Goal: Transaction & Acquisition: Purchase product/service

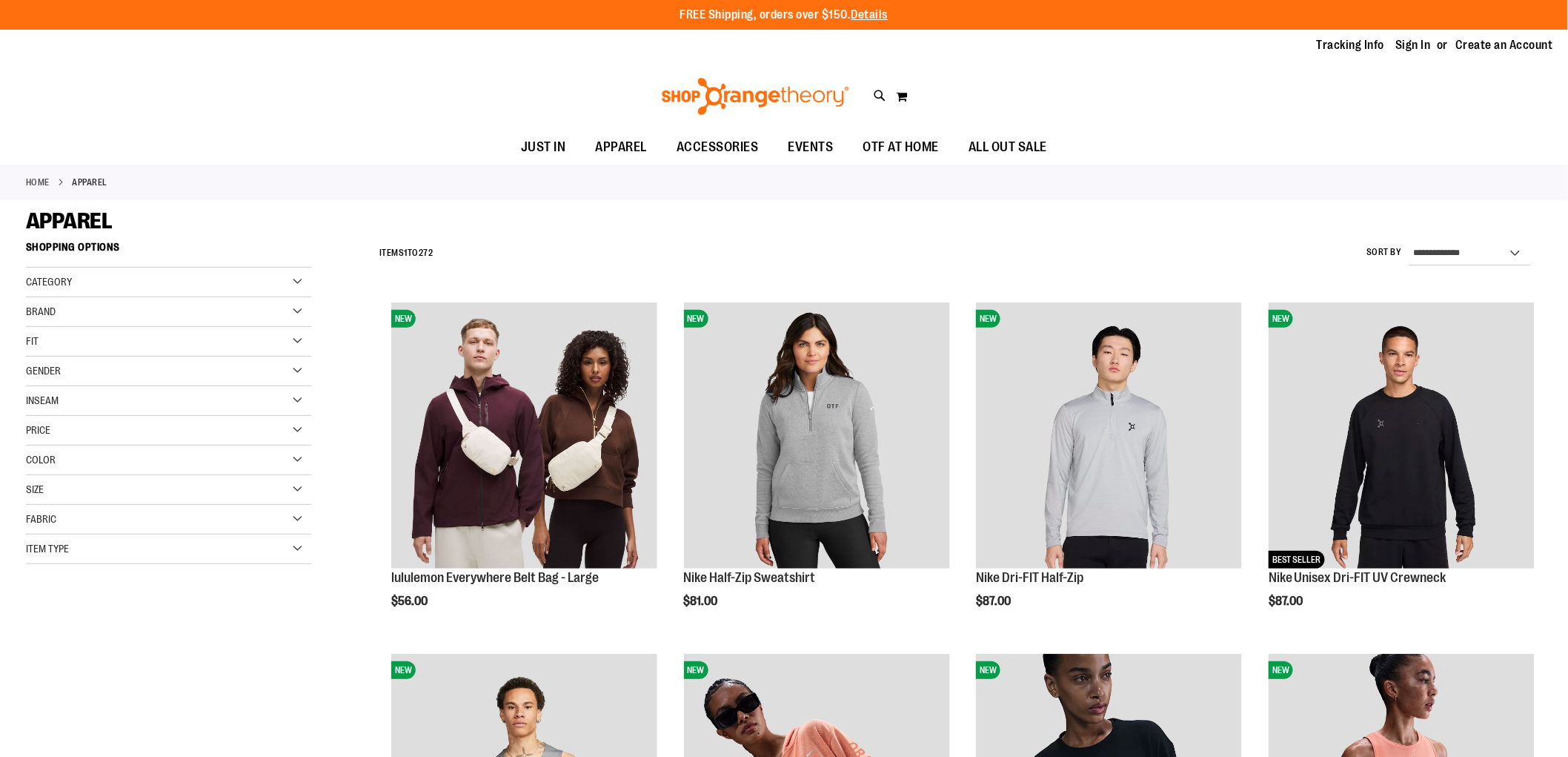
type input "**********"
click at [1410, 49] on link "Sign In" at bounding box center [1414, 45] width 36 height 16
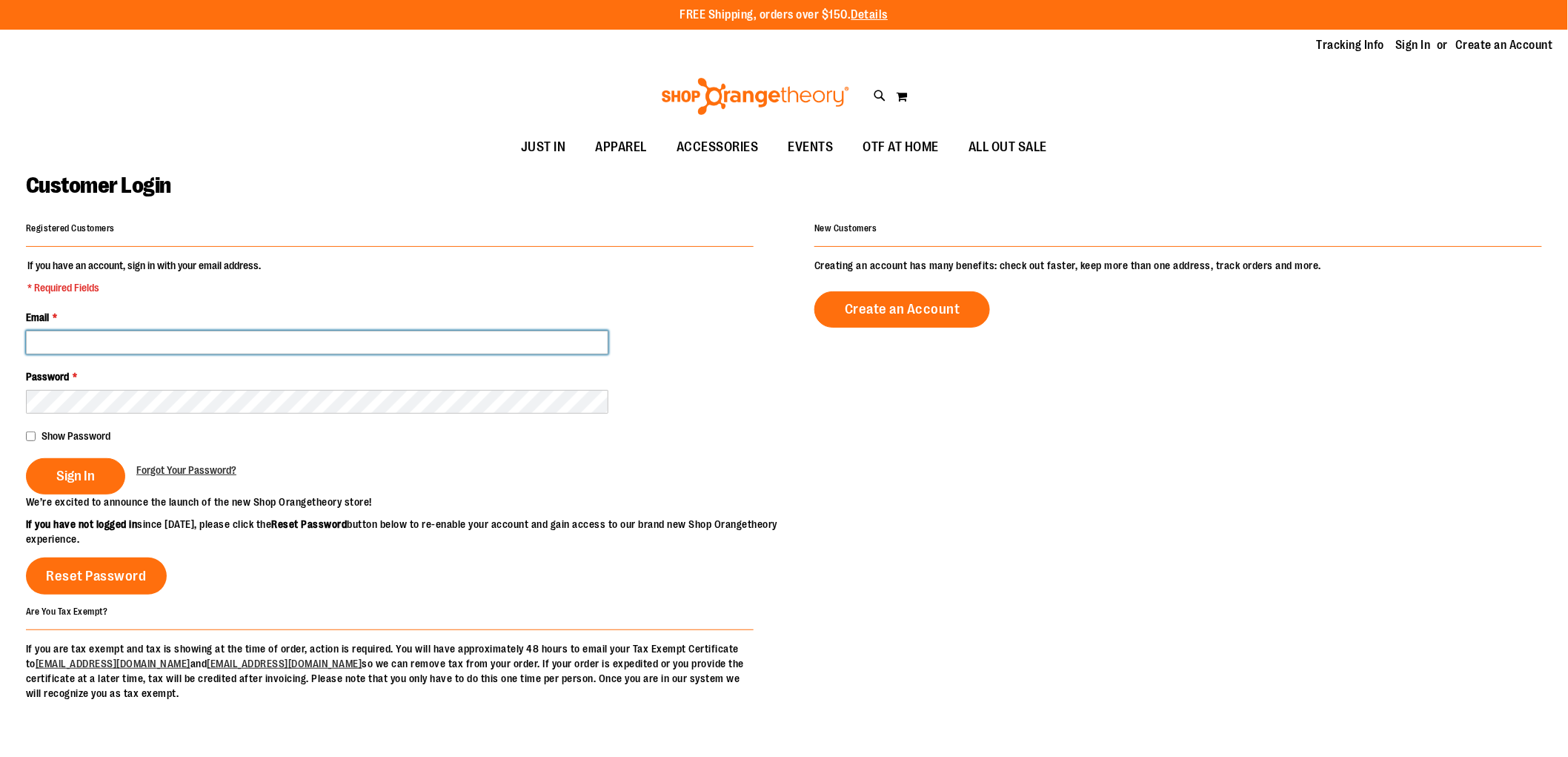
type input "**********"
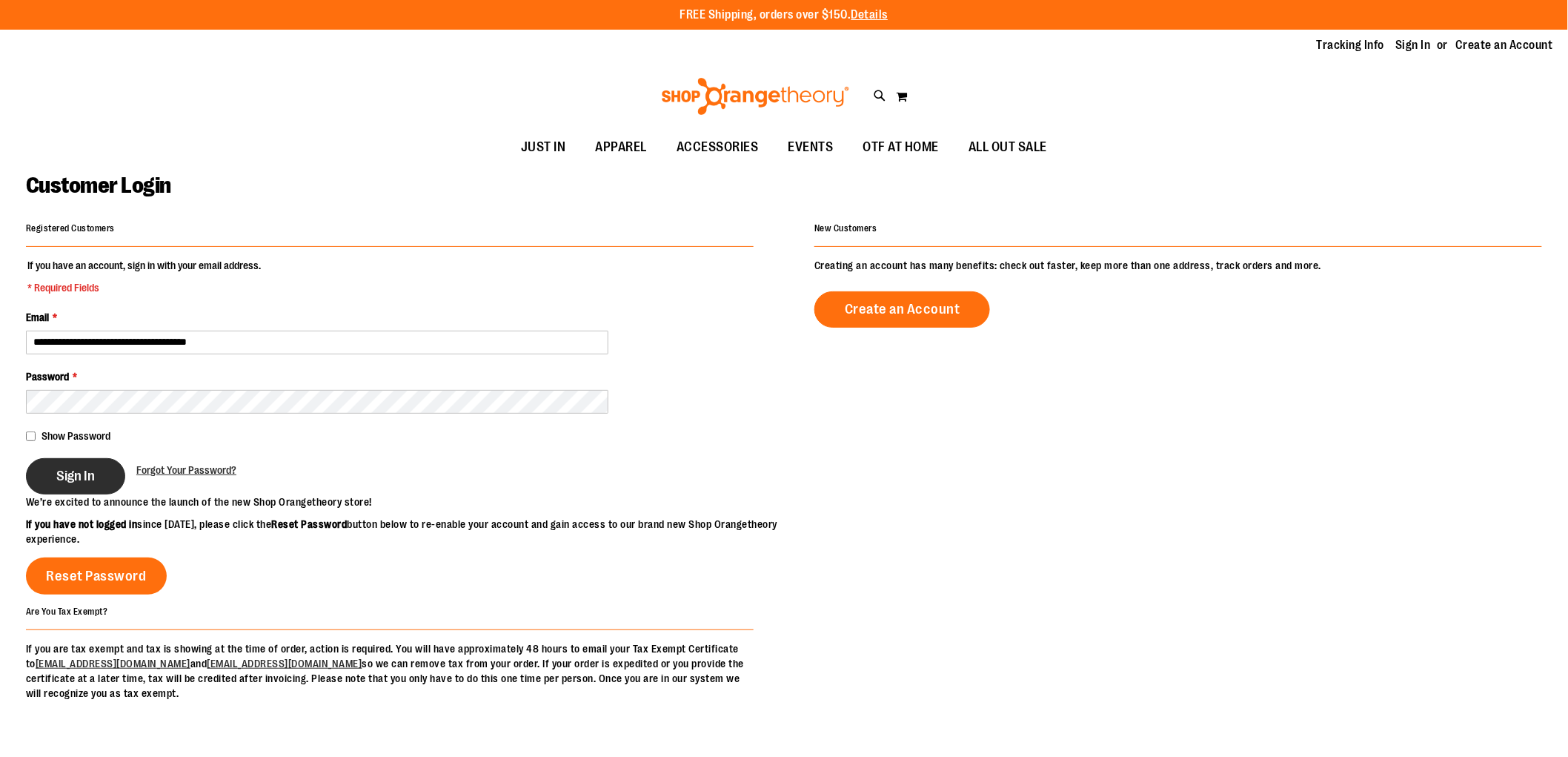
click at [69, 480] on span "Sign In" at bounding box center [76, 476] width 38 height 16
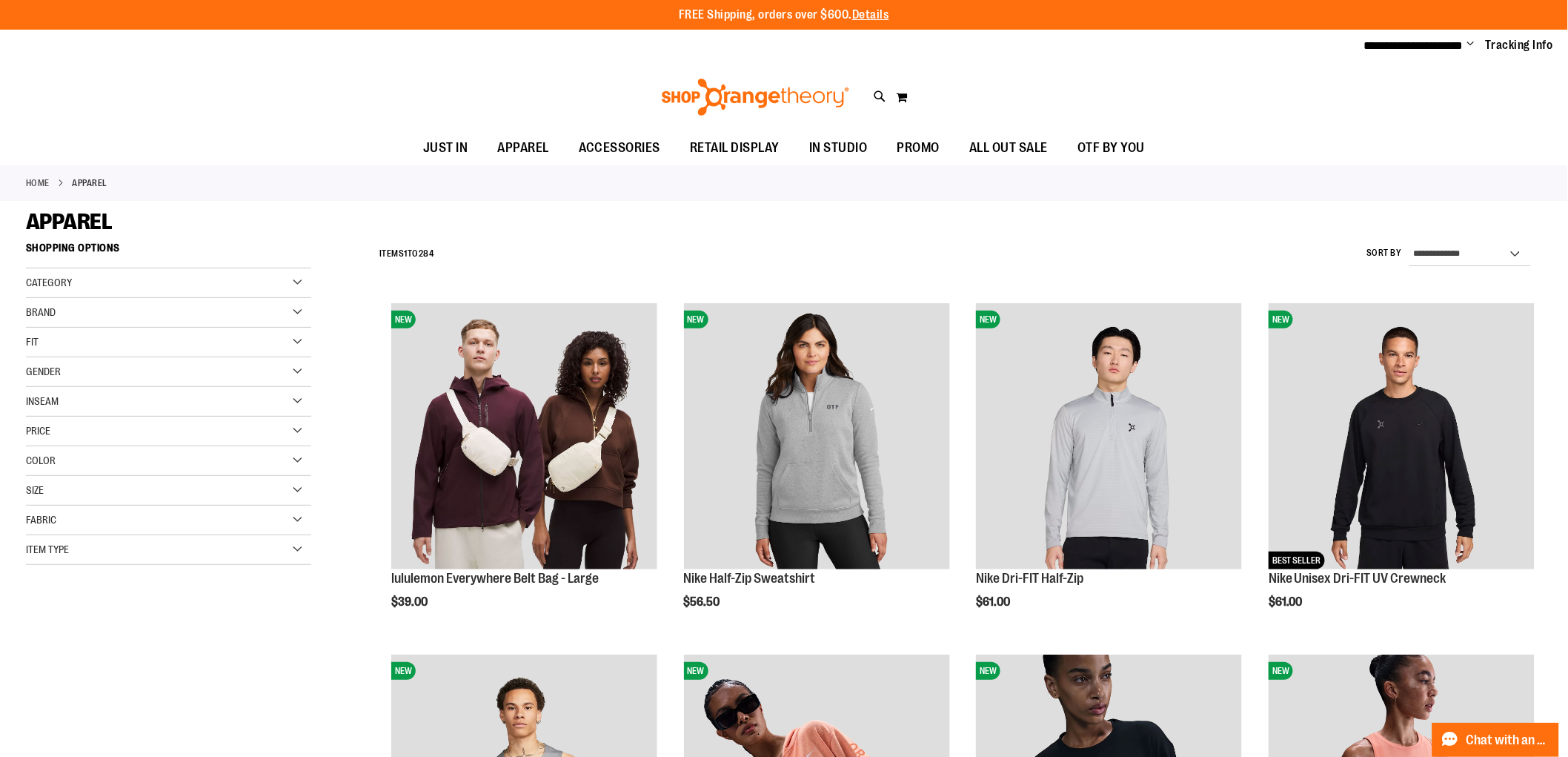
type input "**********"
click at [298, 283] on div "Category" at bounding box center [169, 283] width 286 height 29
click at [253, 294] on div "Category" at bounding box center [169, 283] width 286 height 29
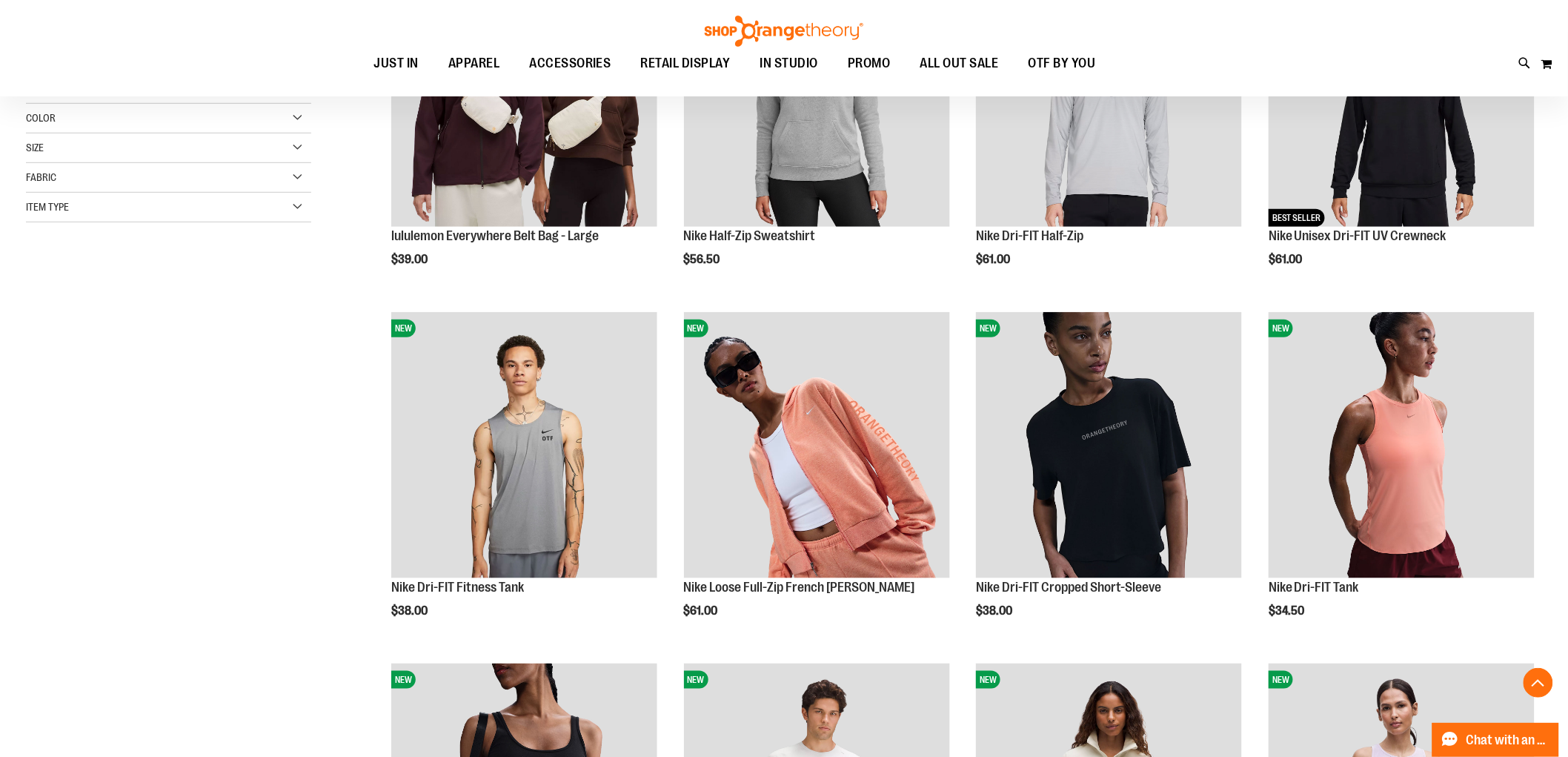
scroll to position [353, 0]
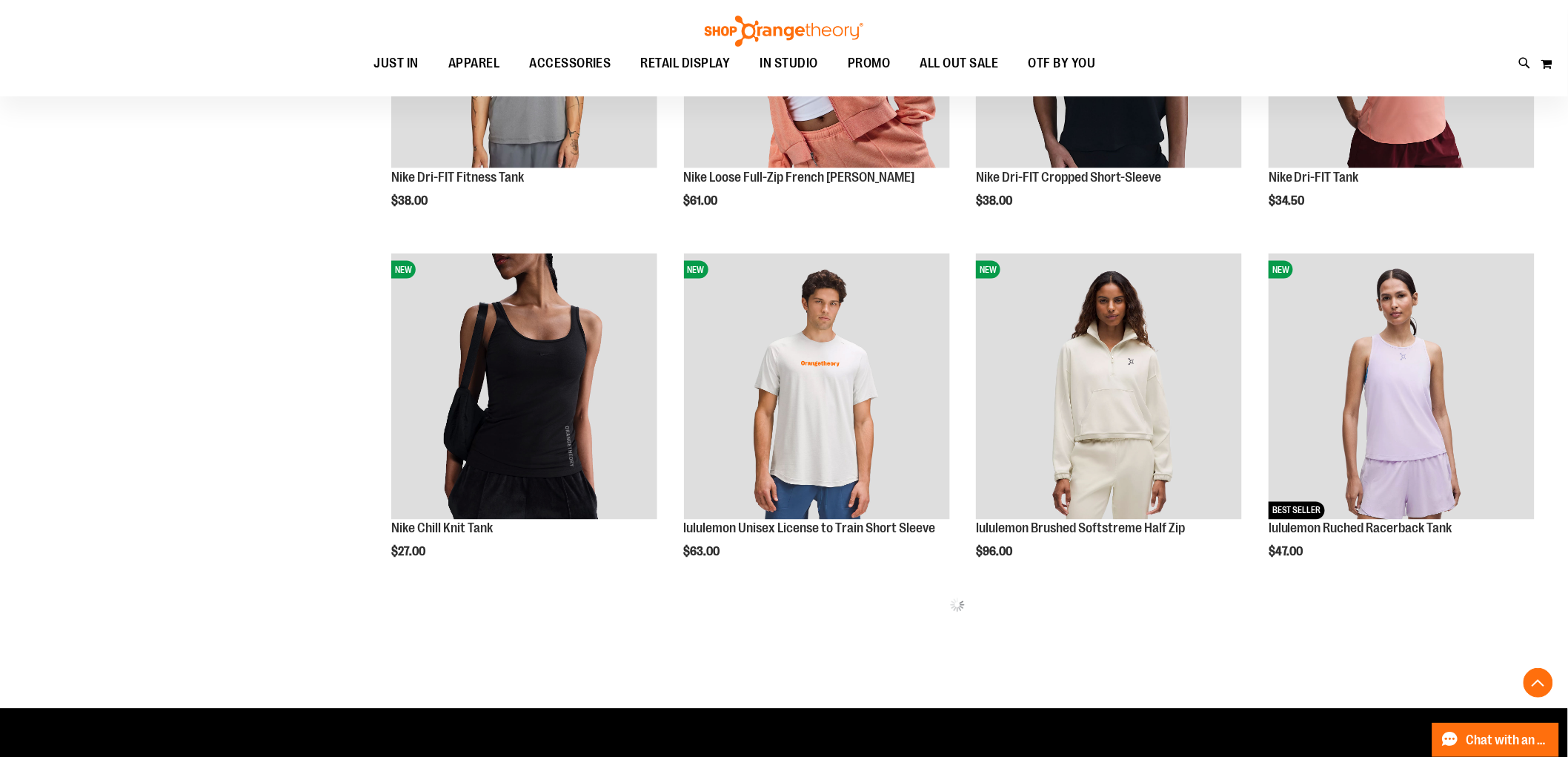
scroll to position [818, 0]
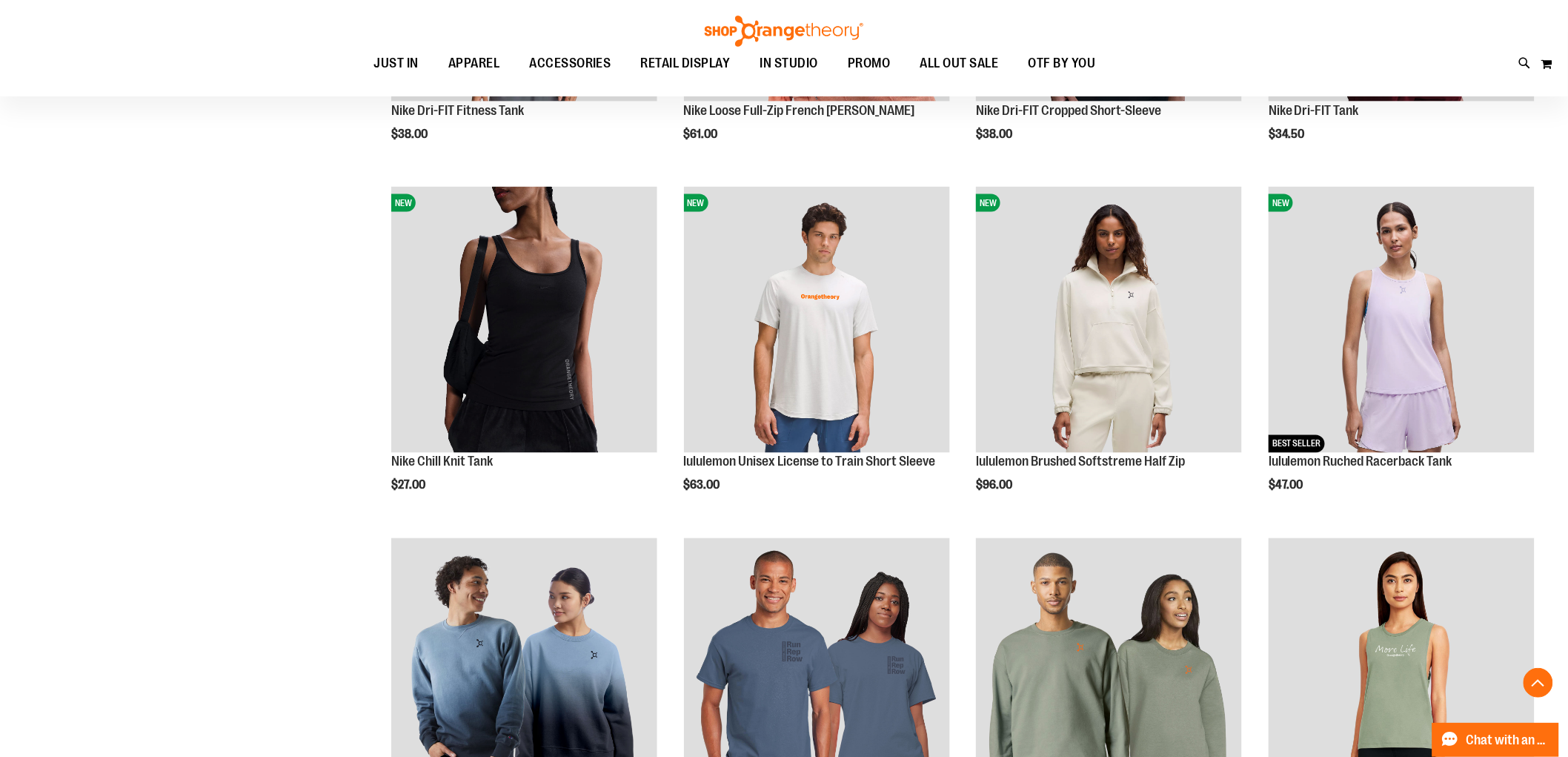
click at [91, 608] on div "**********" at bounding box center [784, 544] width 1516 height 2258
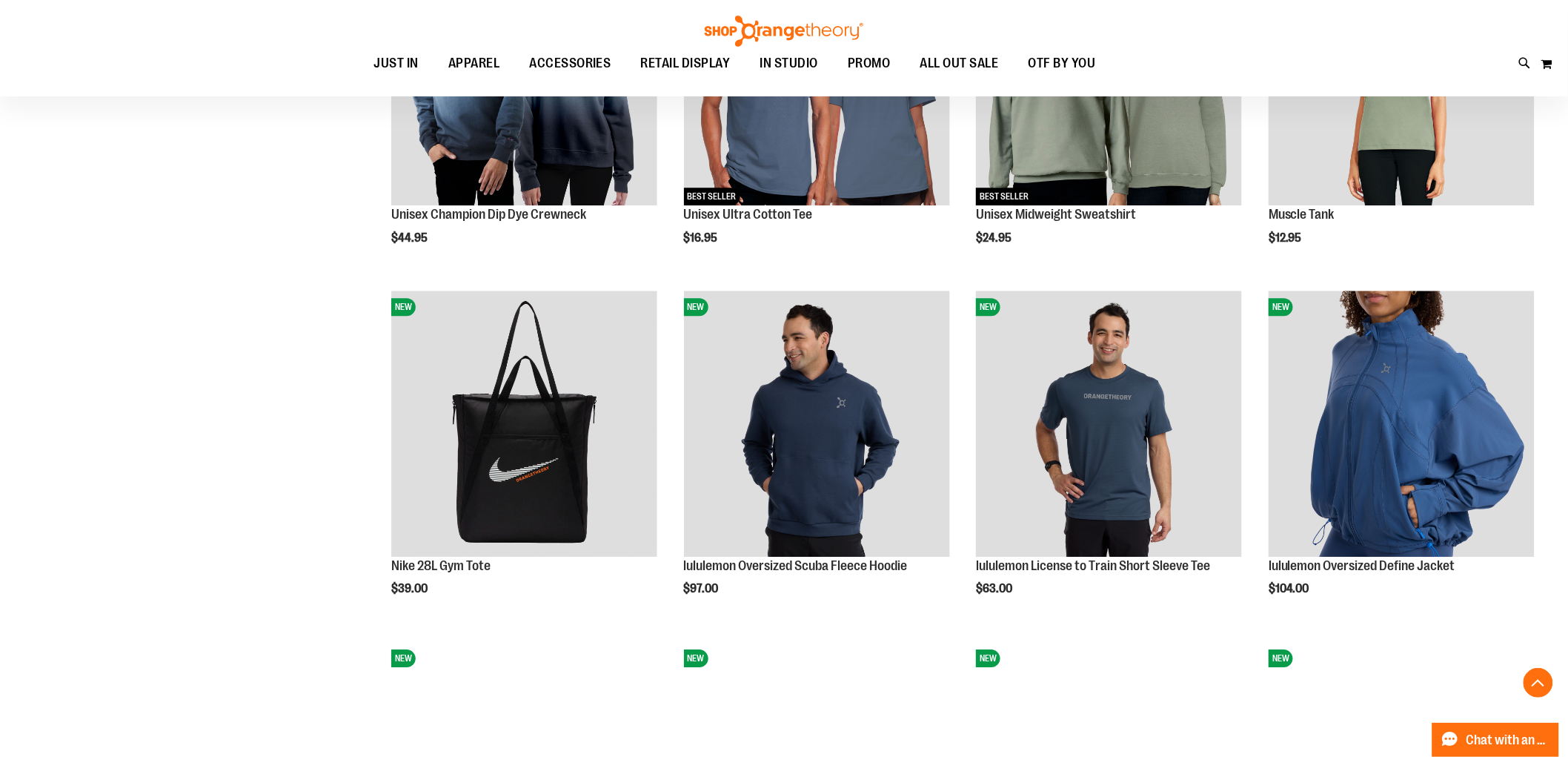
scroll to position [1427, 0]
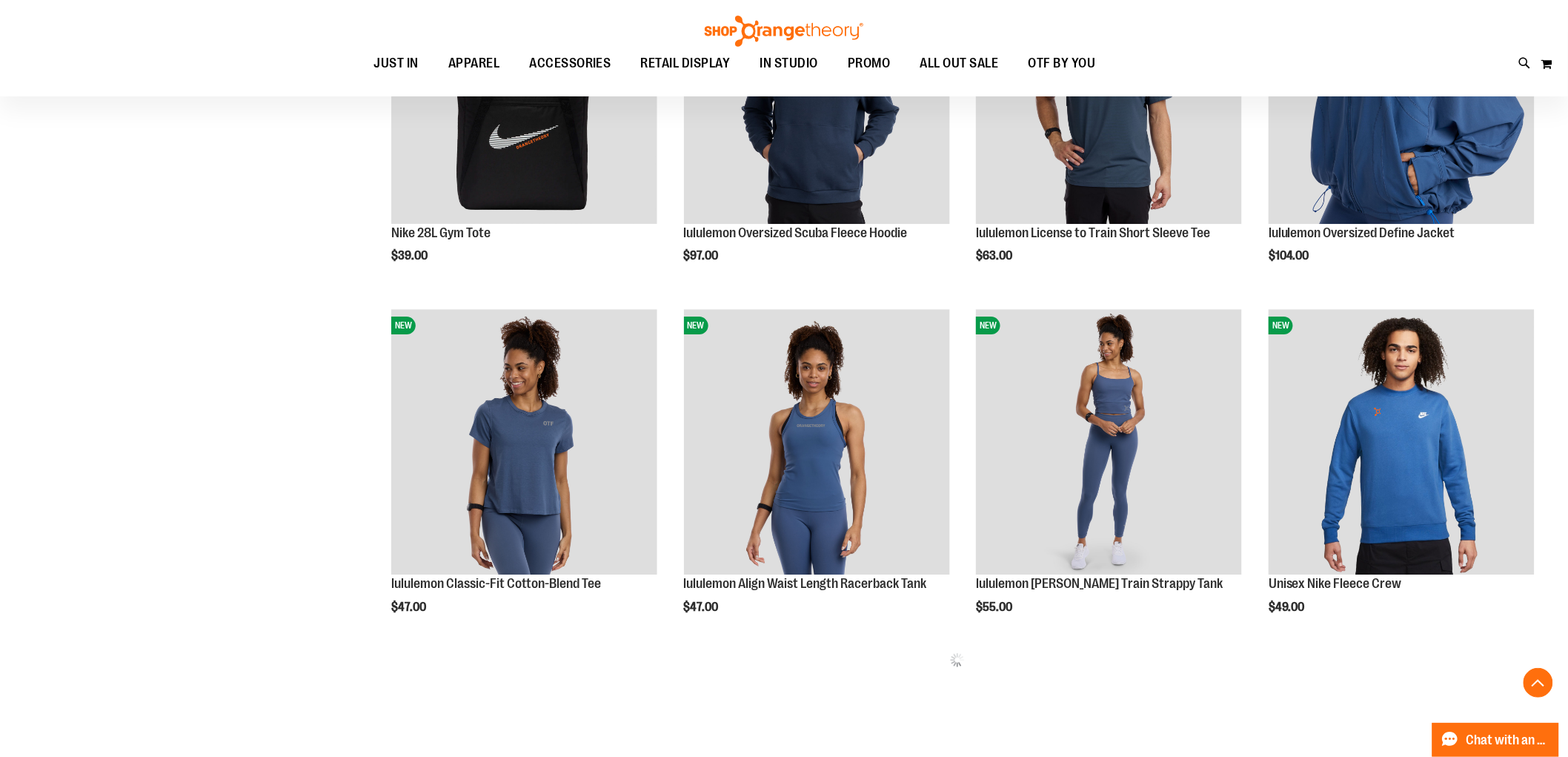
scroll to position [1752, 0]
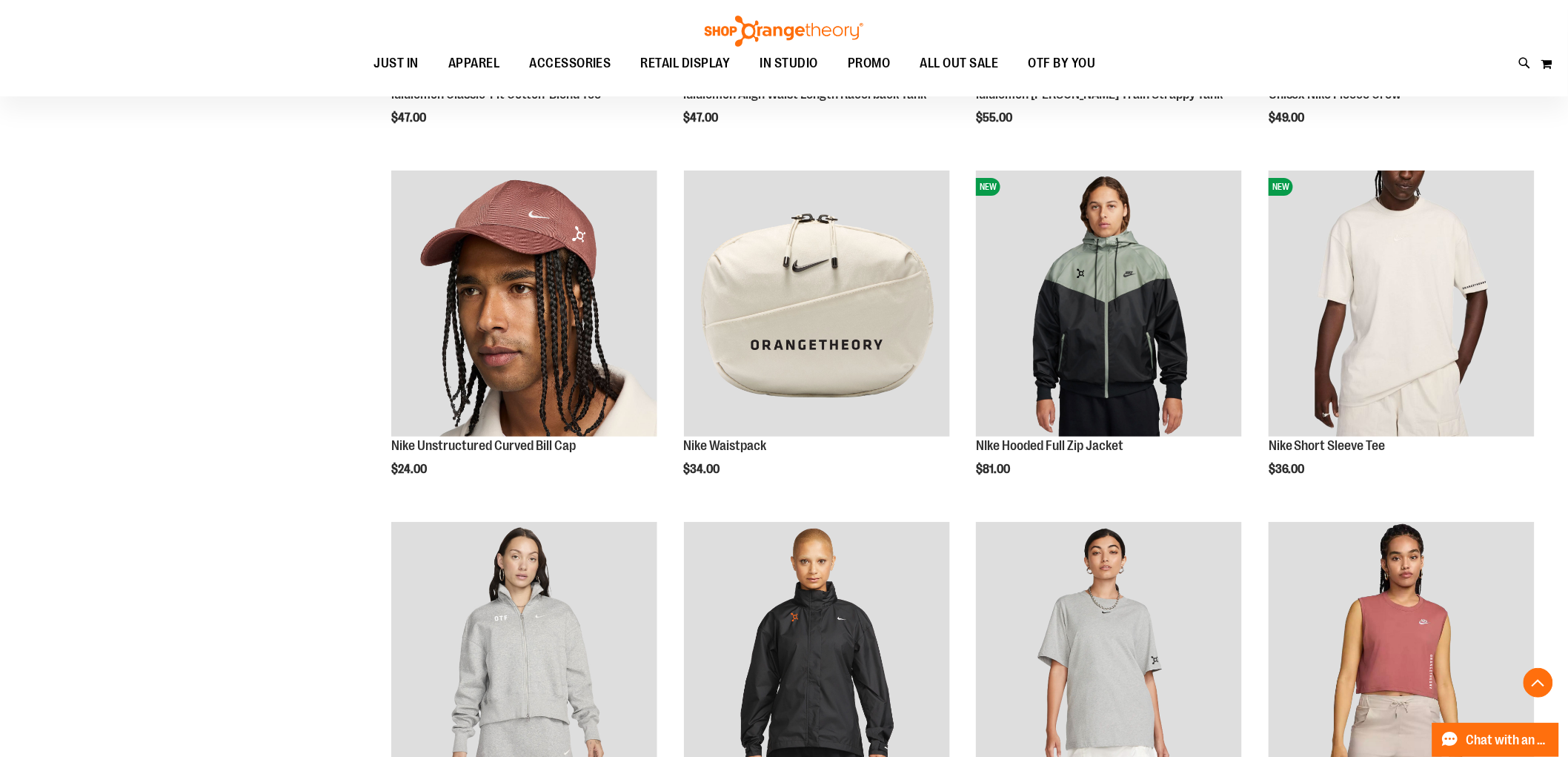
scroll to position [2248, 0]
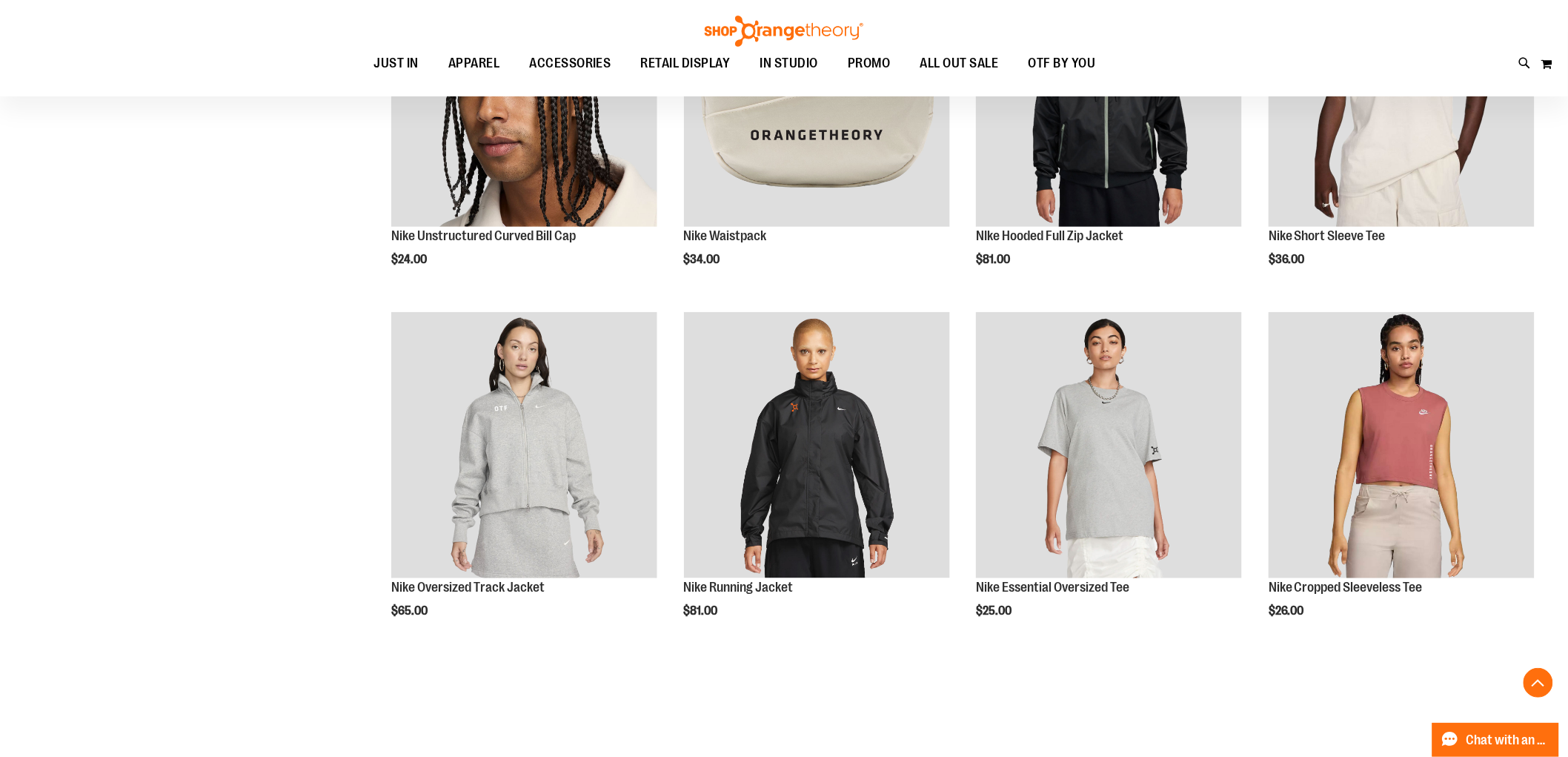
scroll to position [2462, 0]
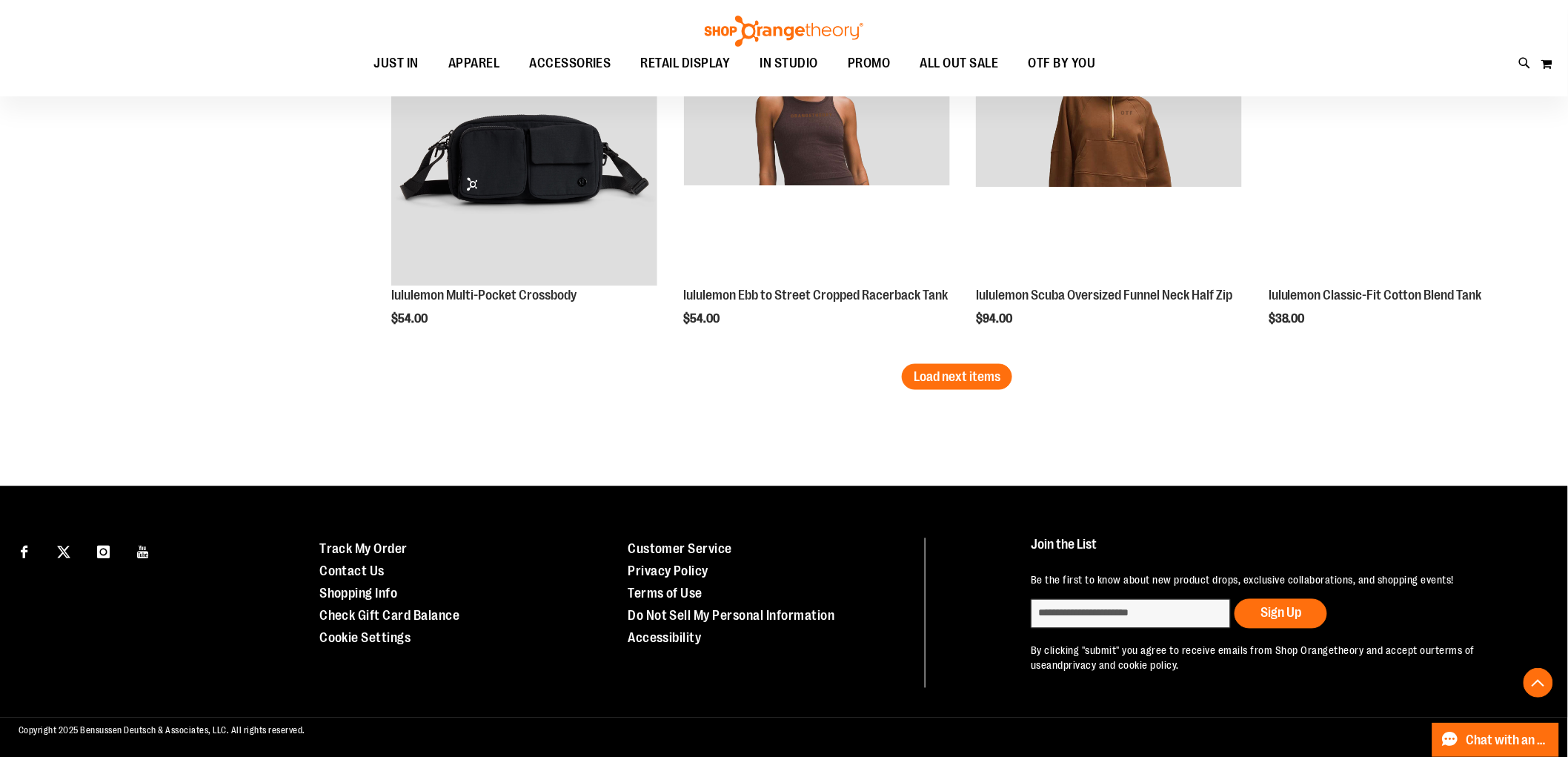
scroll to position [3095, 0]
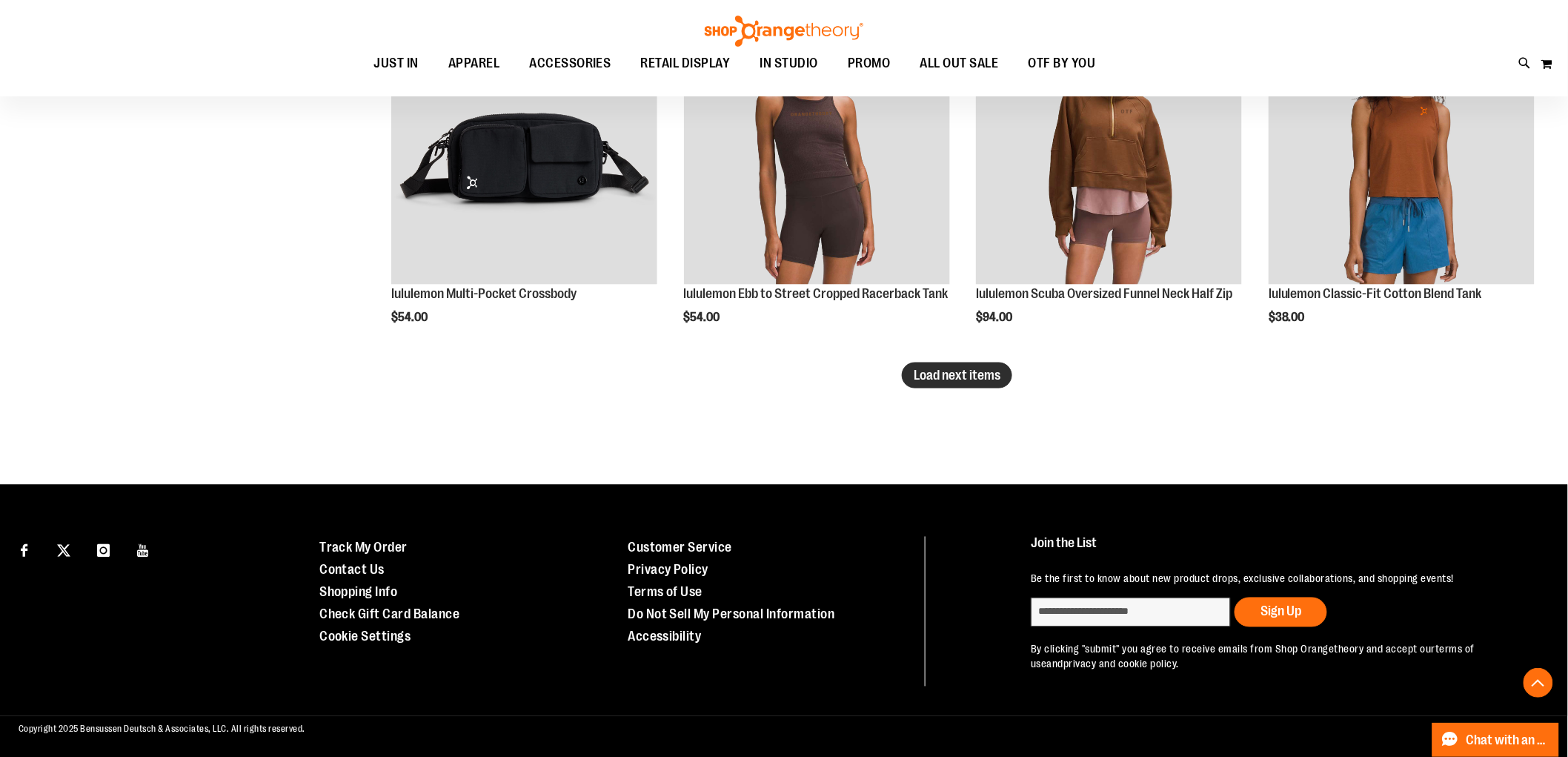
click at [968, 380] on span "Load next items" at bounding box center [957, 375] width 87 height 15
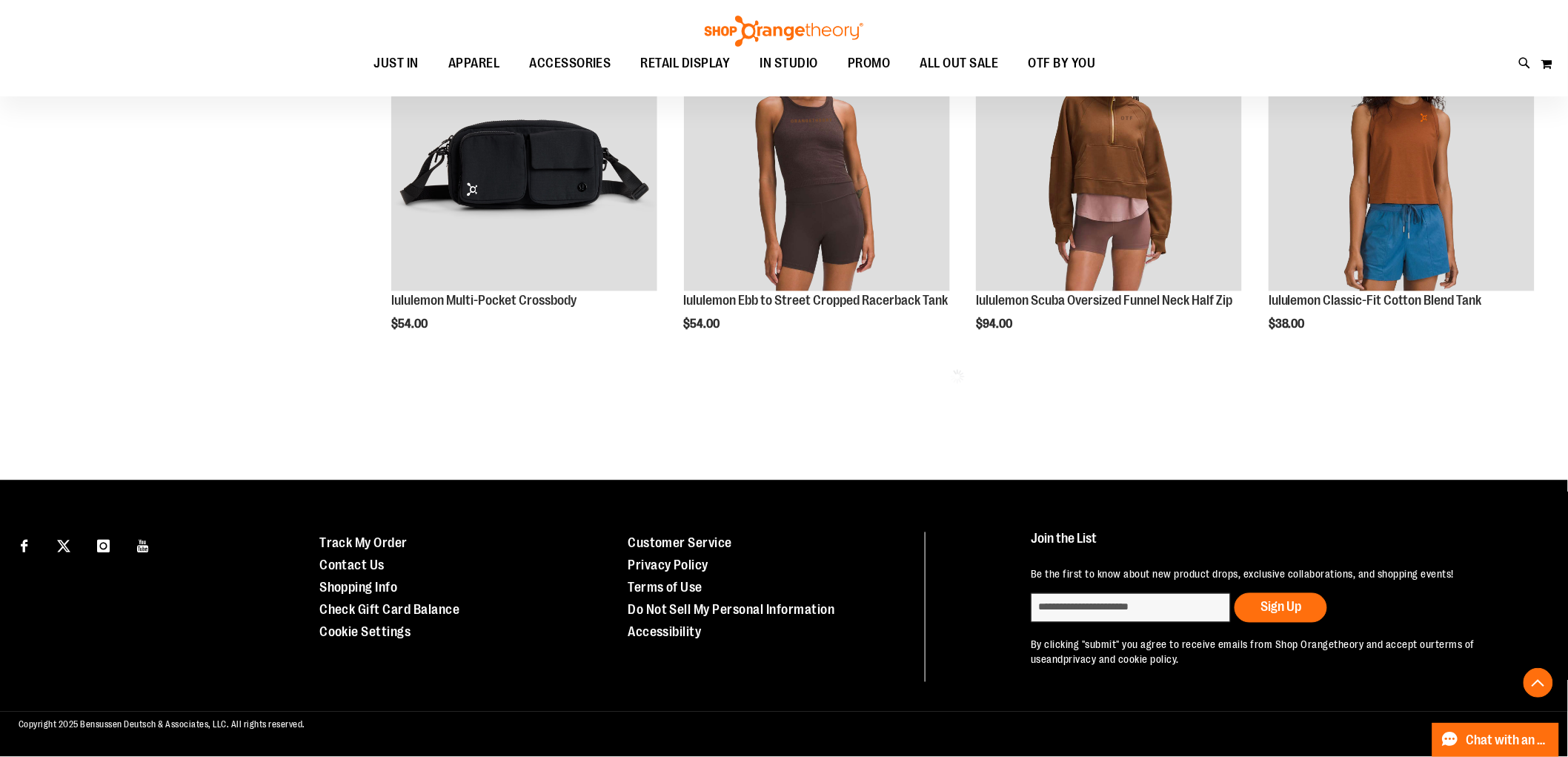
scroll to position [3088, 0]
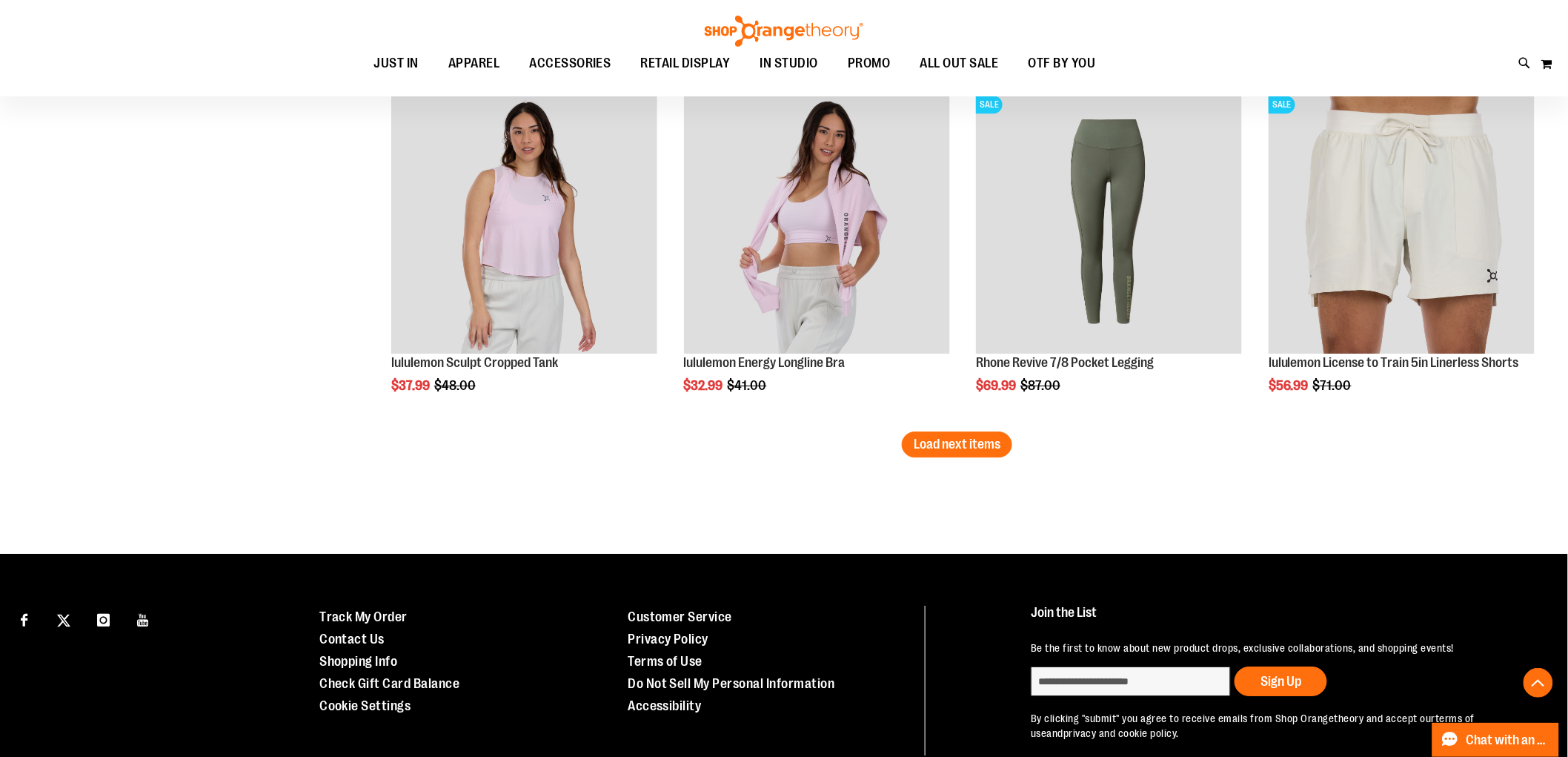
scroll to position [4105, 0]
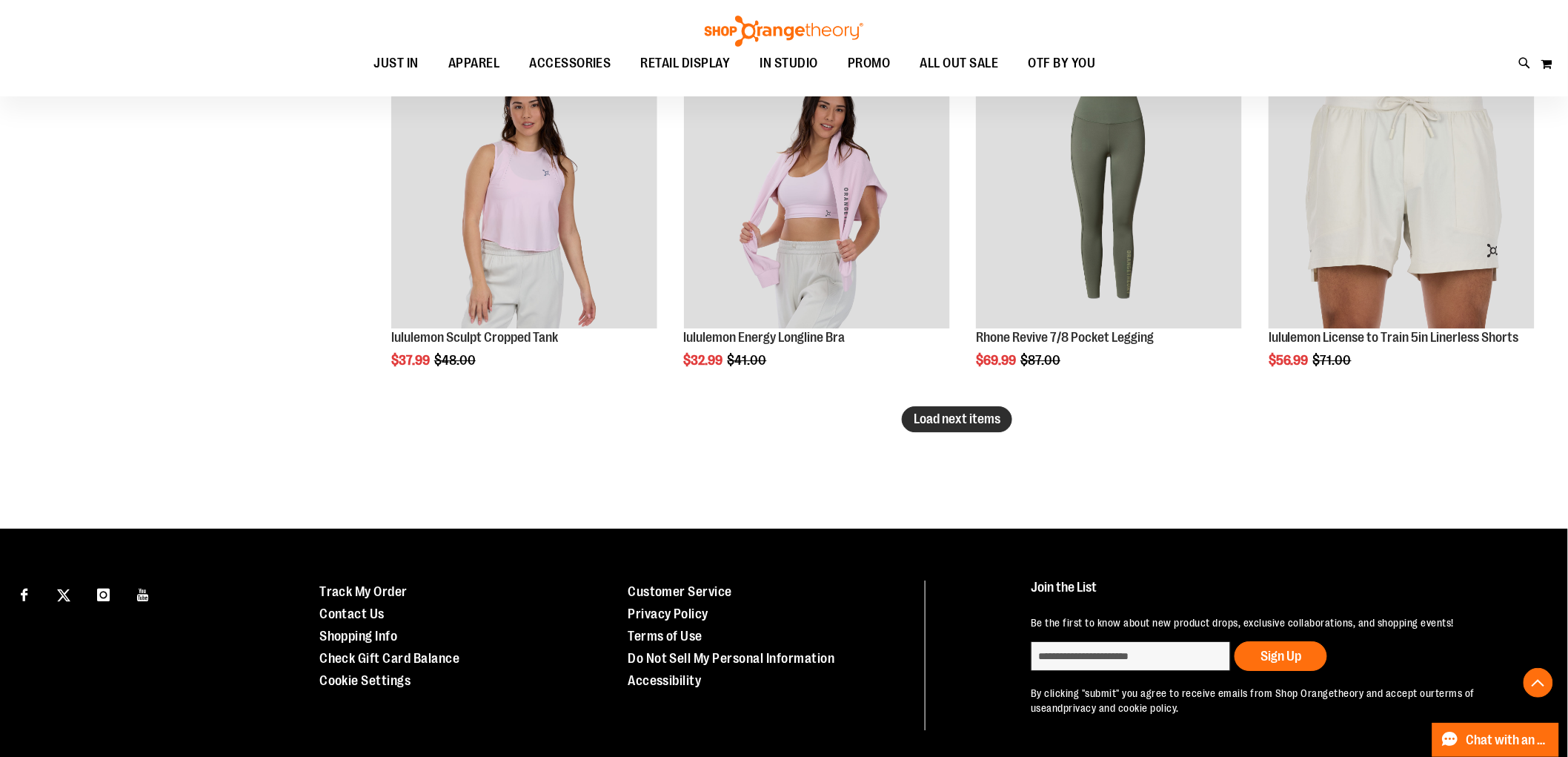
click at [975, 423] on span "Load next items" at bounding box center [957, 419] width 87 height 15
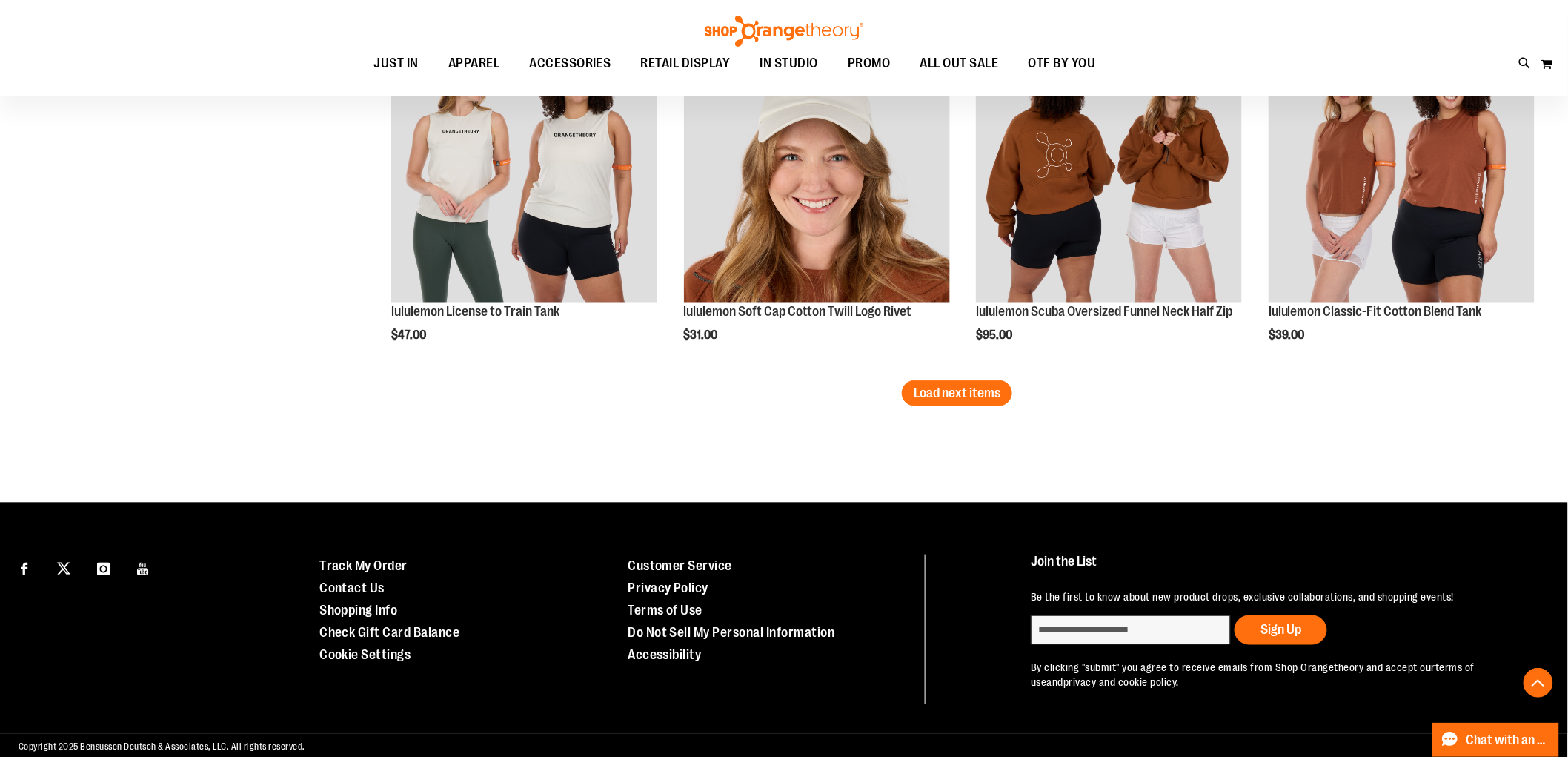
scroll to position [5191, 0]
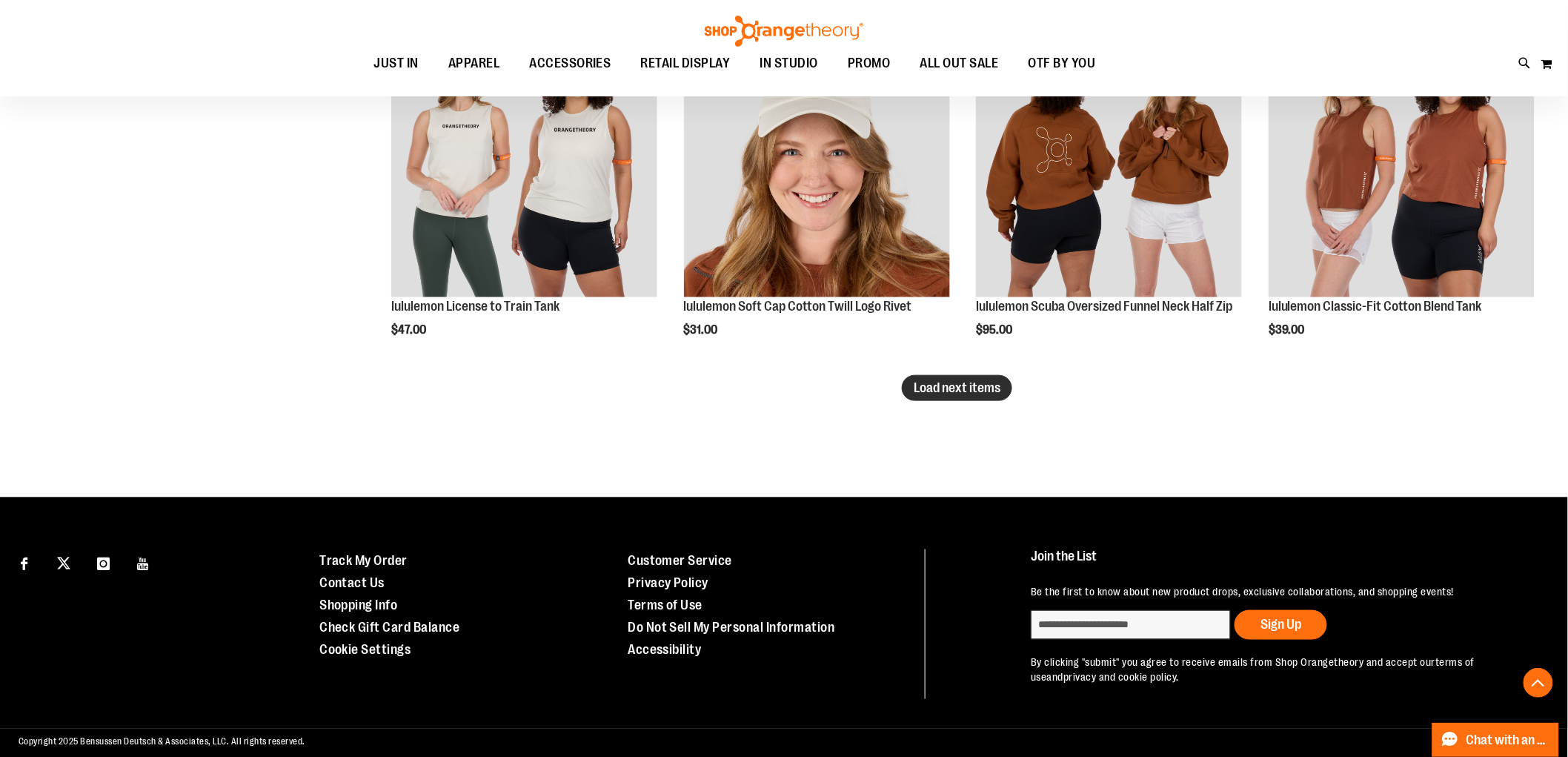
click at [927, 388] on span "Load next items" at bounding box center [957, 388] width 87 height 15
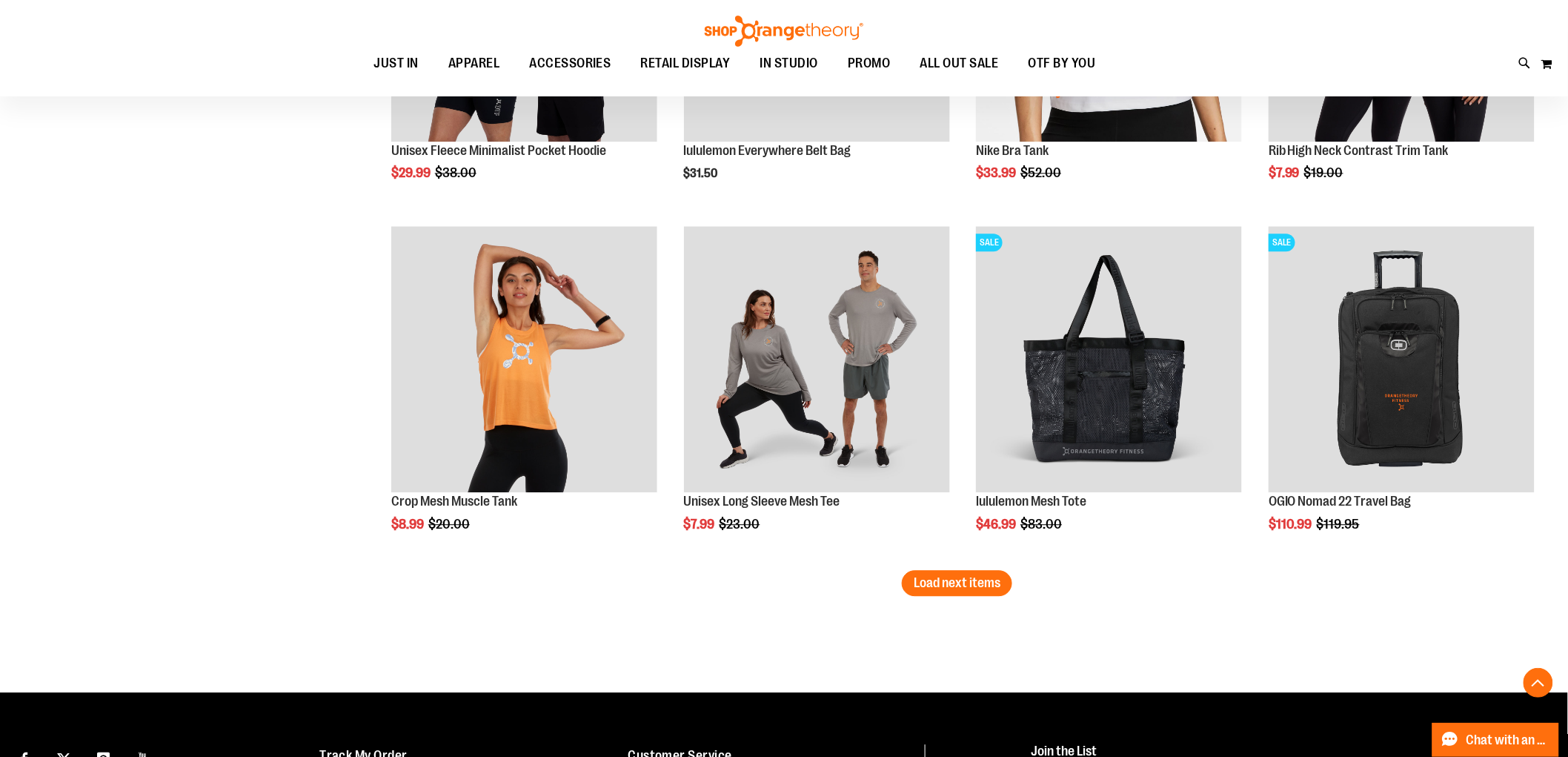
scroll to position [6062, 0]
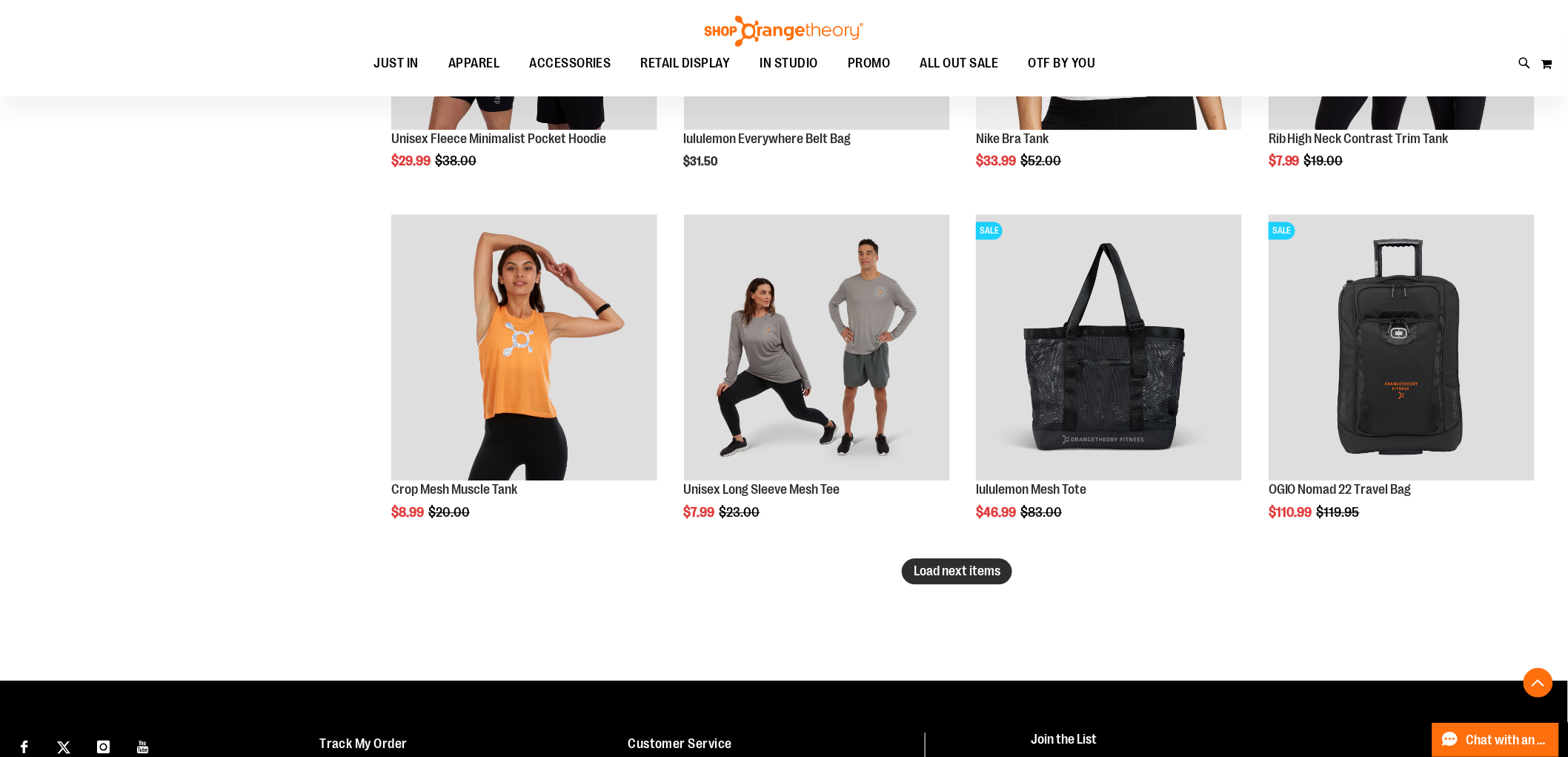
click at [975, 568] on span "Load next items" at bounding box center [957, 571] width 87 height 15
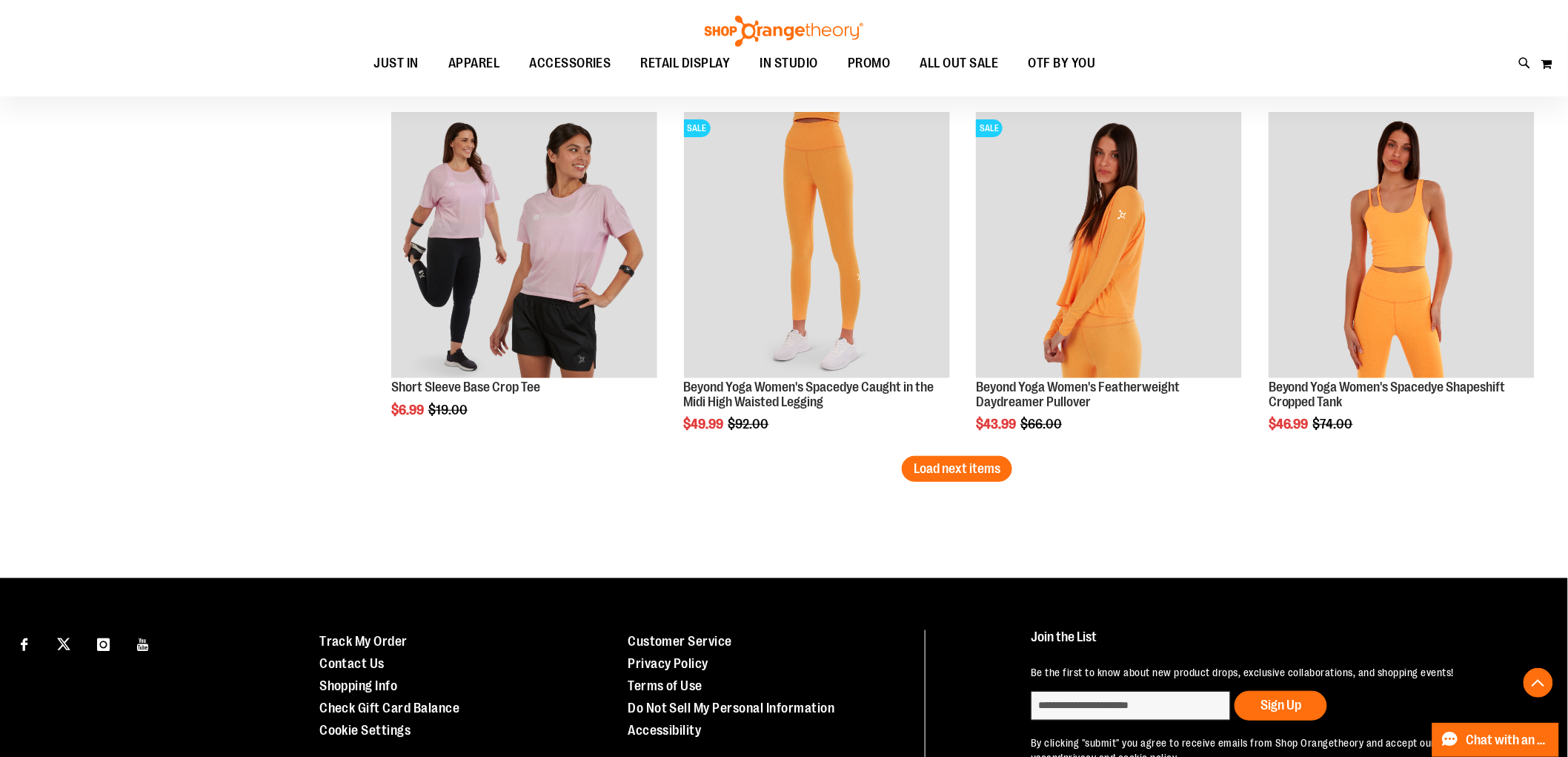
scroll to position [7225, 0]
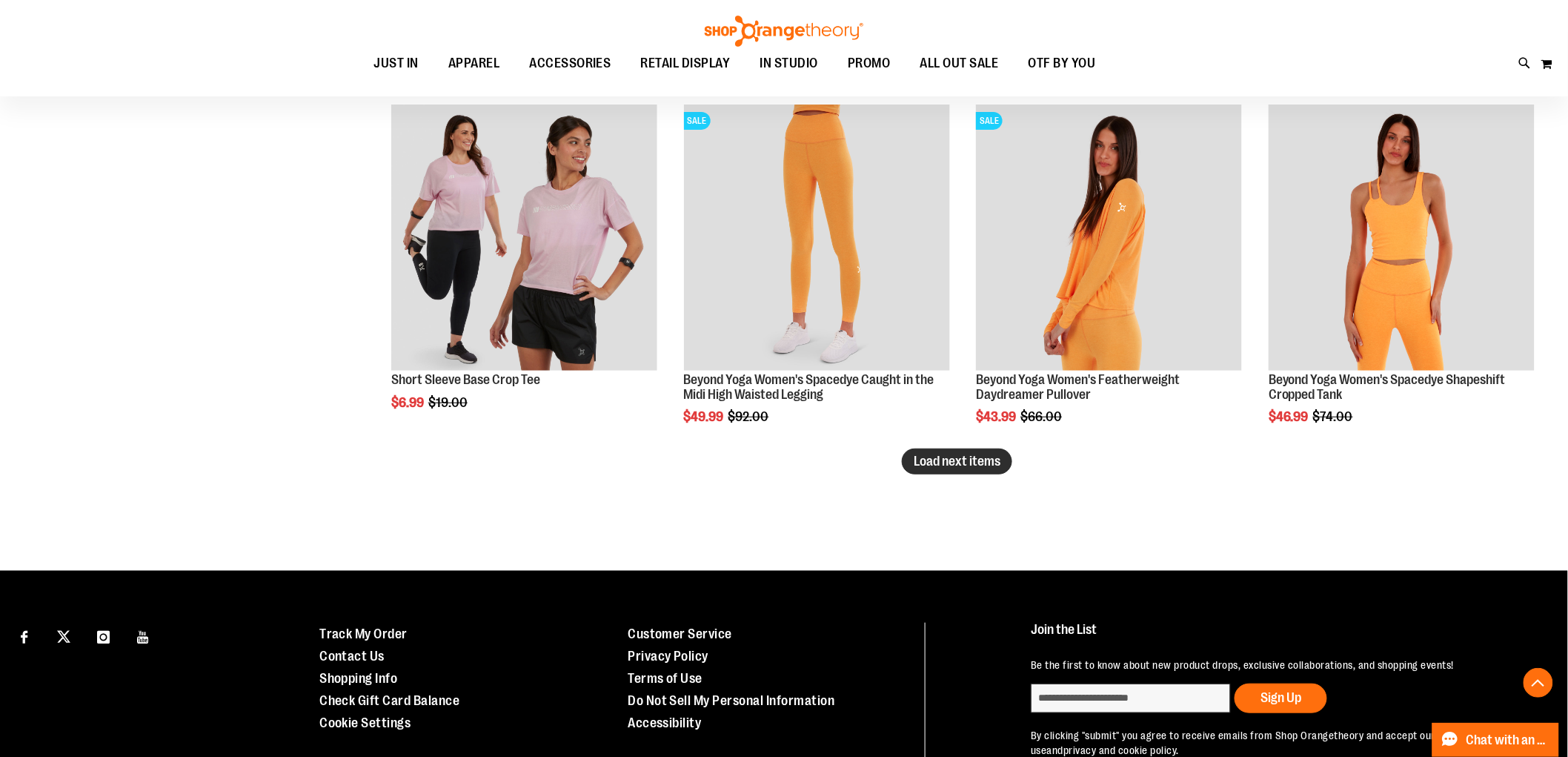
click at [938, 461] on span "Load next items" at bounding box center [957, 461] width 87 height 15
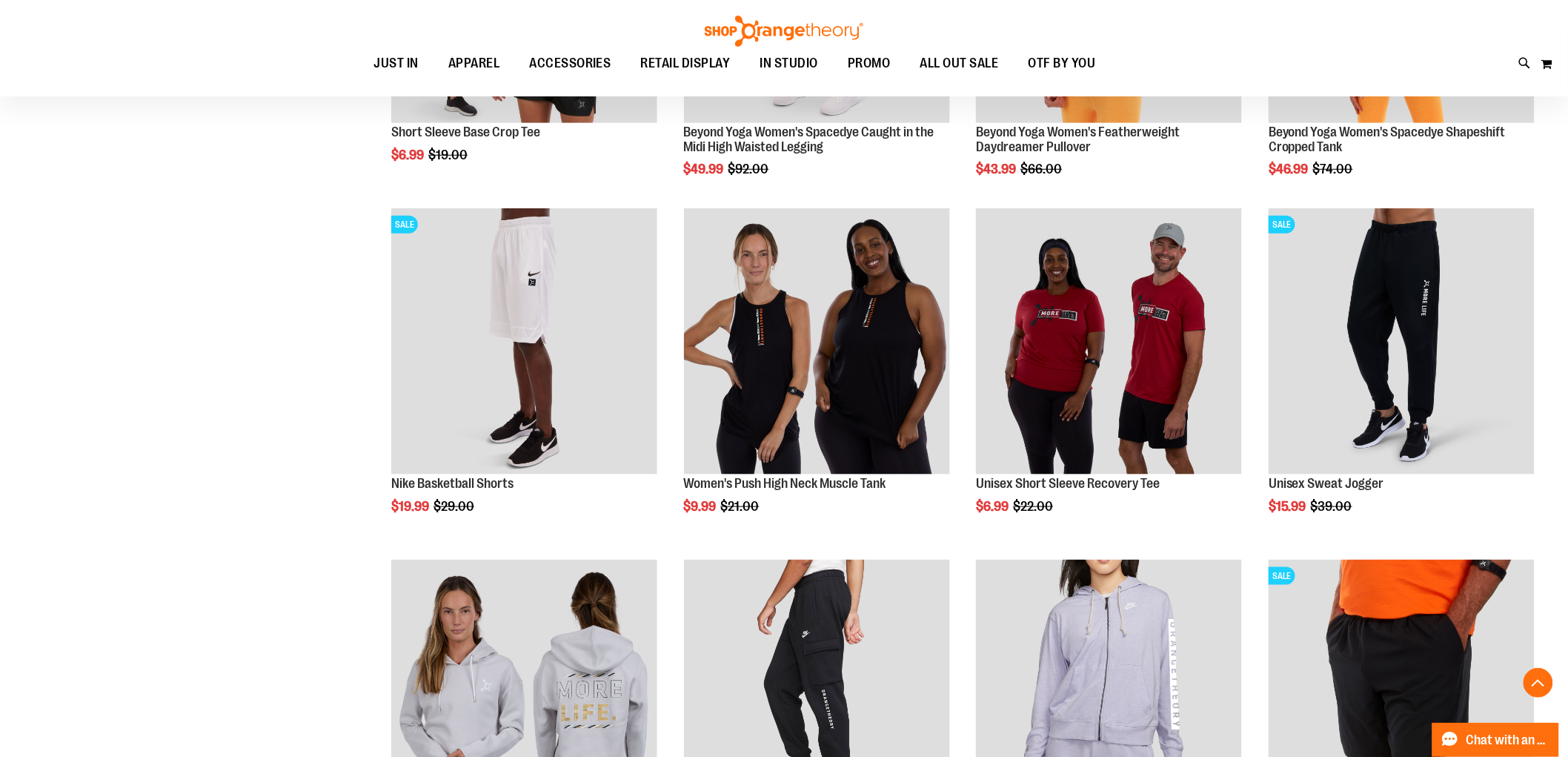
scroll to position [7485, 0]
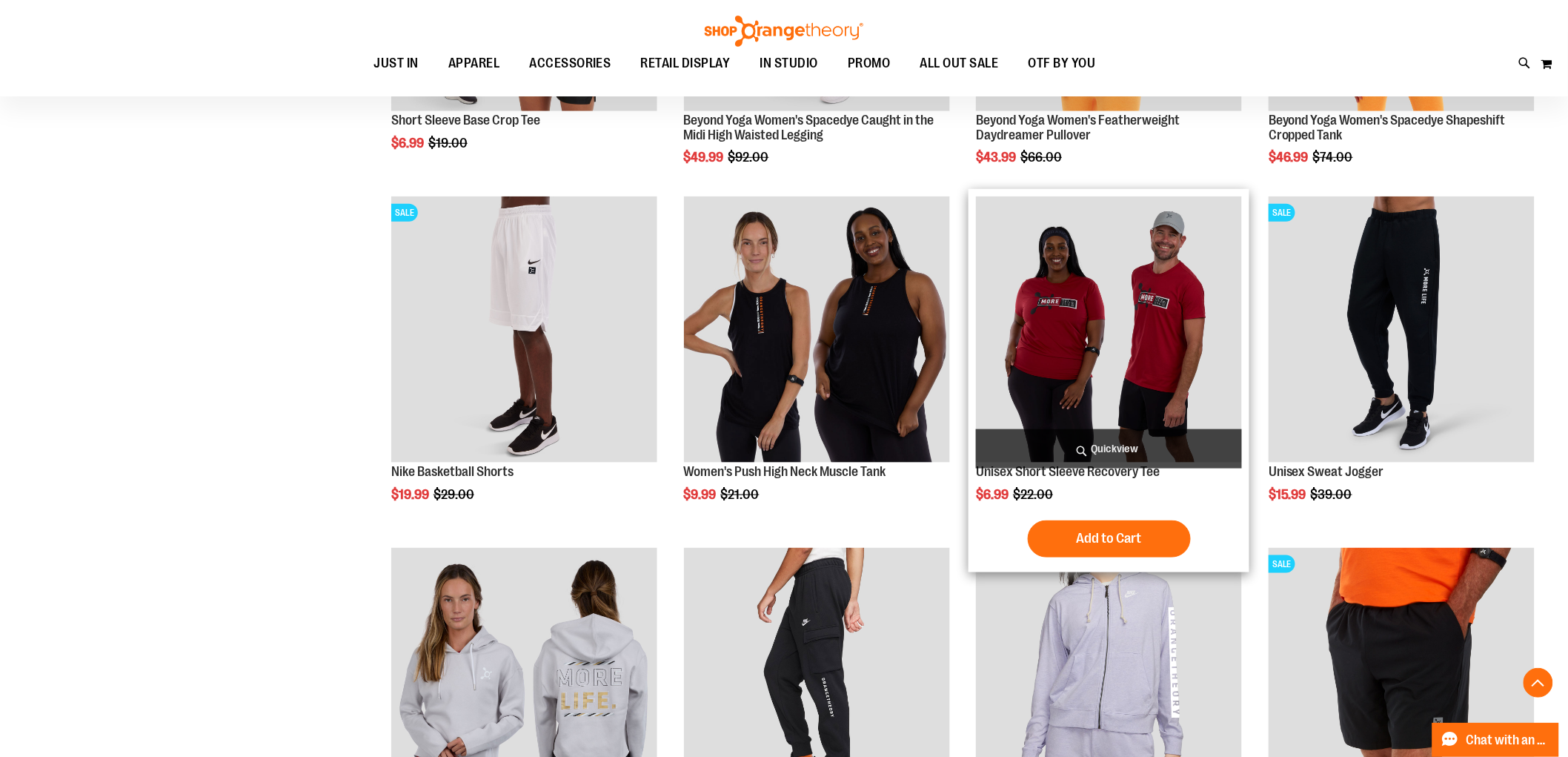
click at [1123, 380] on img "product" at bounding box center [1109, 330] width 266 height 266
click at [1110, 340] on img "product" at bounding box center [1109, 330] width 266 height 266
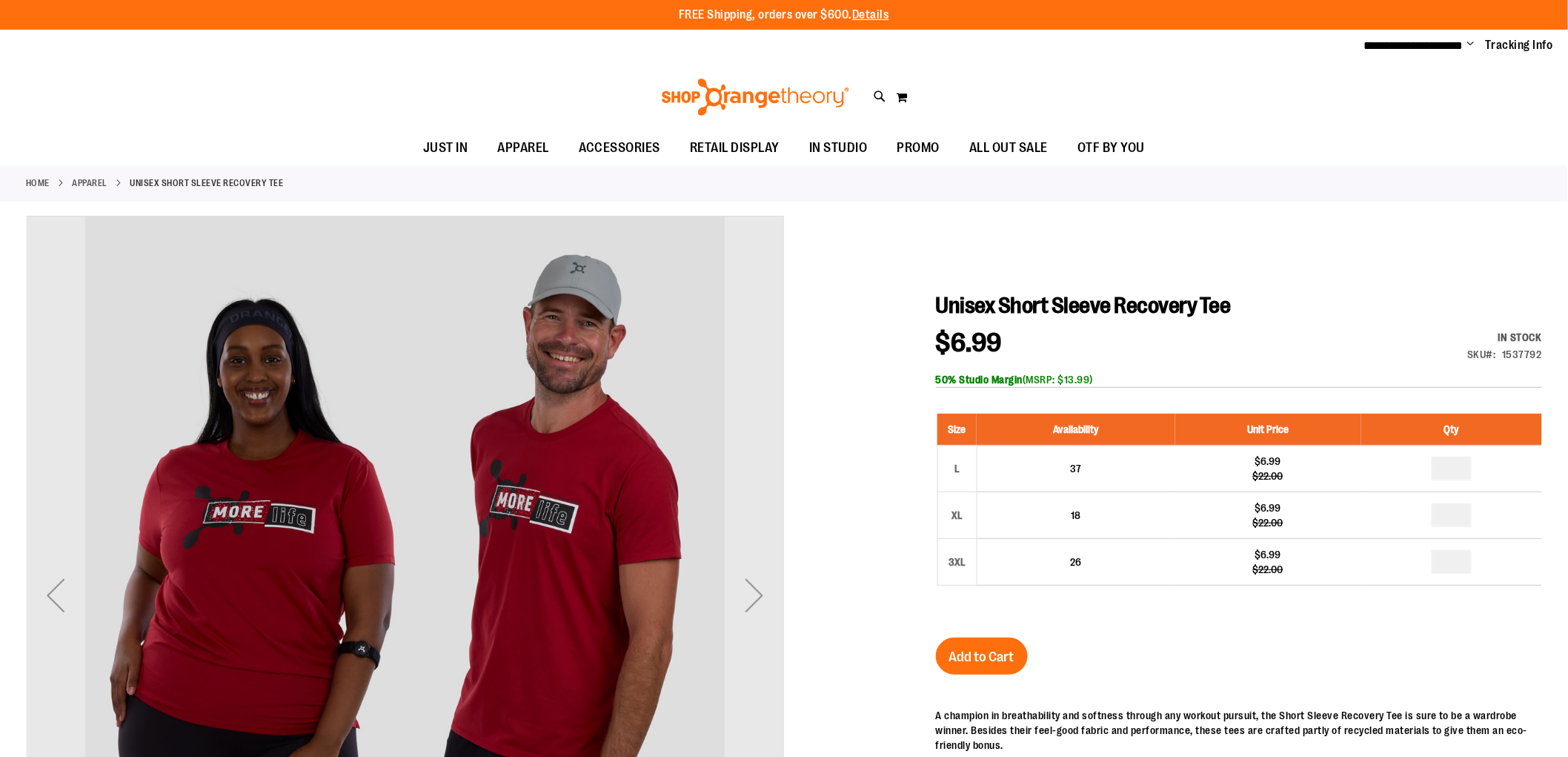
type input "**********"
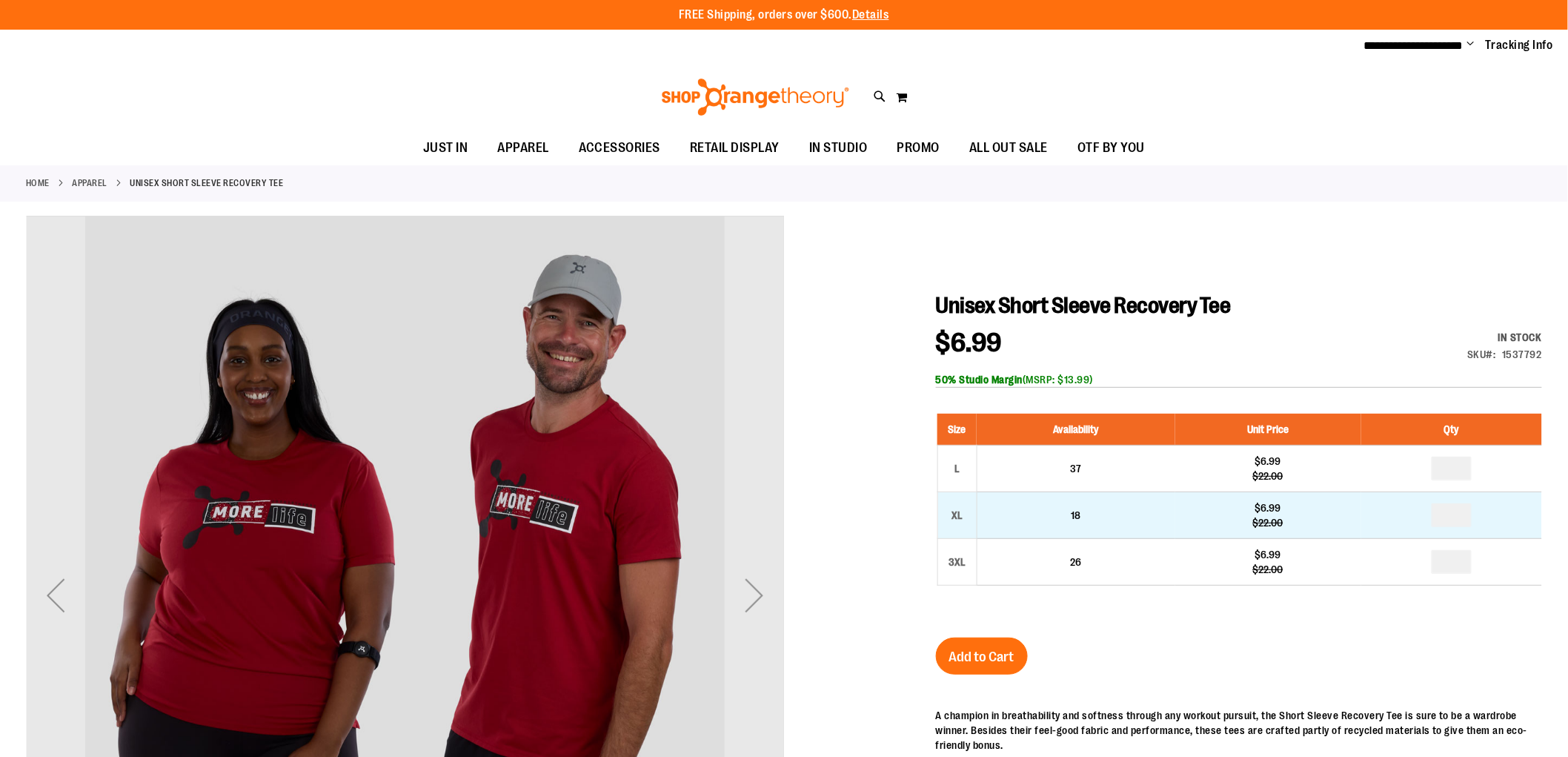
click at [1463, 494] on td "*" at bounding box center [1451, 516] width 181 height 47
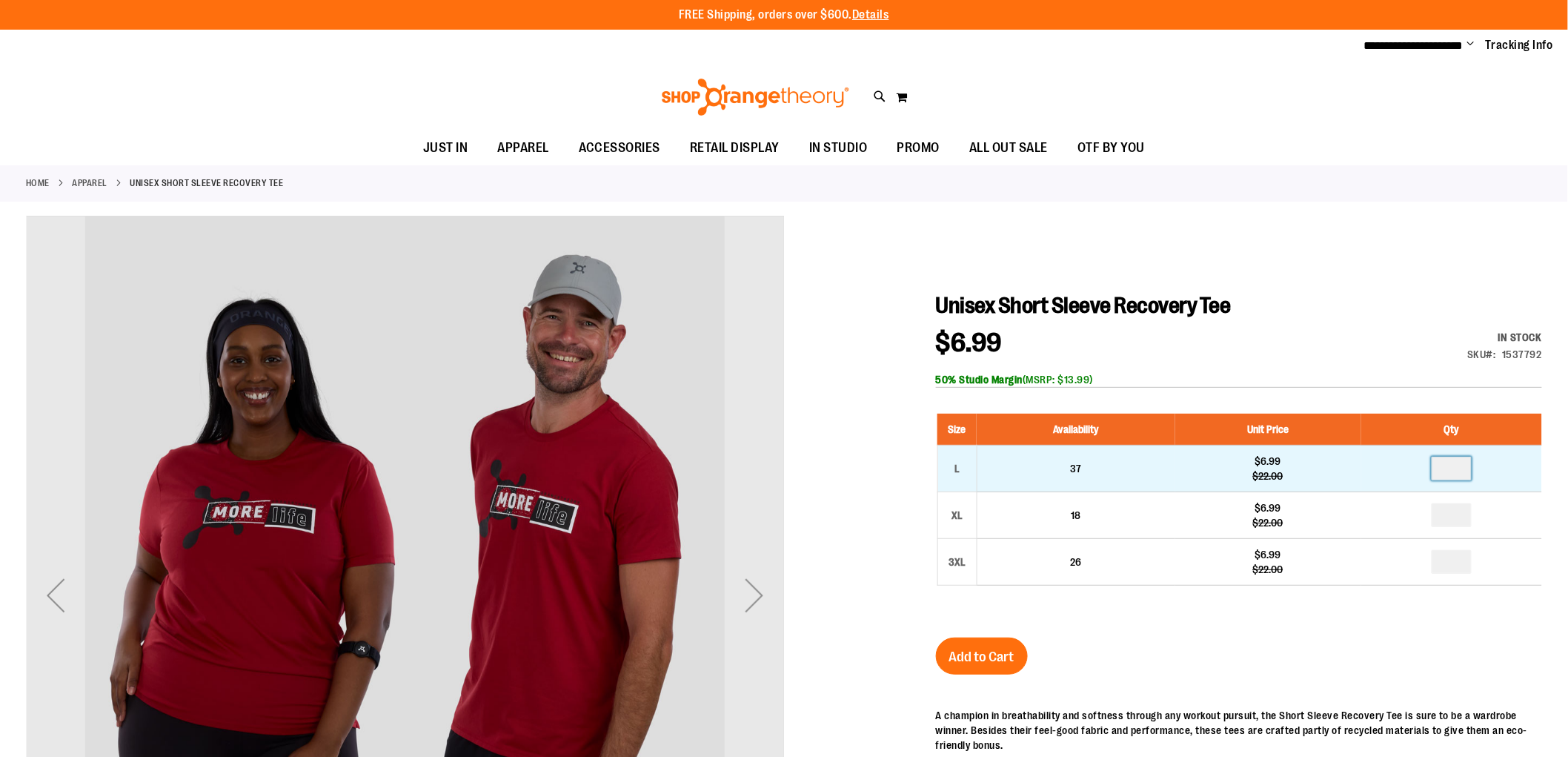
click at [1458, 471] on input "*" at bounding box center [1452, 469] width 40 height 24
type input "*"
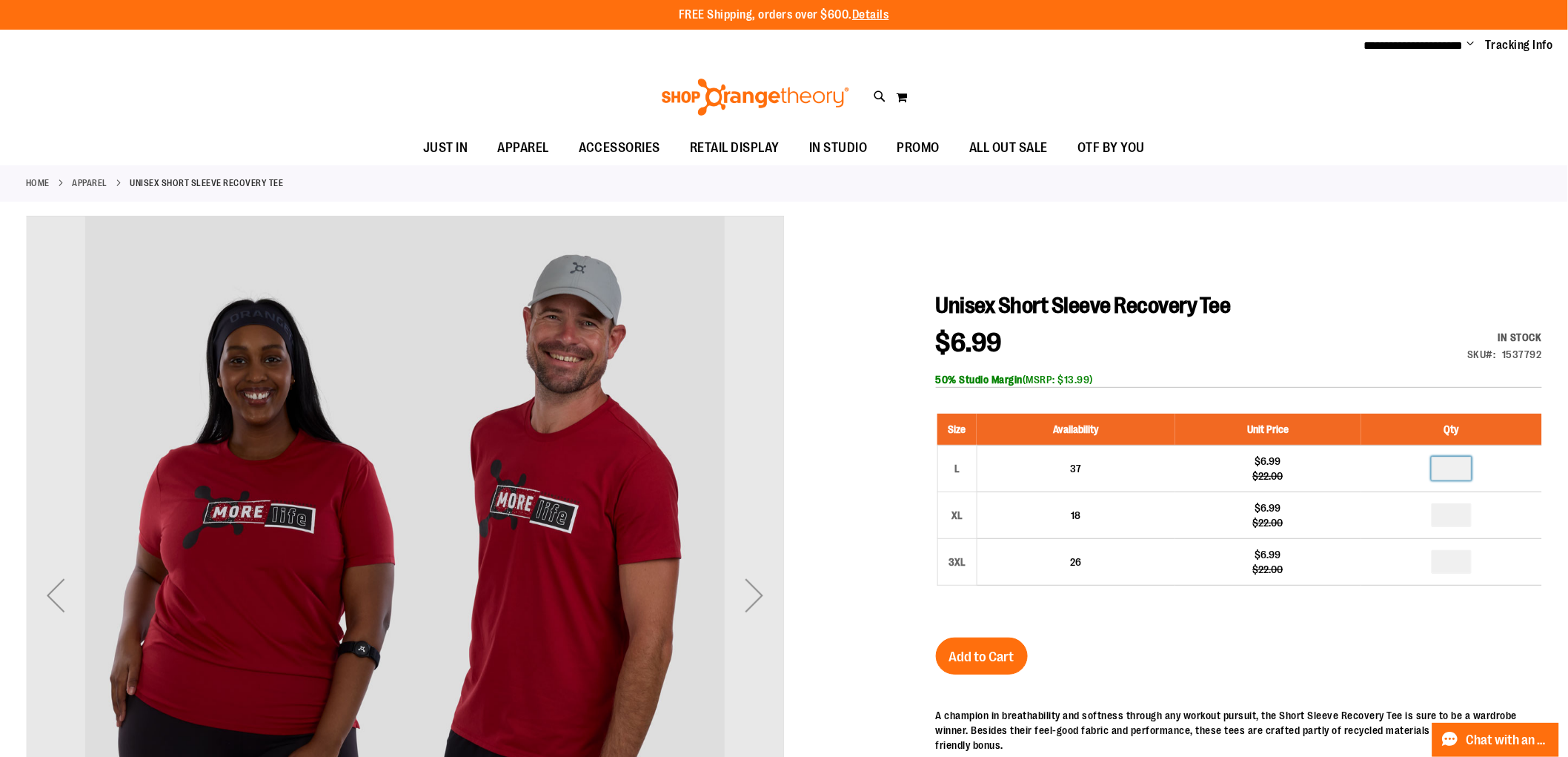
click at [1152, 622] on div "Size Availability Unit Price Qty L 37 $6.99 $22.00 * XL 18 $6.99" at bounding box center [1239, 510] width 606 height 224
click at [1002, 658] on span "Add to Cart" at bounding box center [982, 657] width 65 height 16
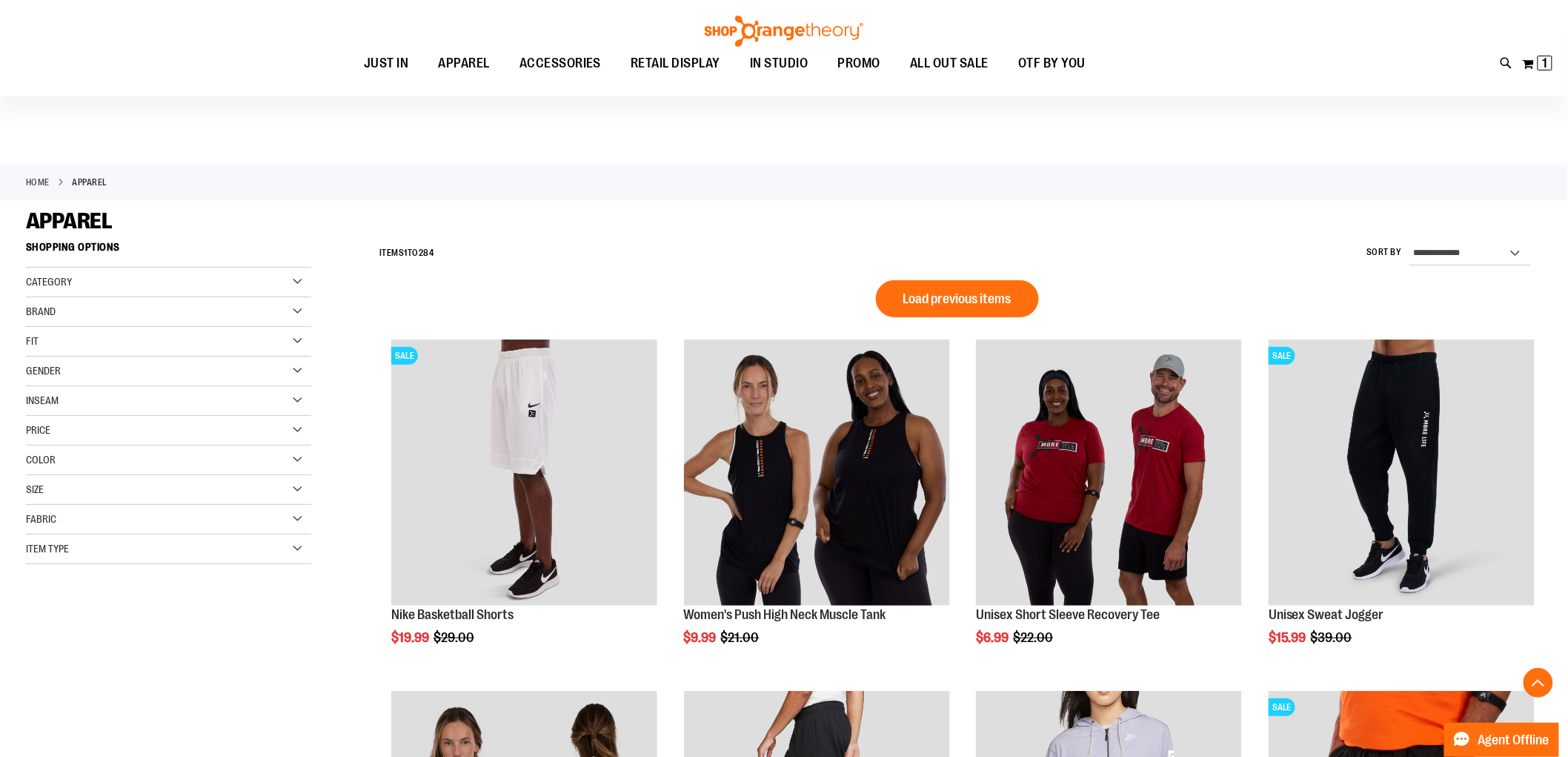
scroll to position [1002, 0]
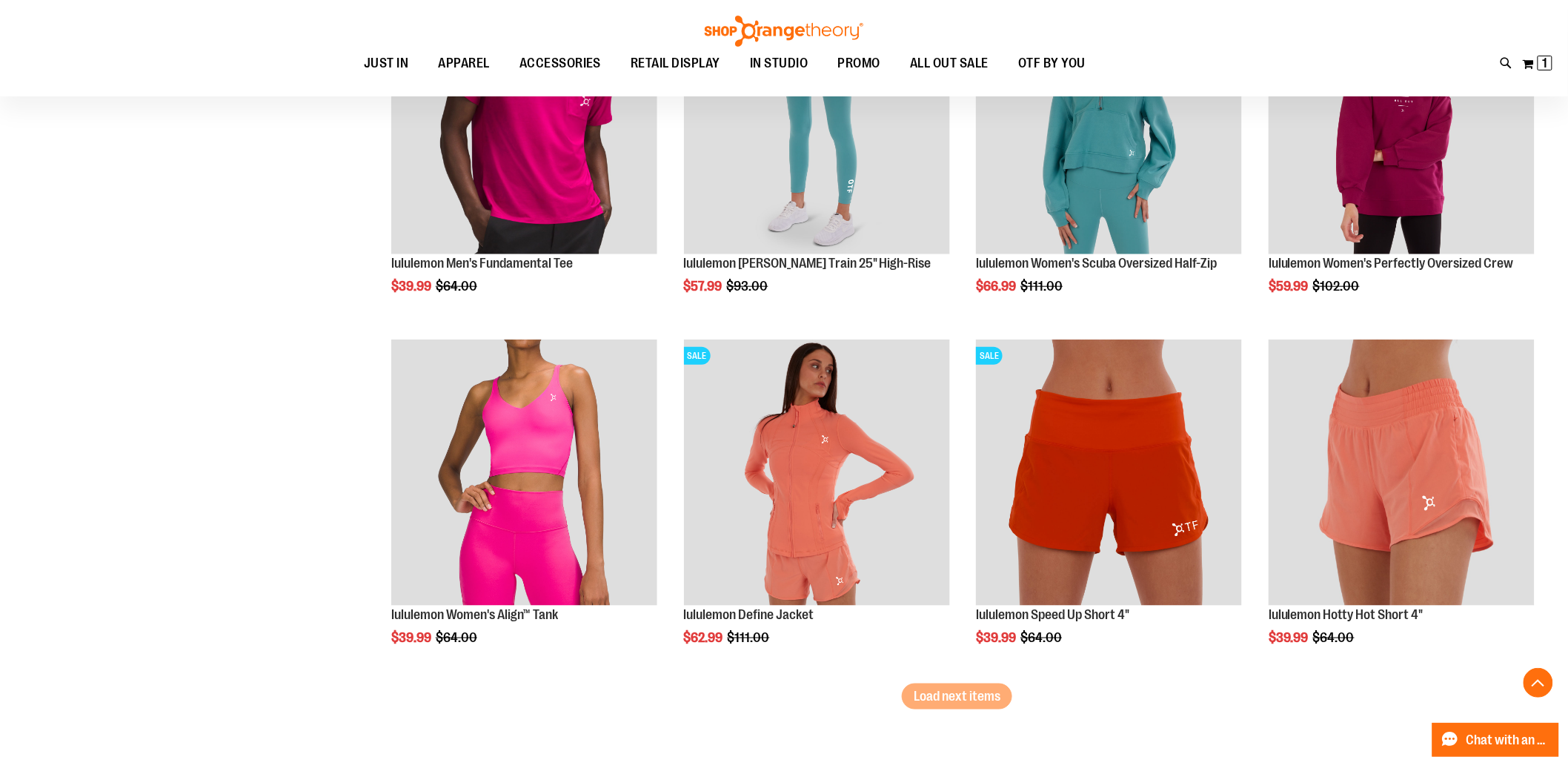
scroll to position [2895, 0]
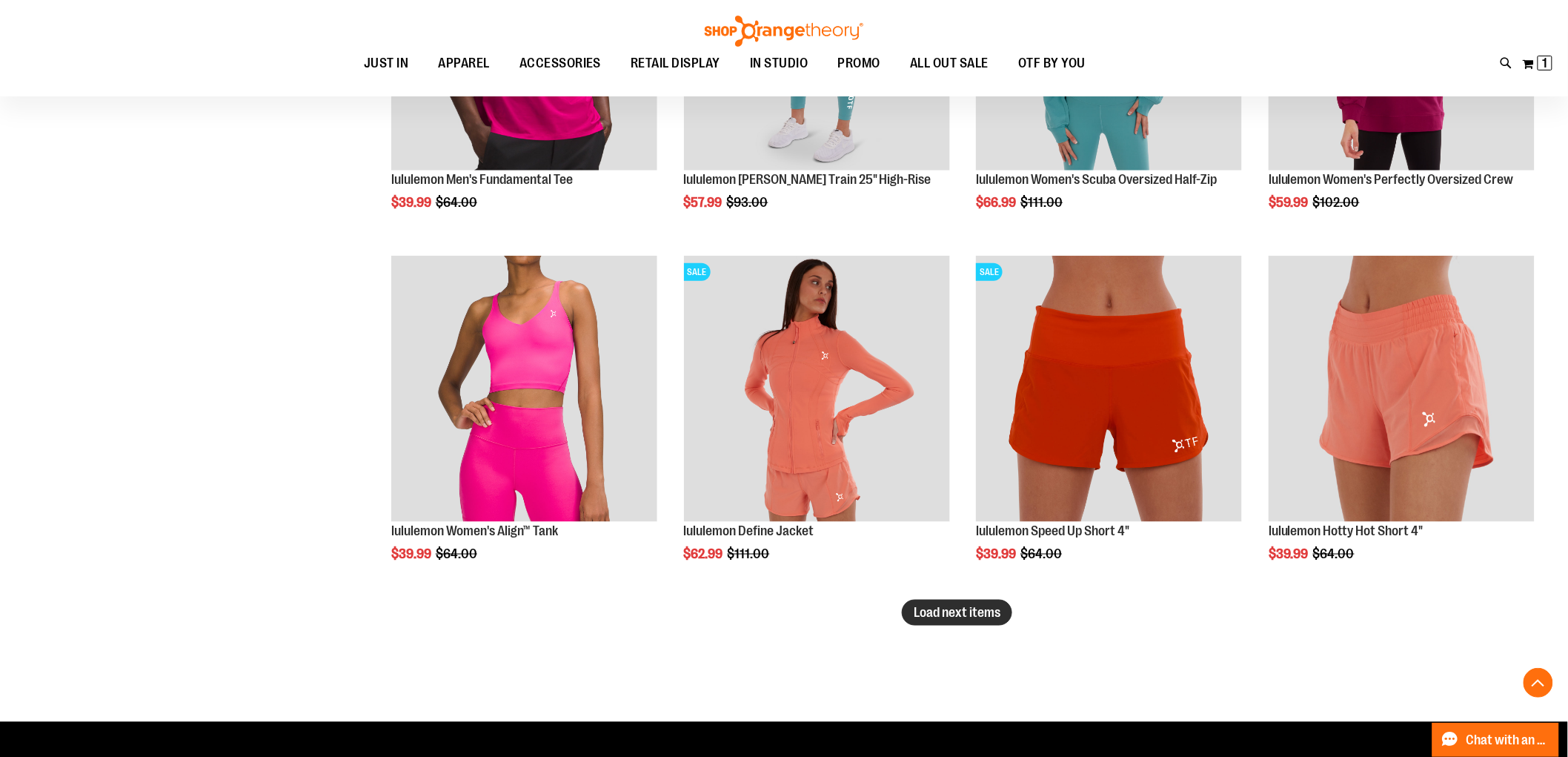
type input "**********"
click at [1006, 613] on button "Load next items" at bounding box center [957, 613] width 111 height 26
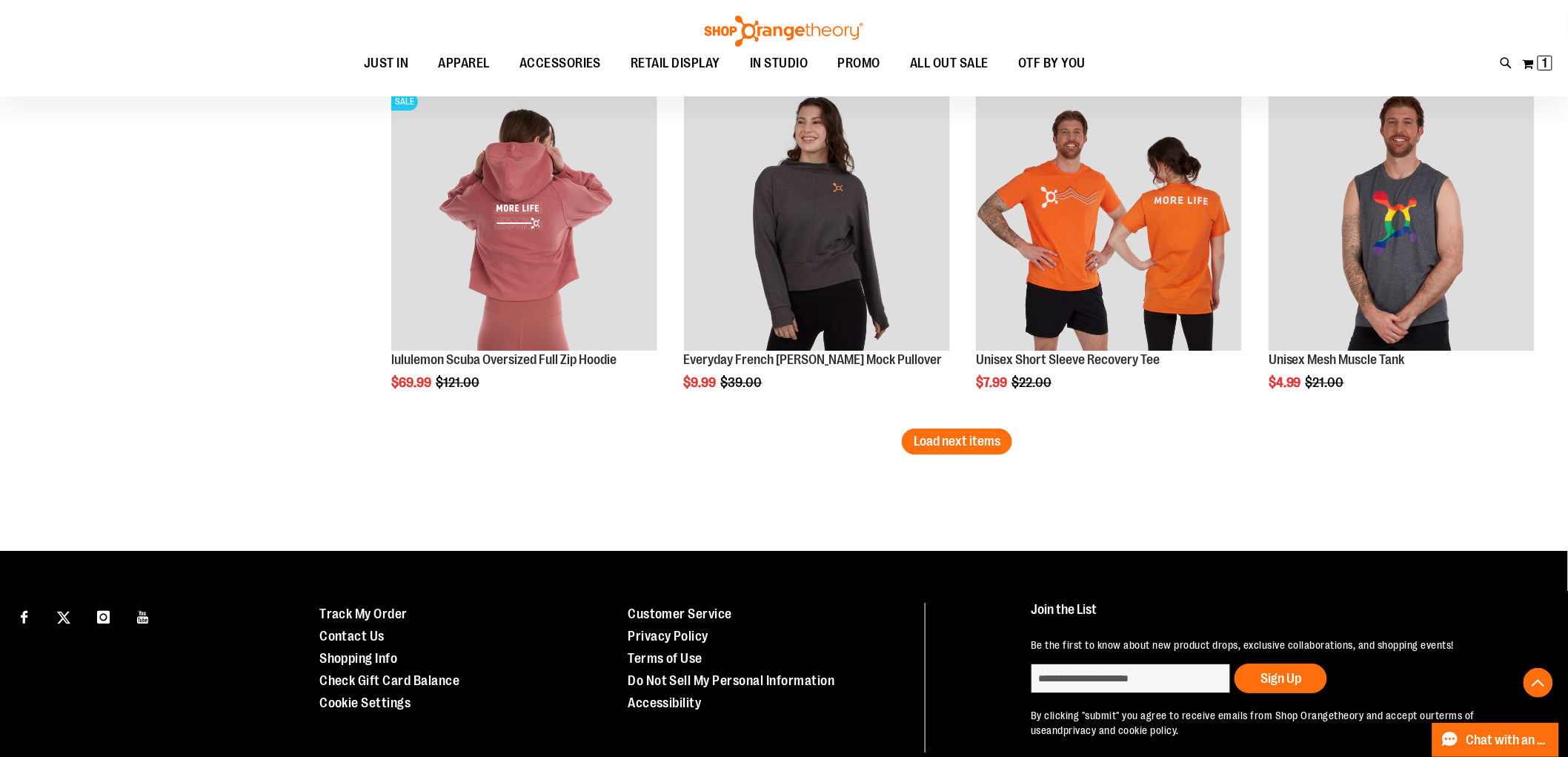
scroll to position [4131, 0]
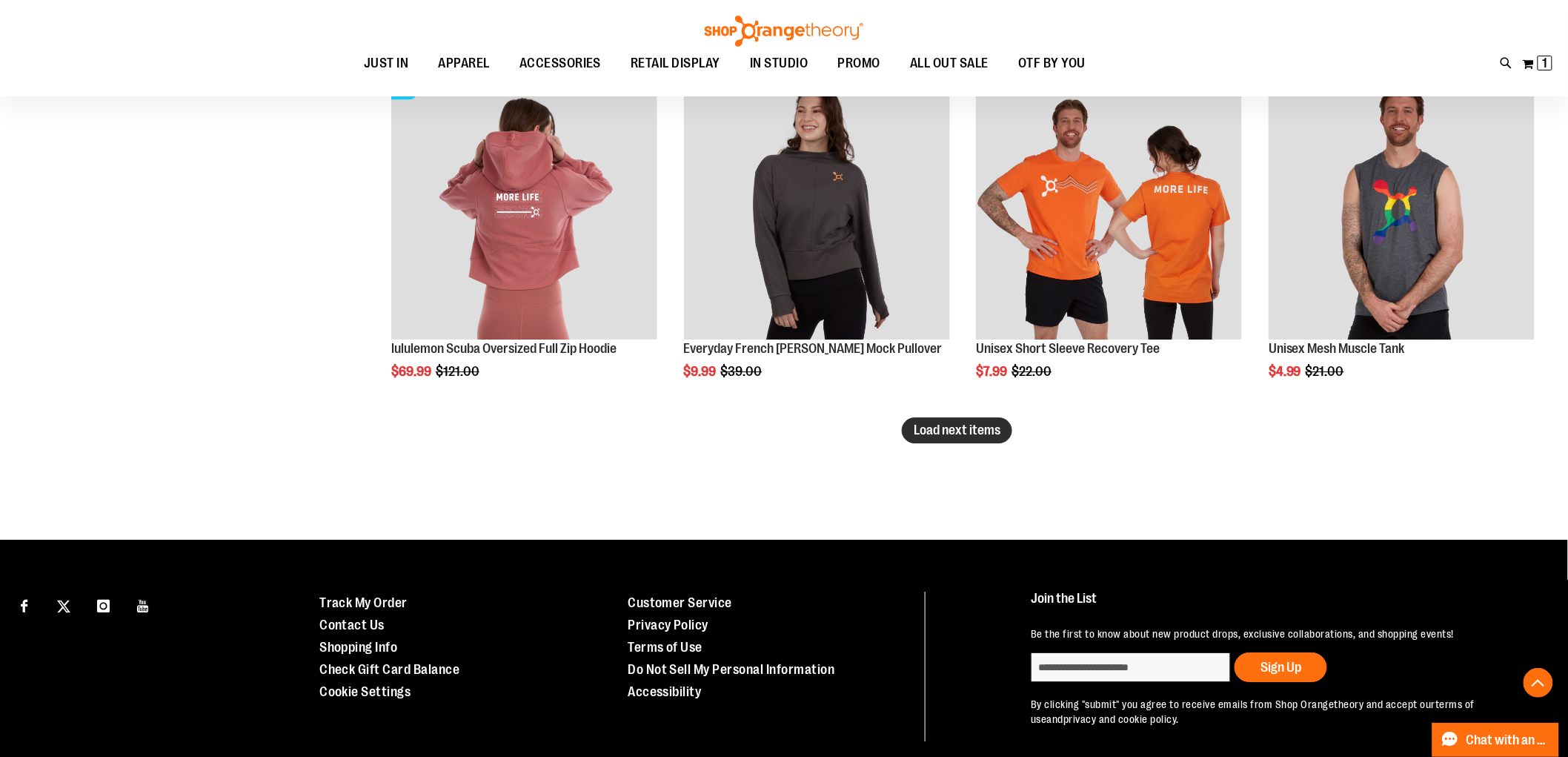
click at [971, 428] on span "Load next items" at bounding box center [957, 430] width 87 height 15
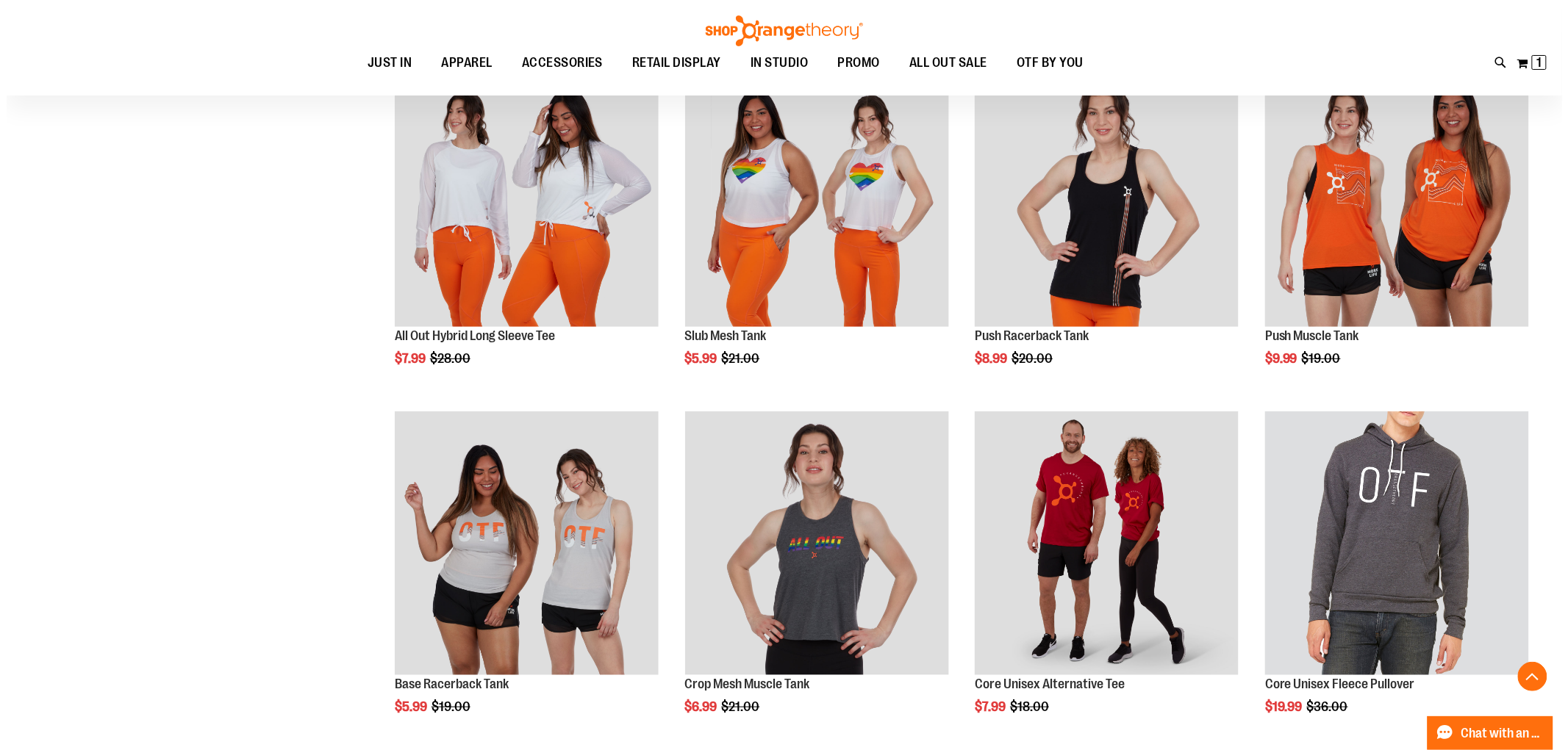
scroll to position [4827, 0]
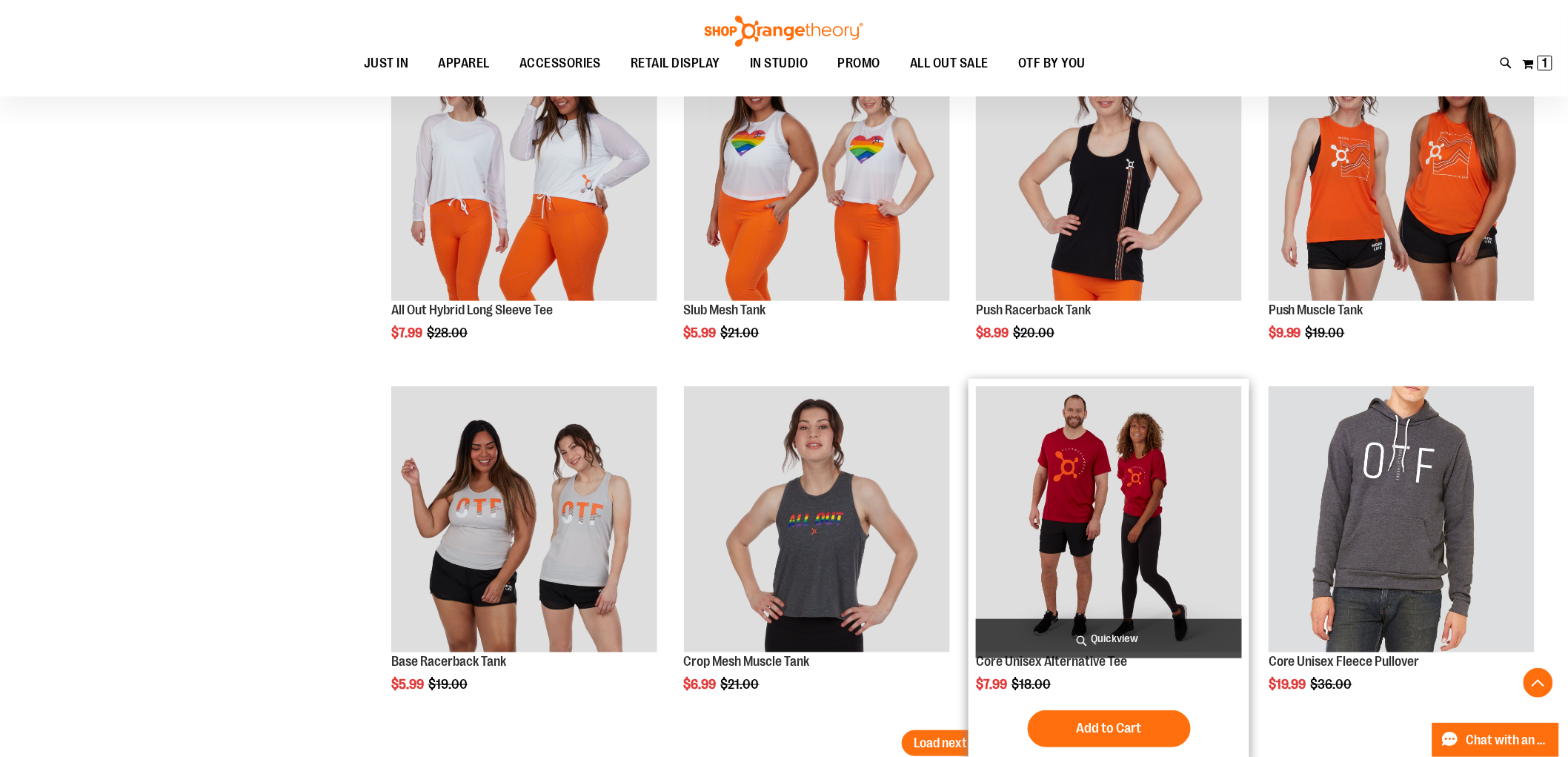
click at [1099, 634] on span "Quickview" at bounding box center [1109, 638] width 266 height 39
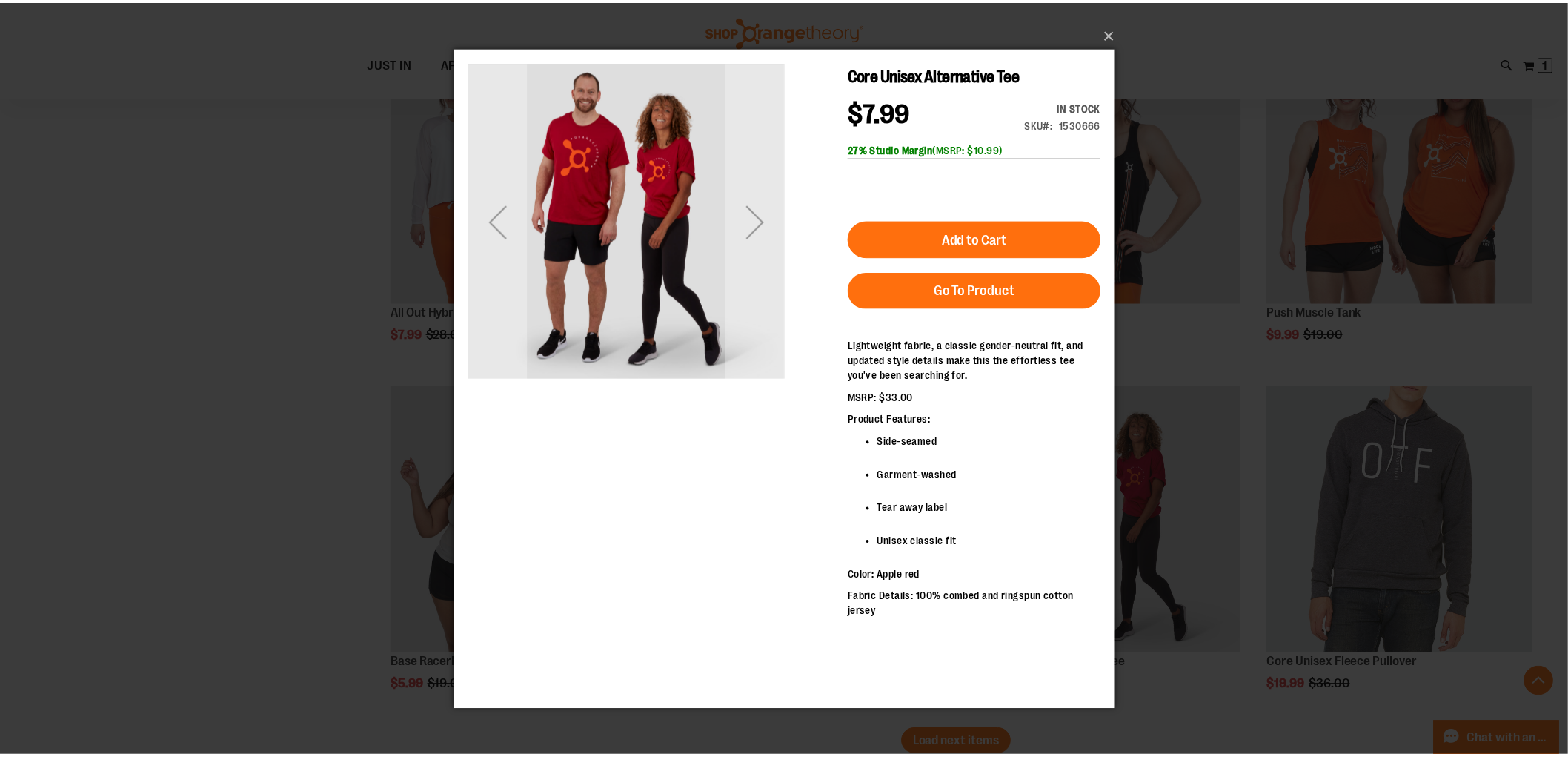
scroll to position [0, 0]
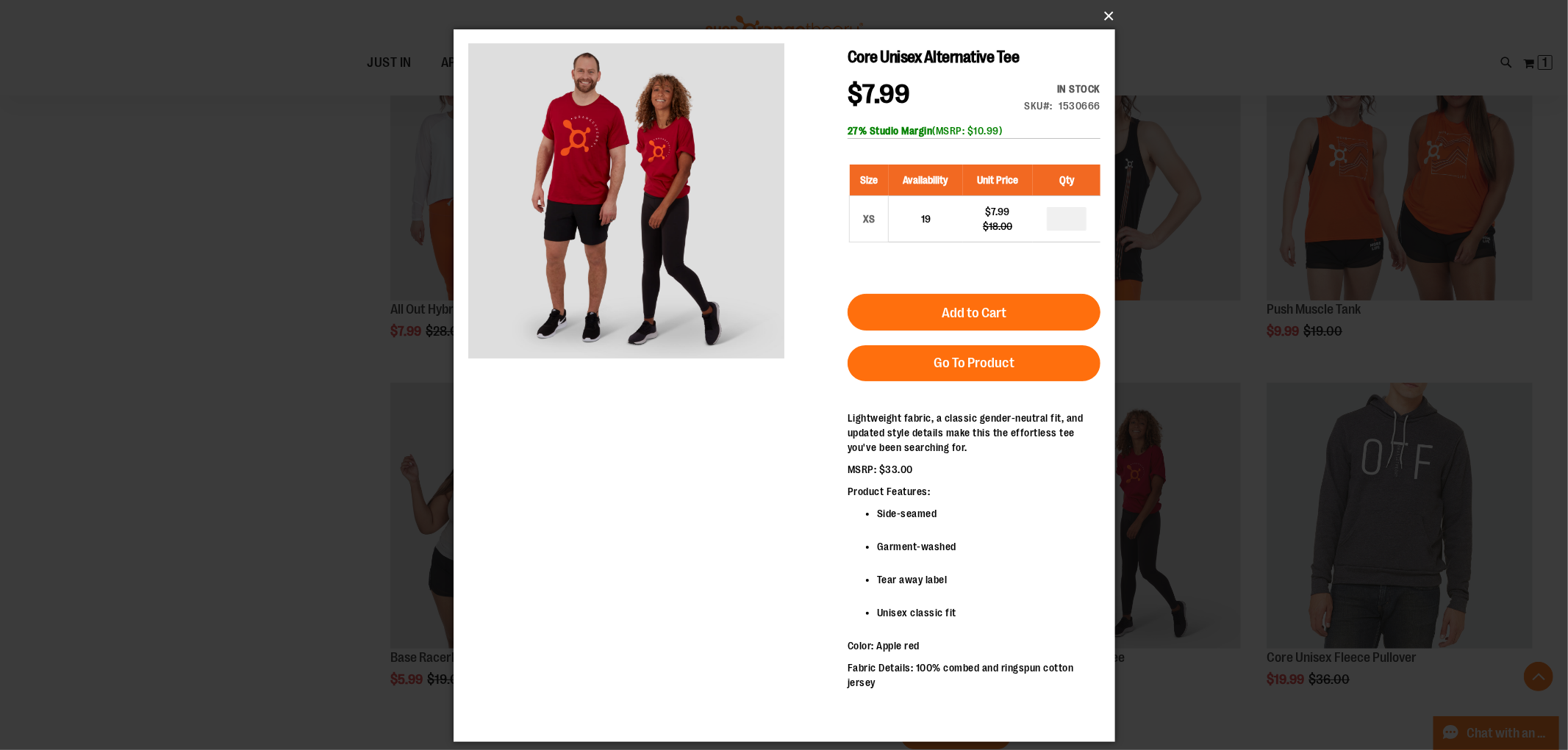
click at [1103, 16] on button "×" at bounding box center [788, 16] width 661 height 32
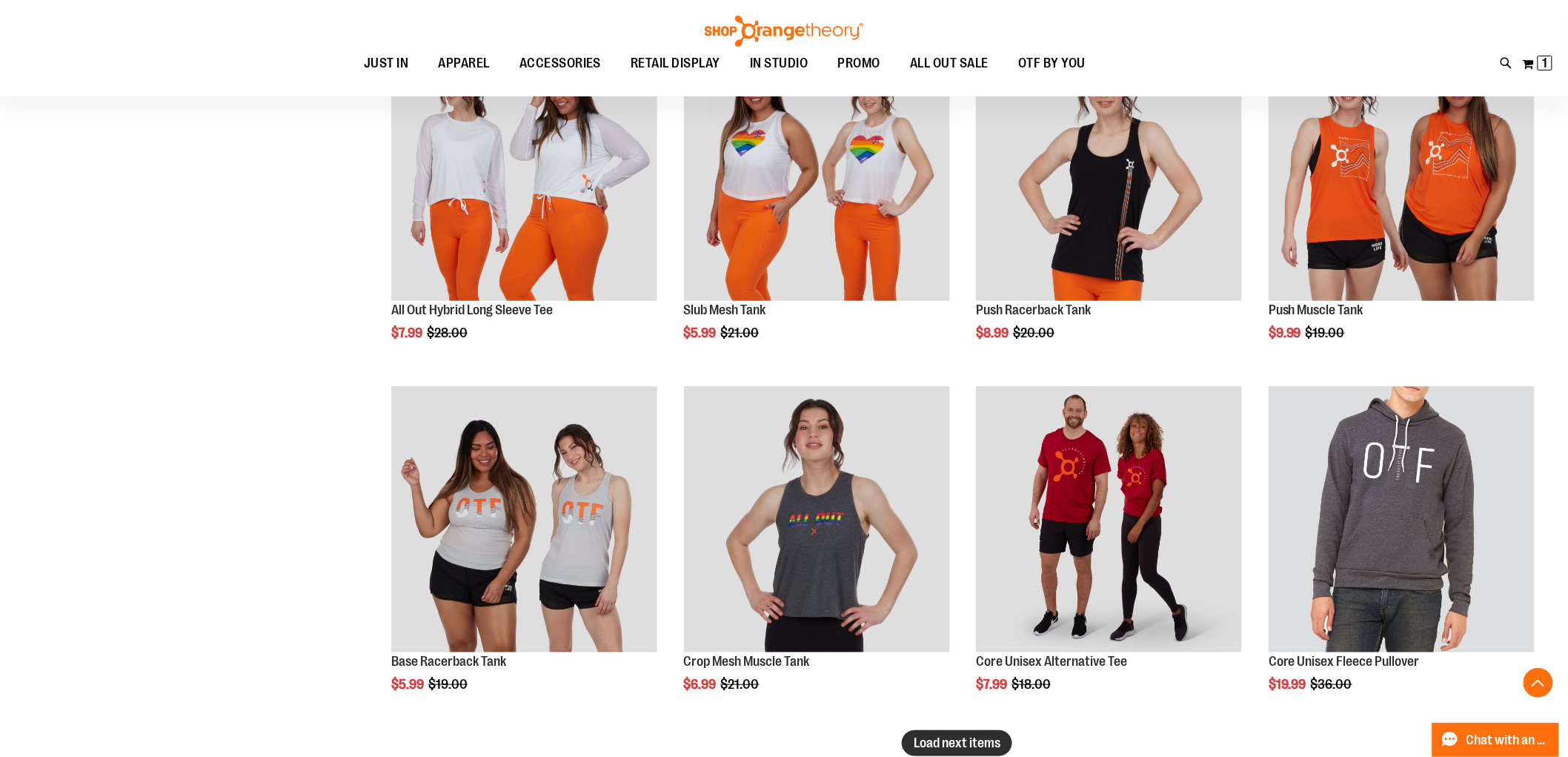
click at [980, 740] on span "Load next items" at bounding box center [957, 743] width 87 height 15
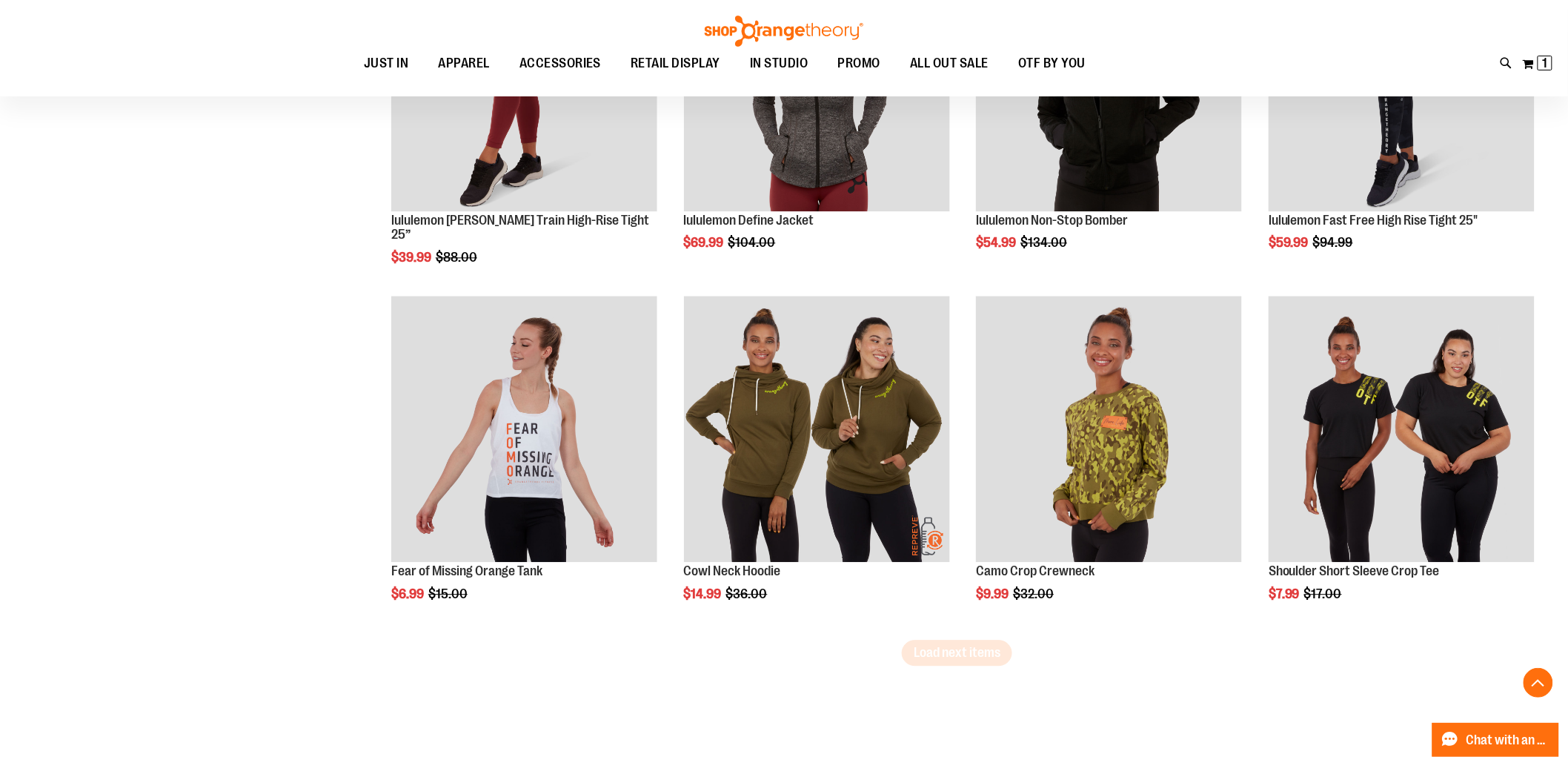
scroll to position [6026, 0]
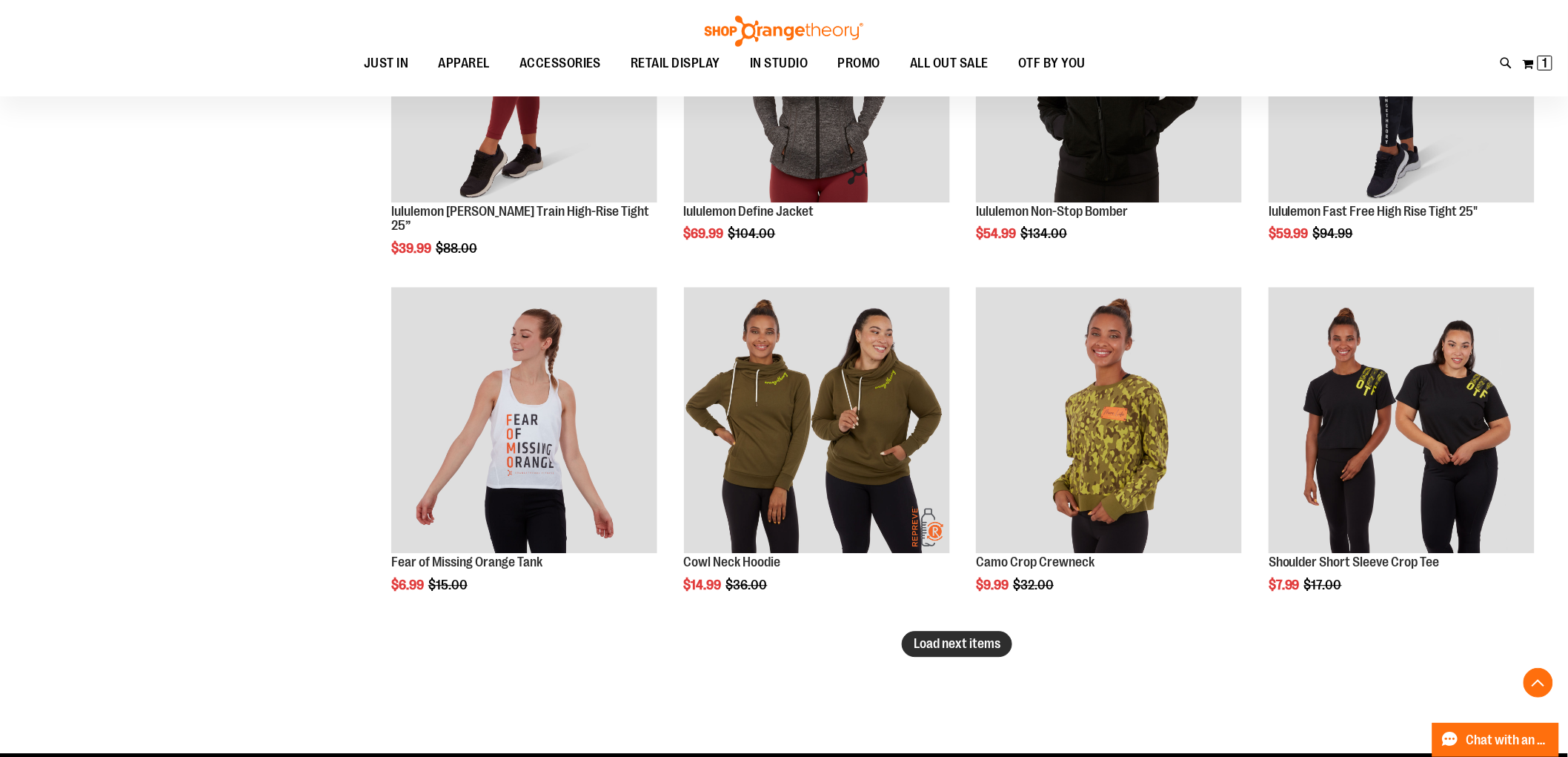
click at [984, 644] on span "Load next items" at bounding box center [957, 643] width 87 height 15
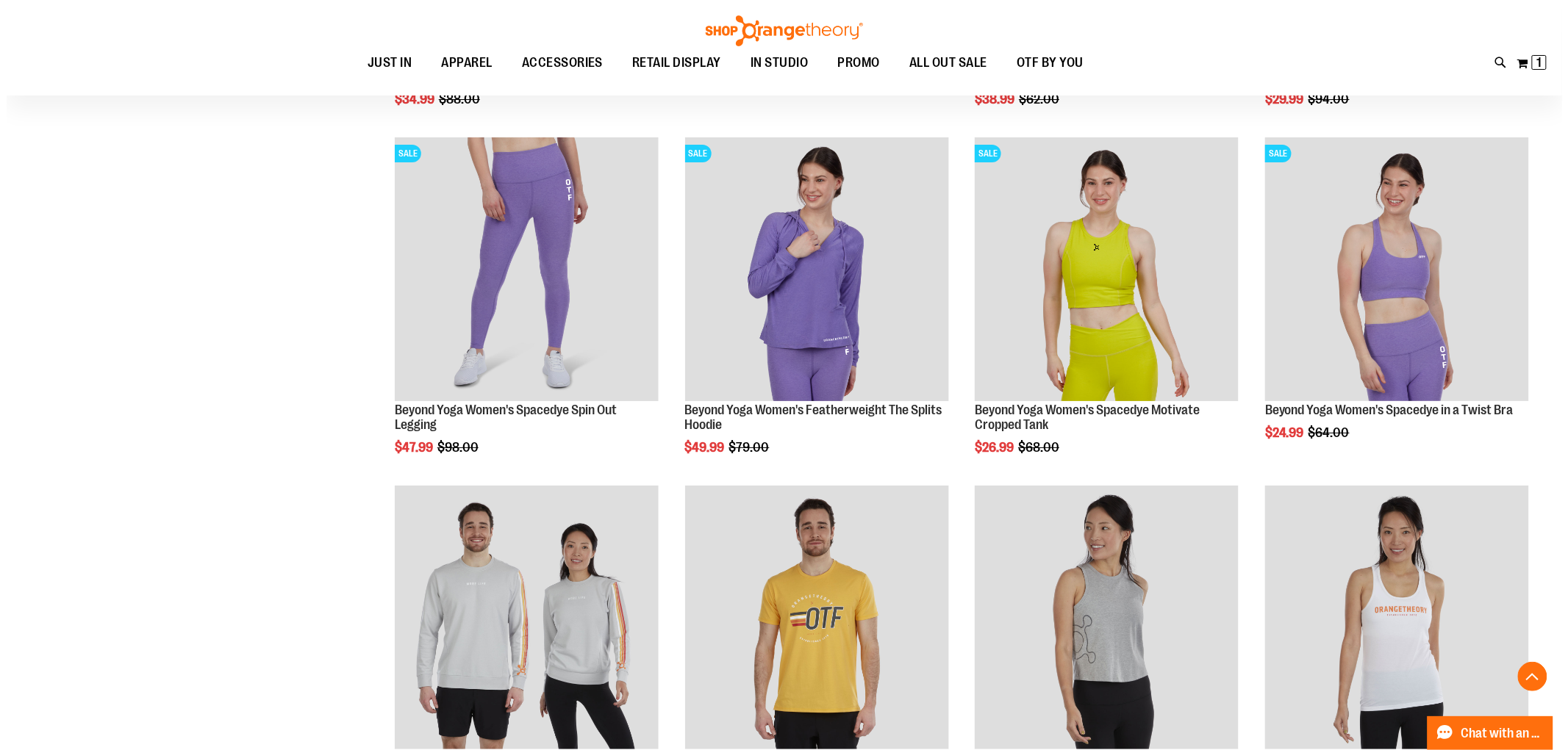
scroll to position [7032, 0]
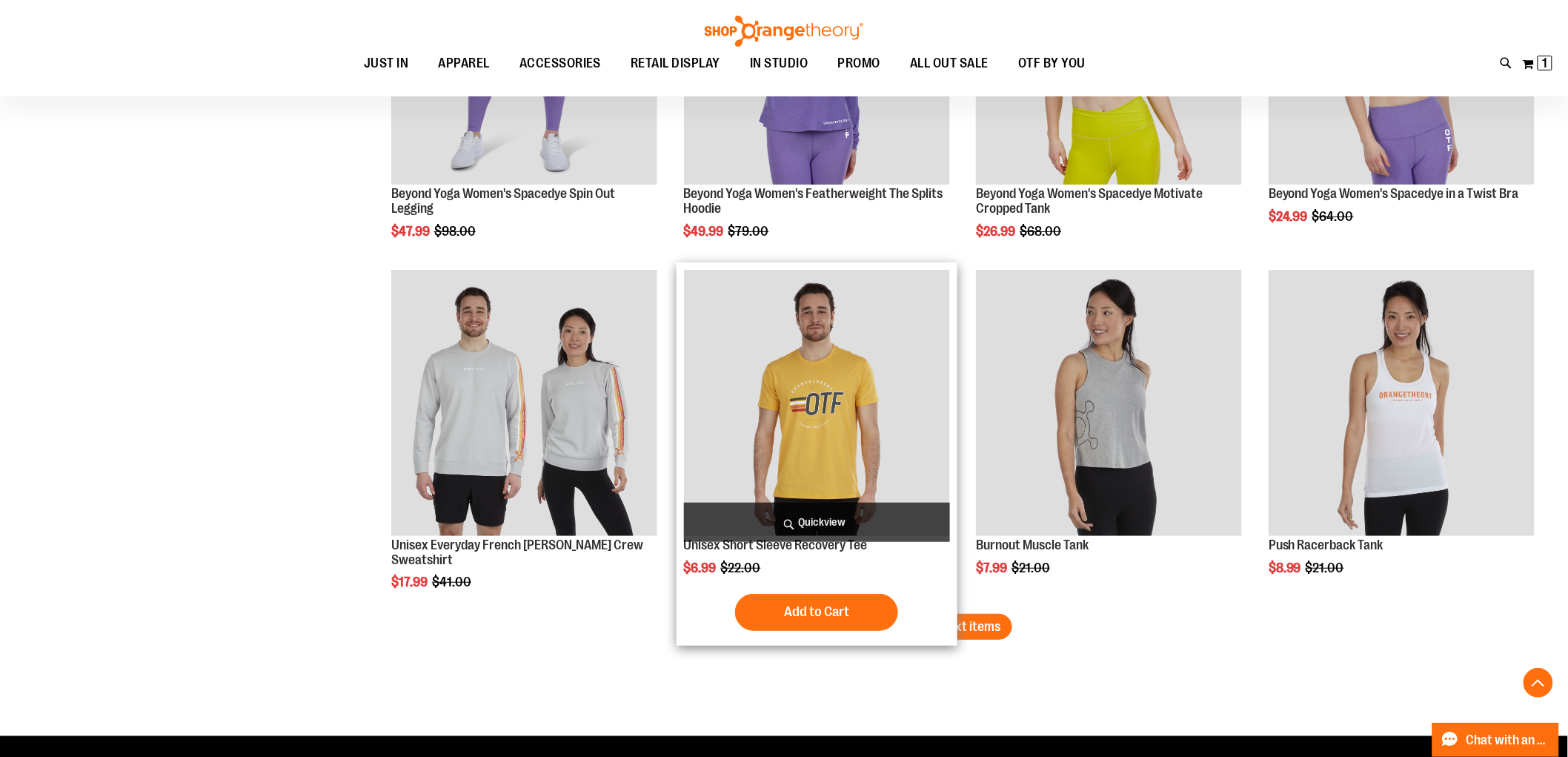
click at [812, 517] on span "Quickview" at bounding box center [817, 522] width 266 height 39
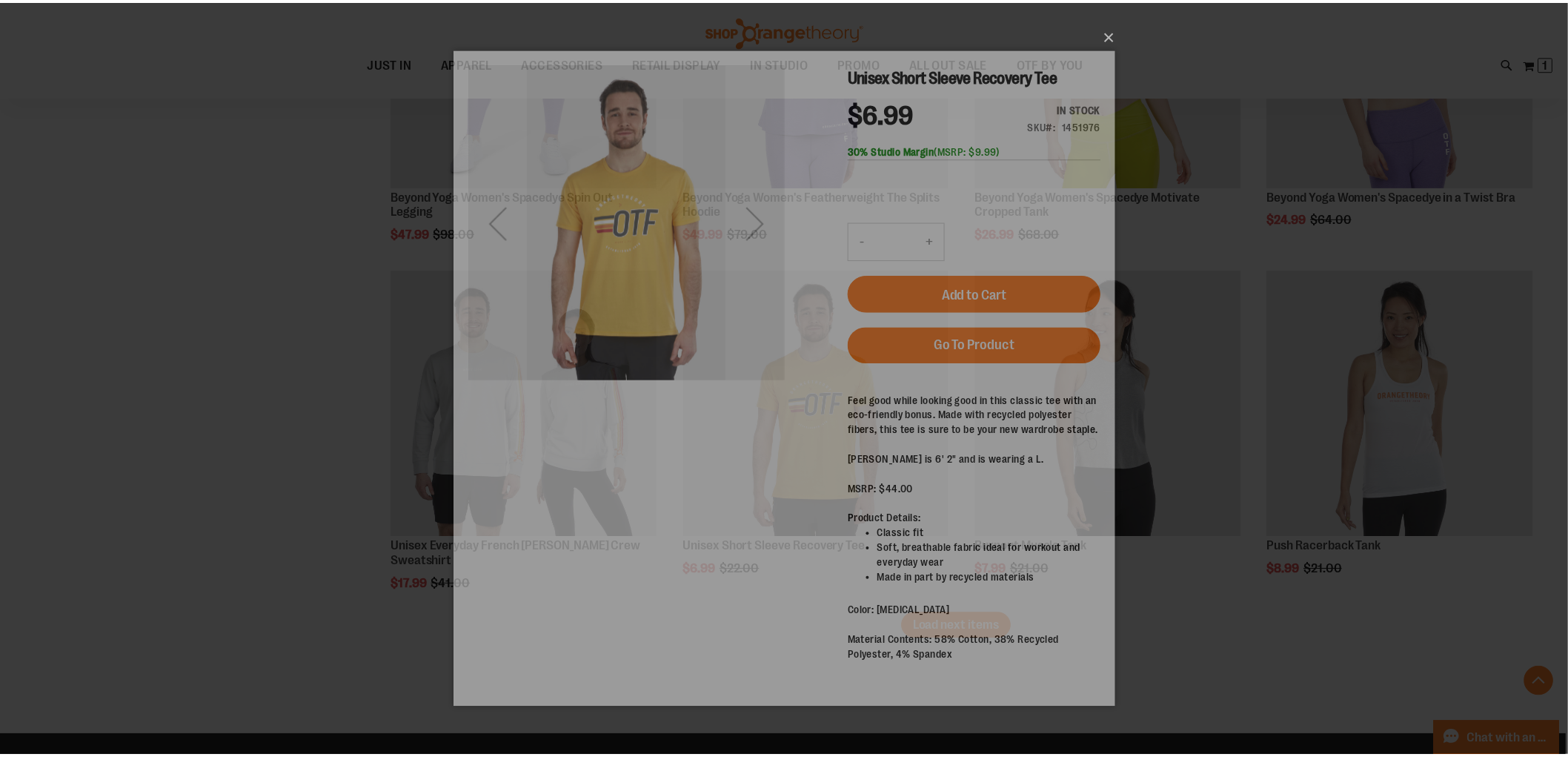
scroll to position [0, 0]
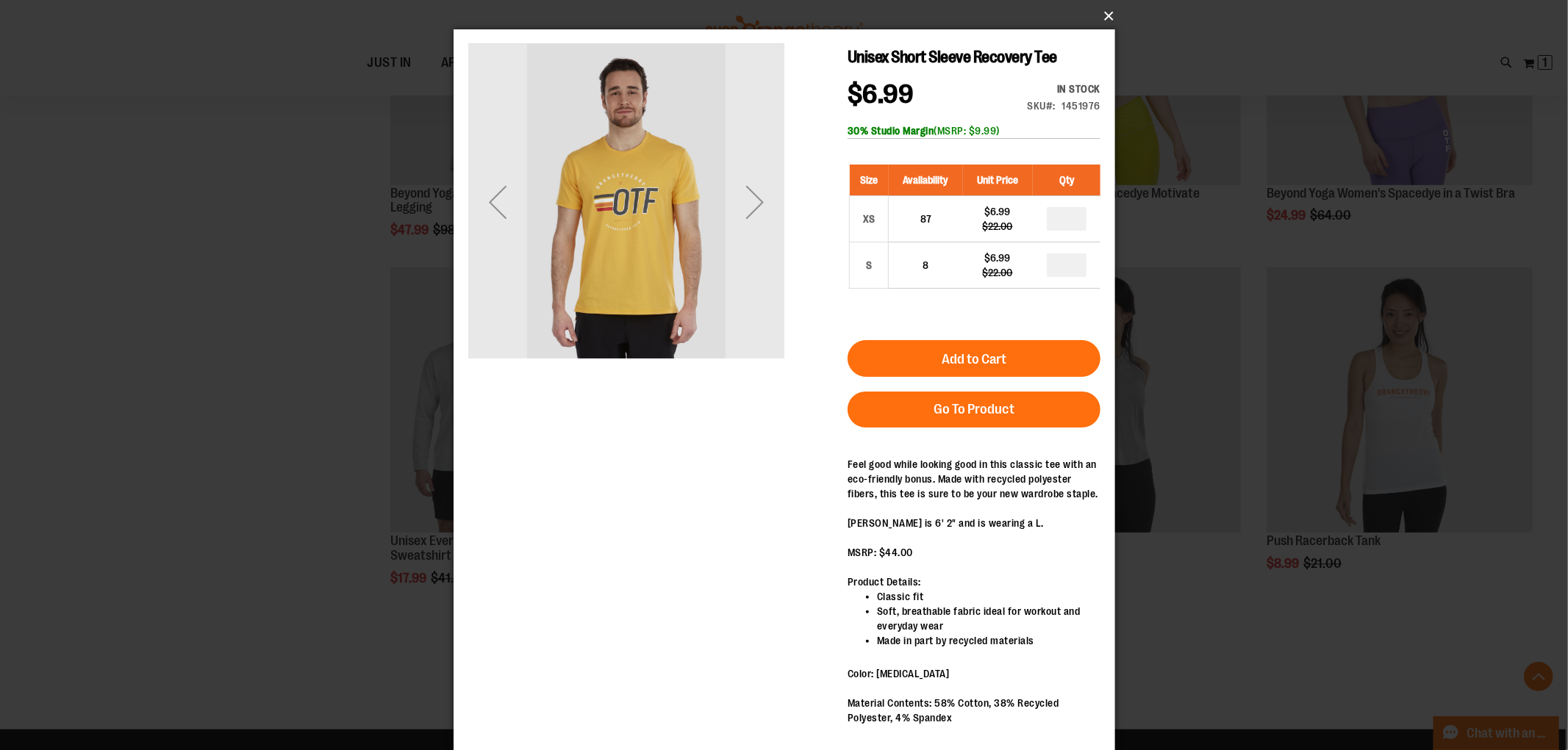
click at [1102, 17] on button "×" at bounding box center [788, 16] width 661 height 32
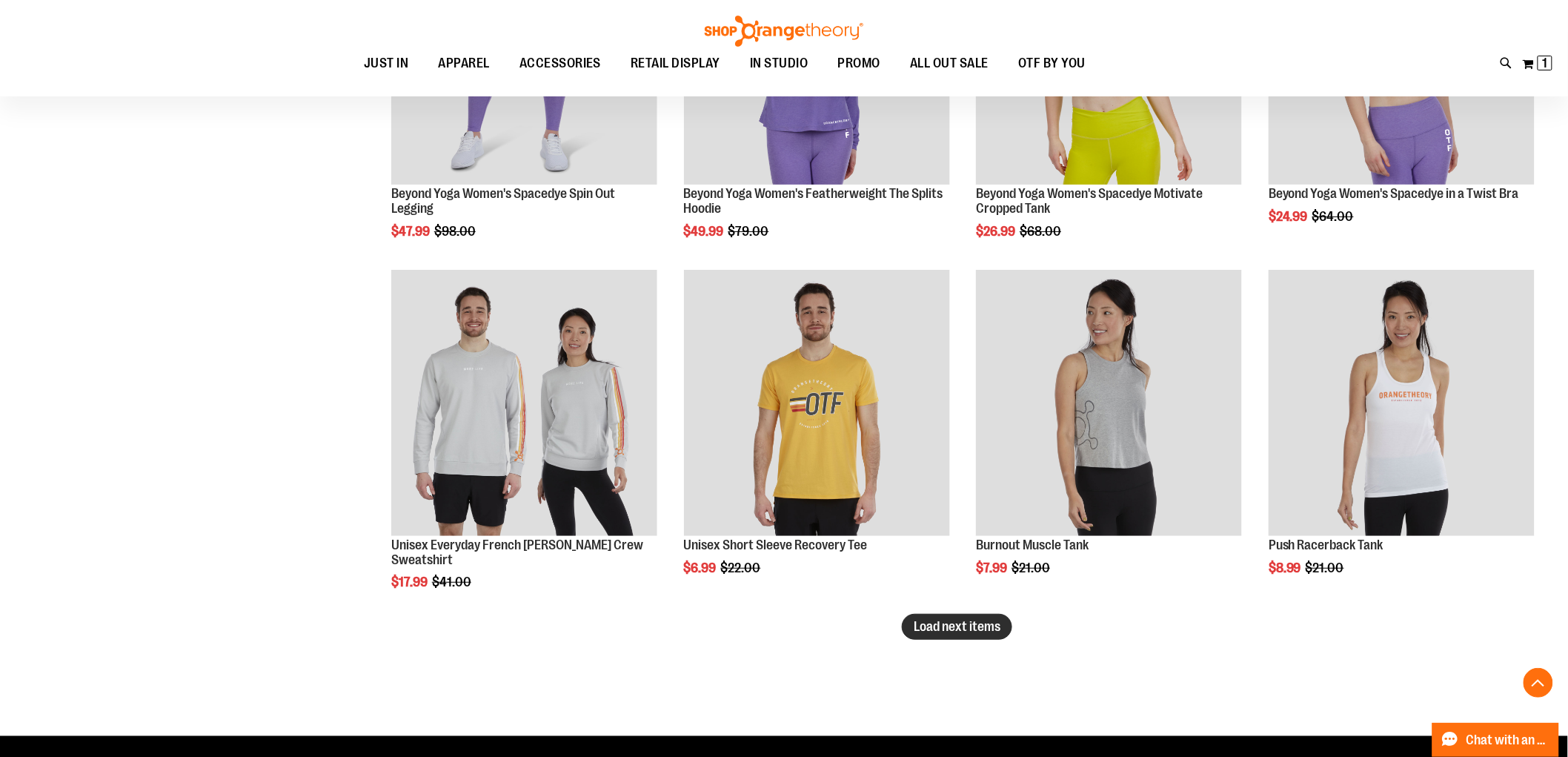
click at [988, 634] on span "Load next items" at bounding box center [957, 626] width 87 height 15
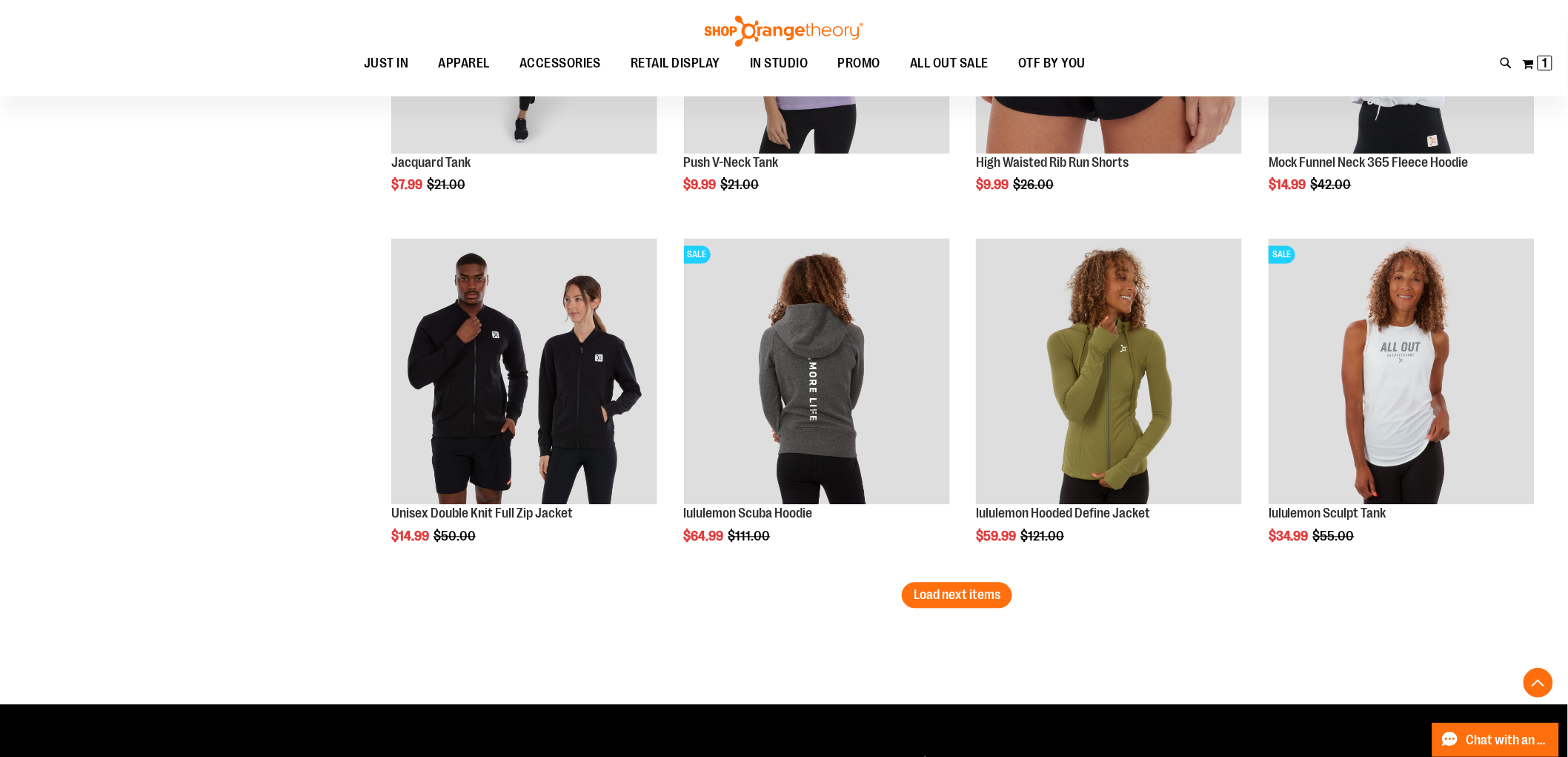
scroll to position [8333, 0]
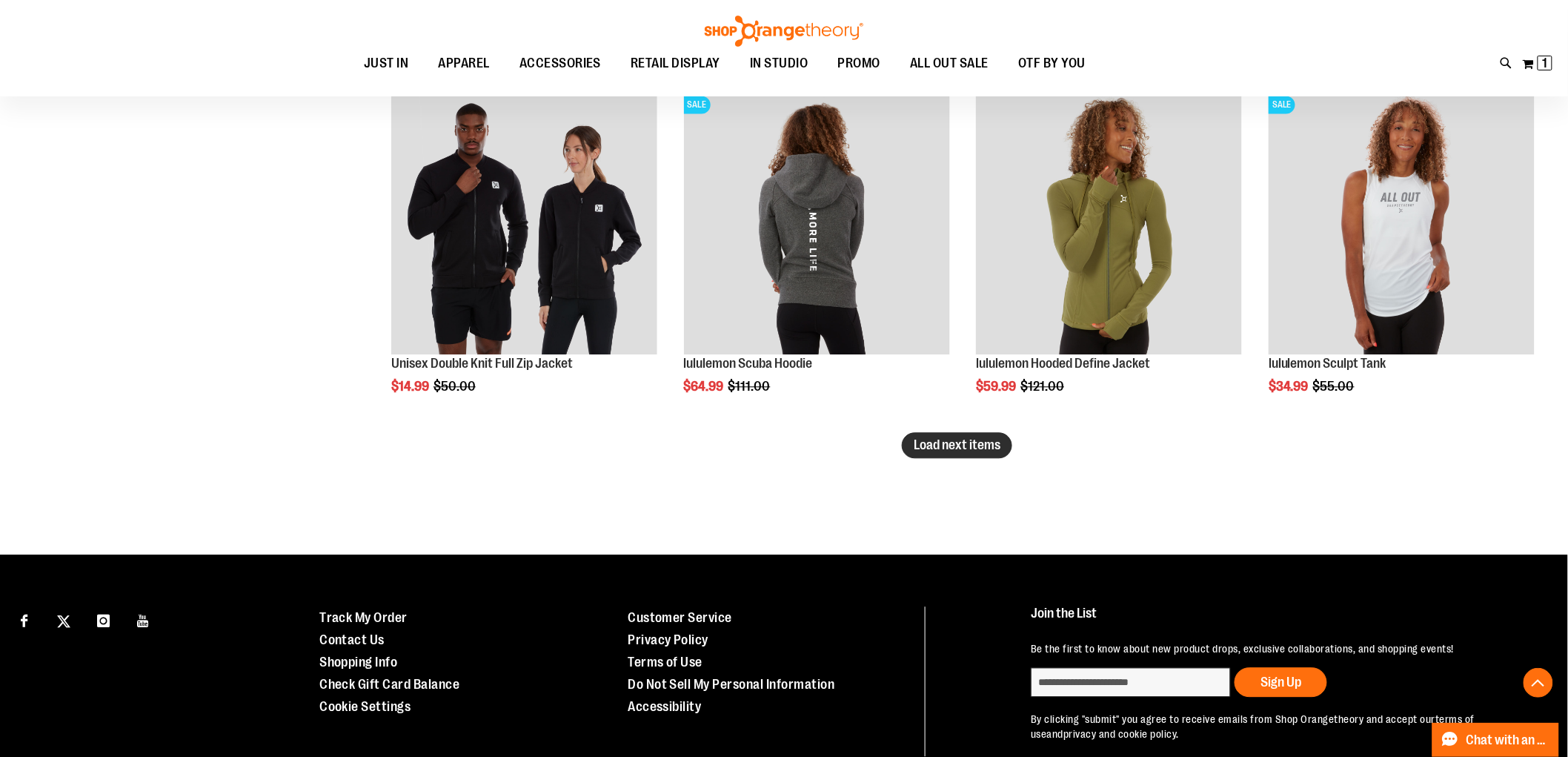
click at [922, 432] on button "Load next items" at bounding box center [957, 445] width 111 height 26
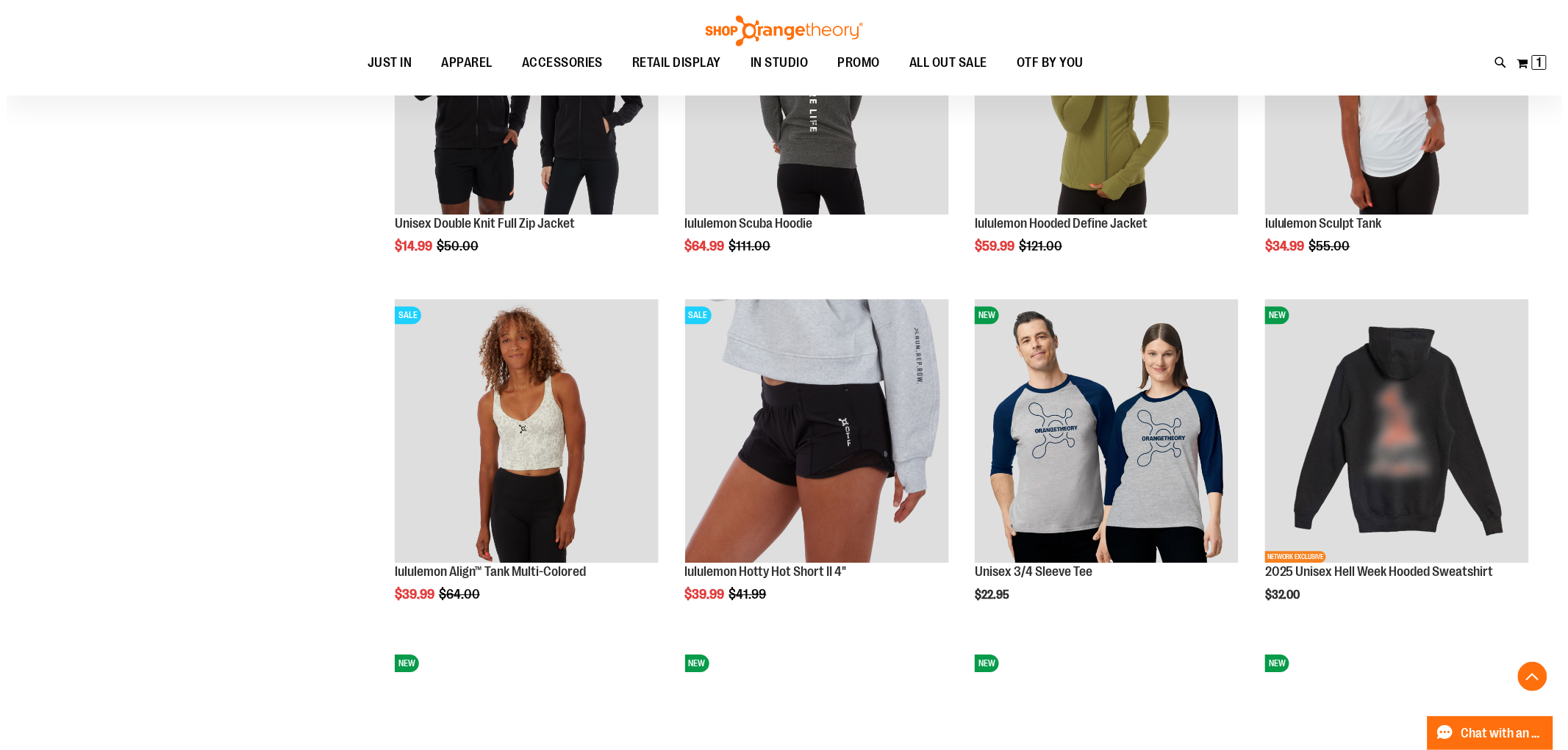
scroll to position [8420, 0]
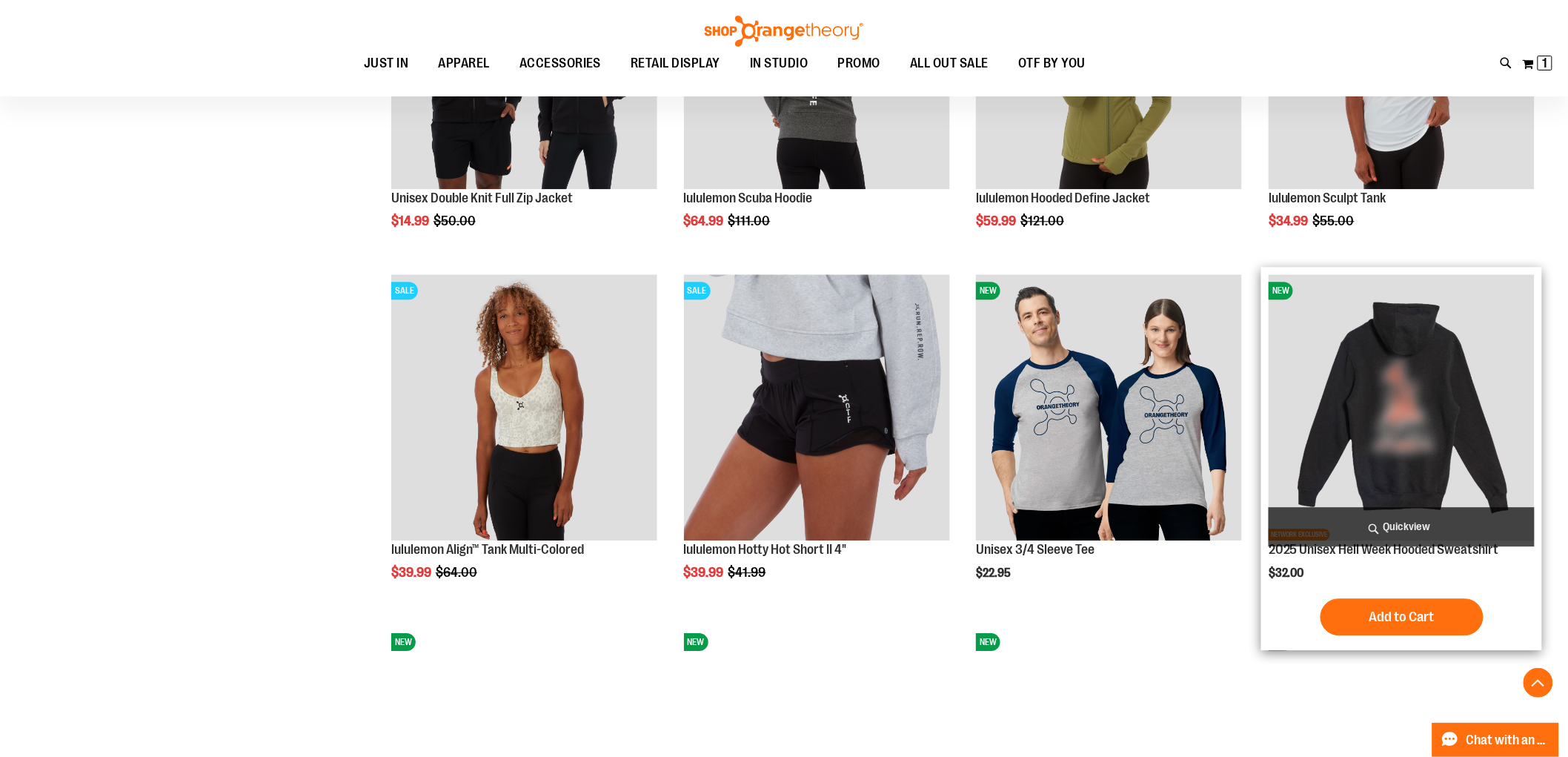
click at [1430, 527] on span "Quickview" at bounding box center [1402, 526] width 266 height 39
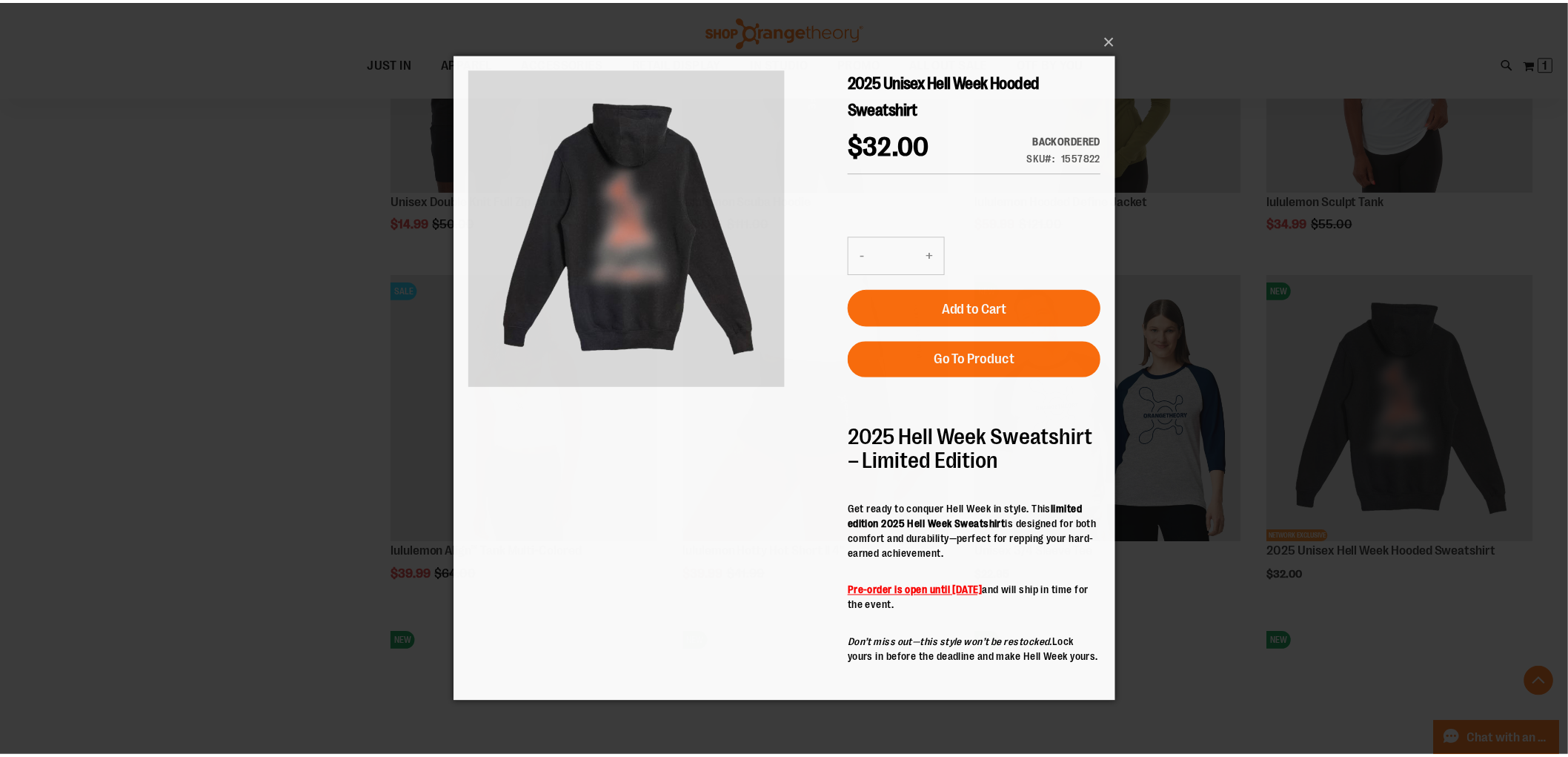
scroll to position [0, 0]
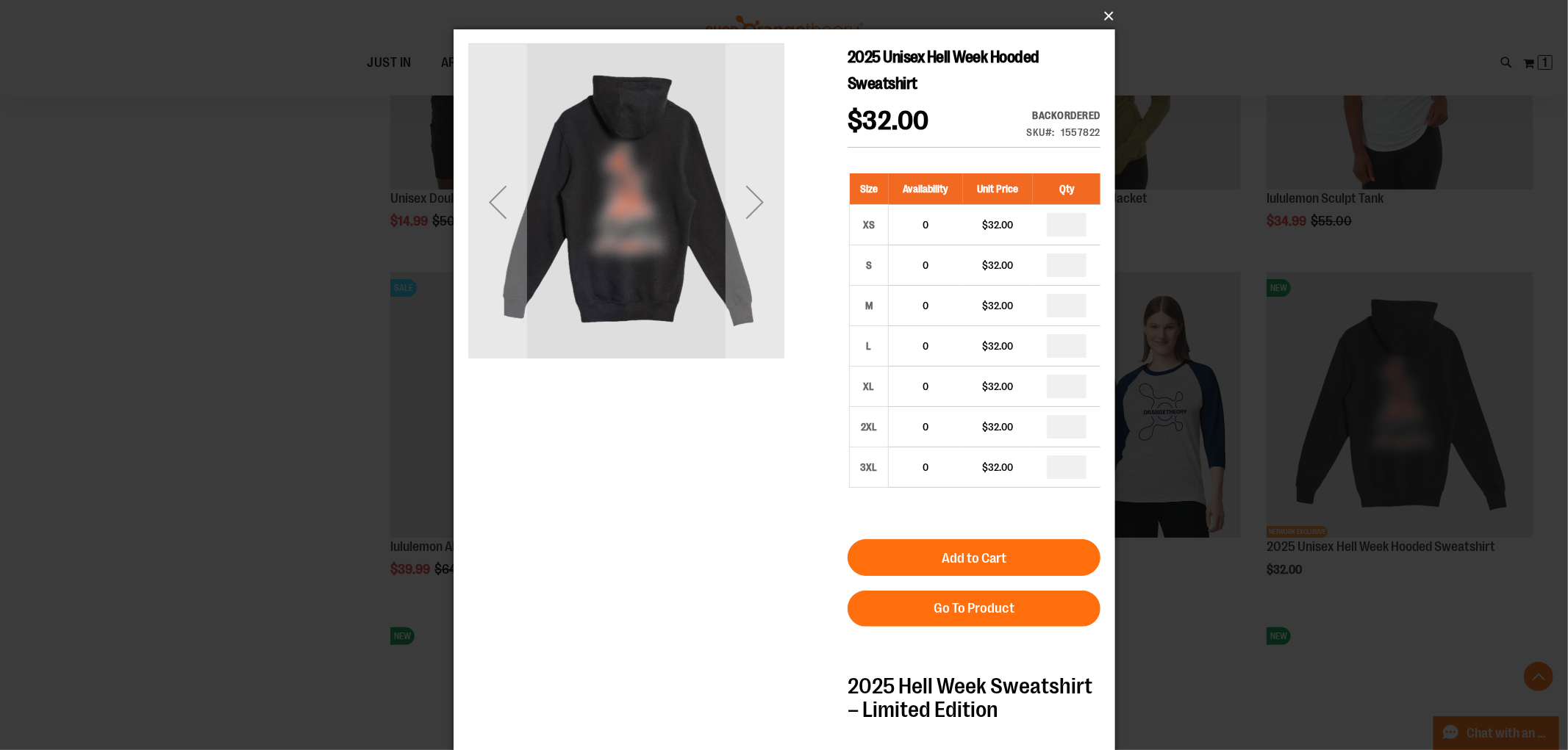
click at [1101, 10] on button "×" at bounding box center [788, 16] width 661 height 32
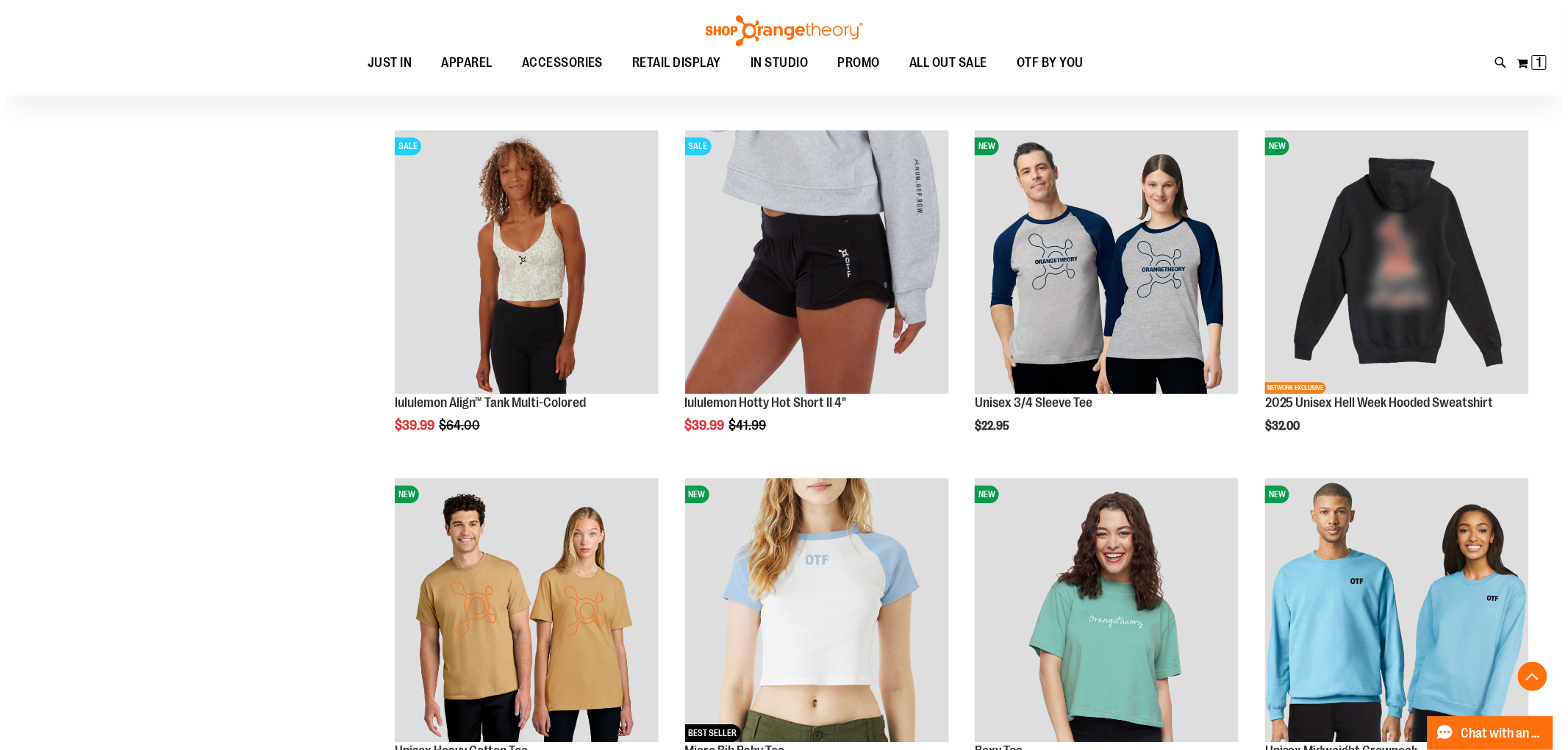
scroll to position [8746, 0]
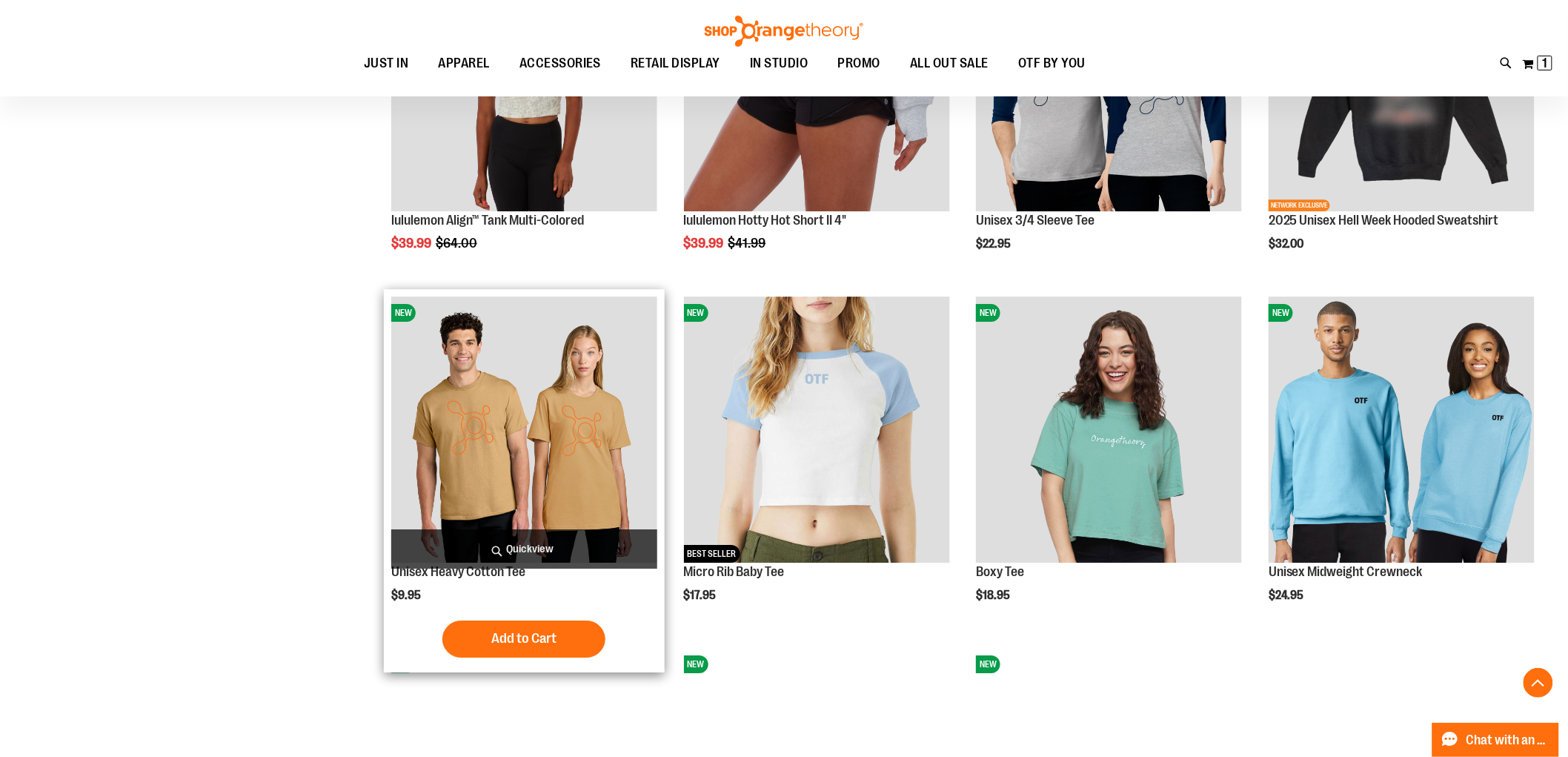
click at [548, 543] on span "Quickview" at bounding box center [524, 548] width 266 height 39
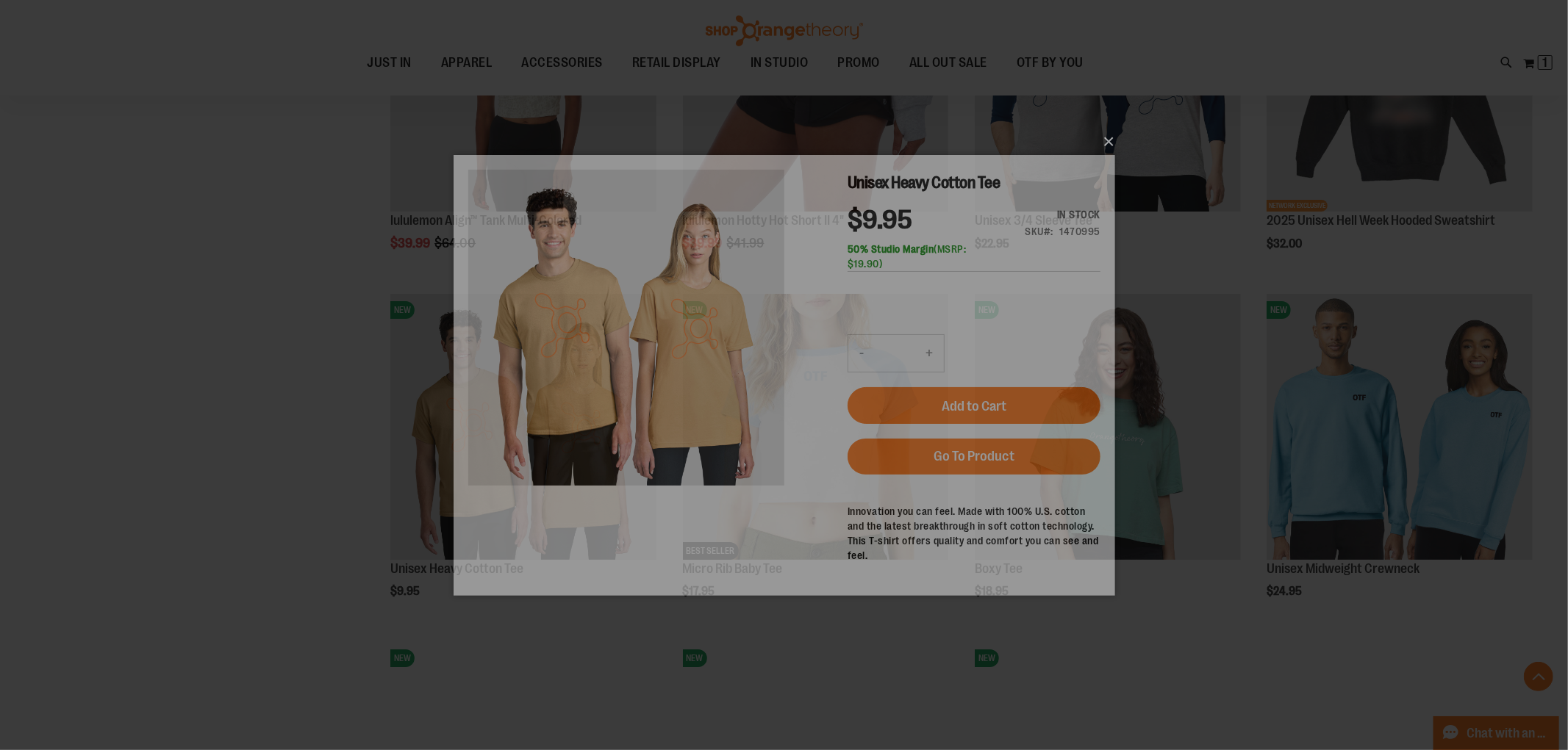
scroll to position [0, 0]
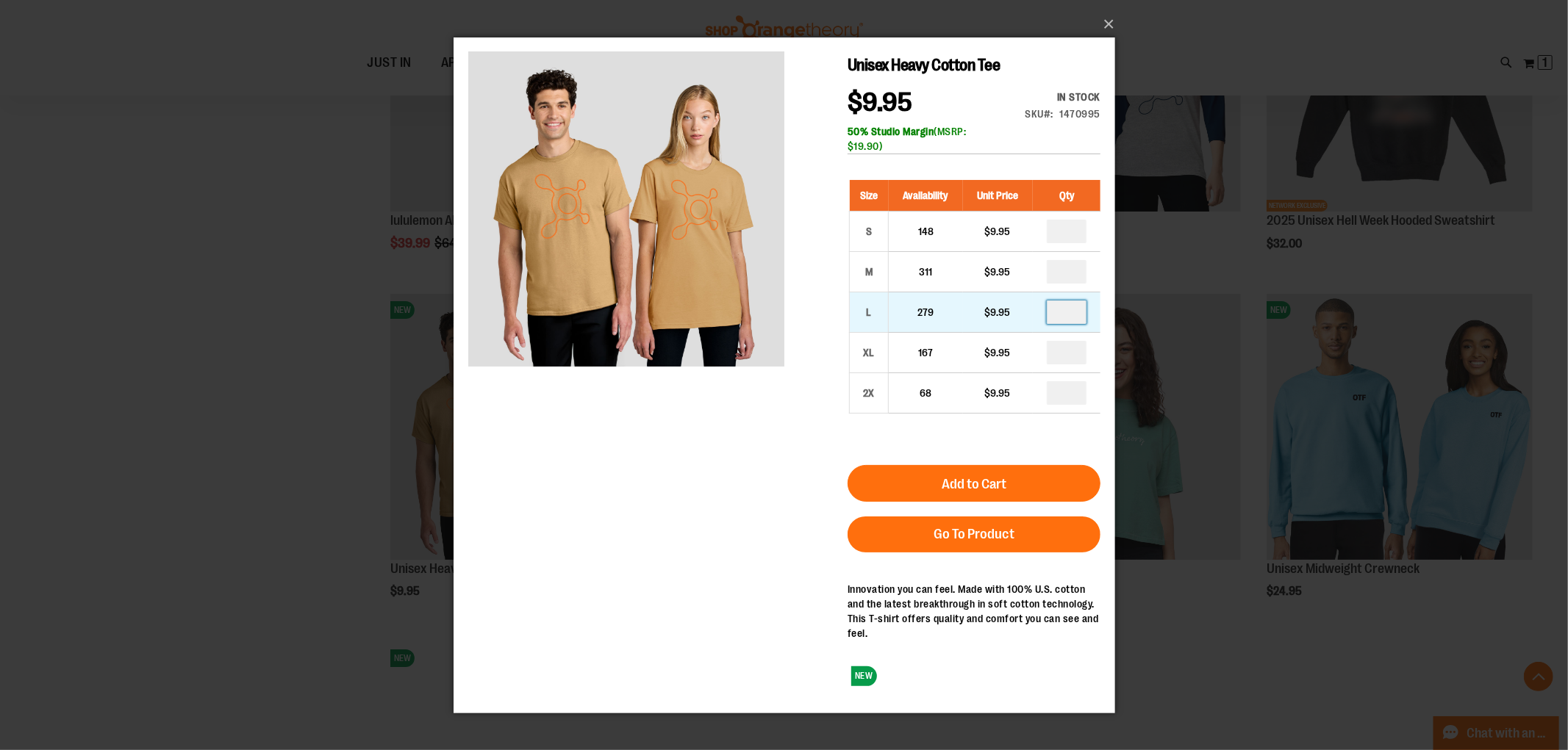
drag, startPoint x: 1070, startPoint y: 312, endPoint x: 1008, endPoint y: 308, distance: 62.1
click at [1008, 308] on tr "L 279 $9.95" at bounding box center [975, 312] width 252 height 40
type input "*"
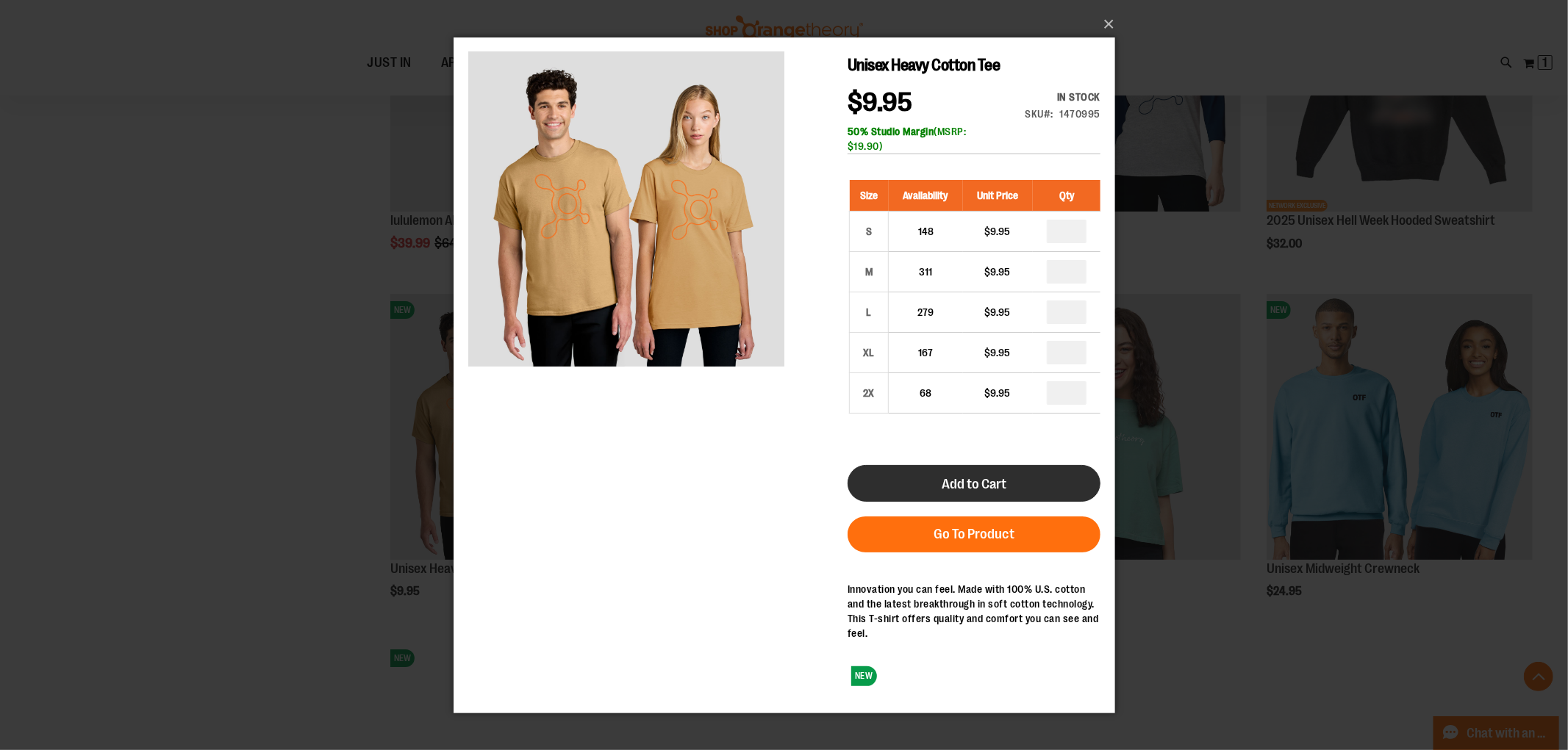
click at [990, 487] on span "Add to Cart" at bounding box center [973, 483] width 65 height 16
click at [1111, 27] on button "×" at bounding box center [788, 24] width 661 height 32
click at [1106, 19] on button "×" at bounding box center [788, 24] width 661 height 32
click at [1103, 19] on button "×" at bounding box center [788, 24] width 661 height 32
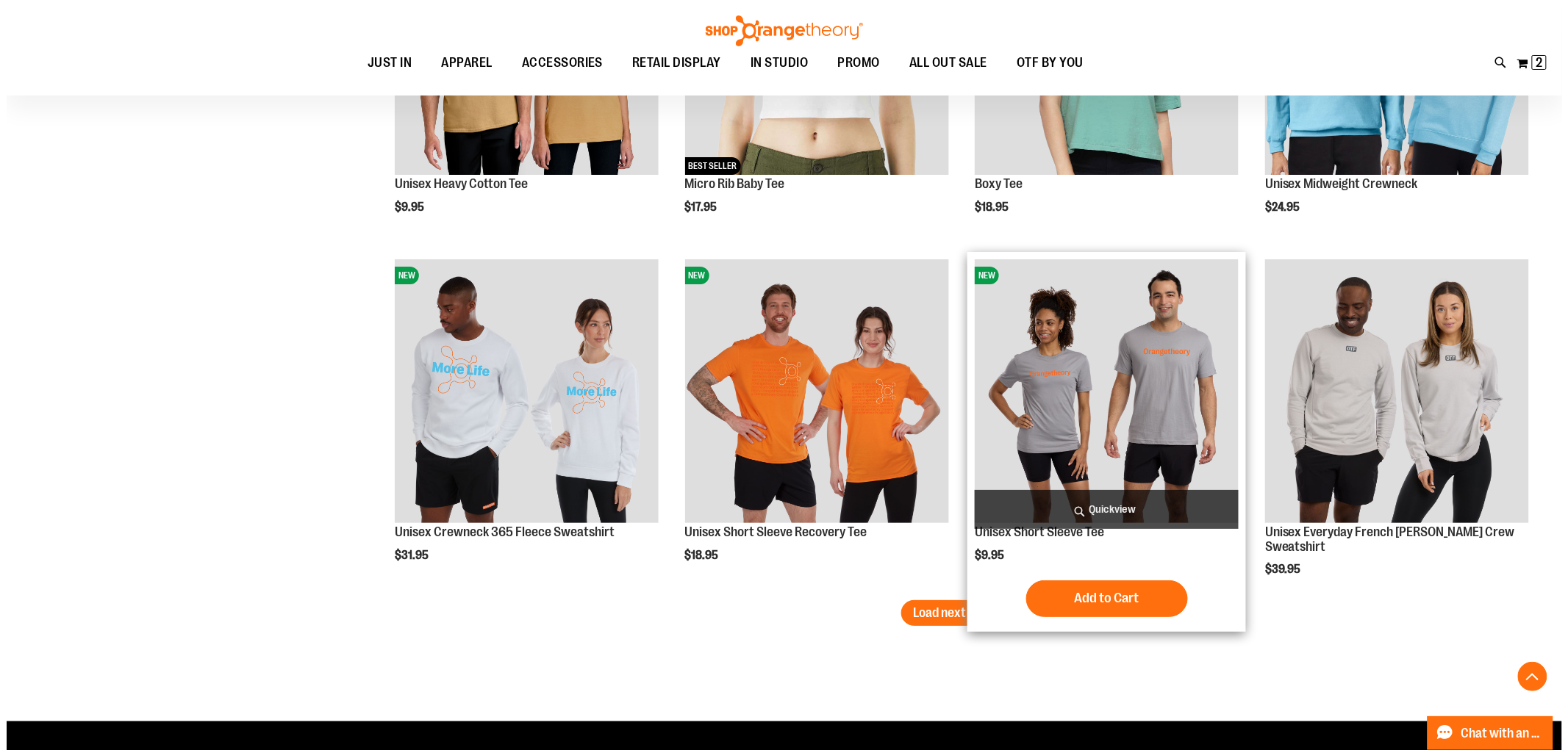
scroll to position [8965, 0]
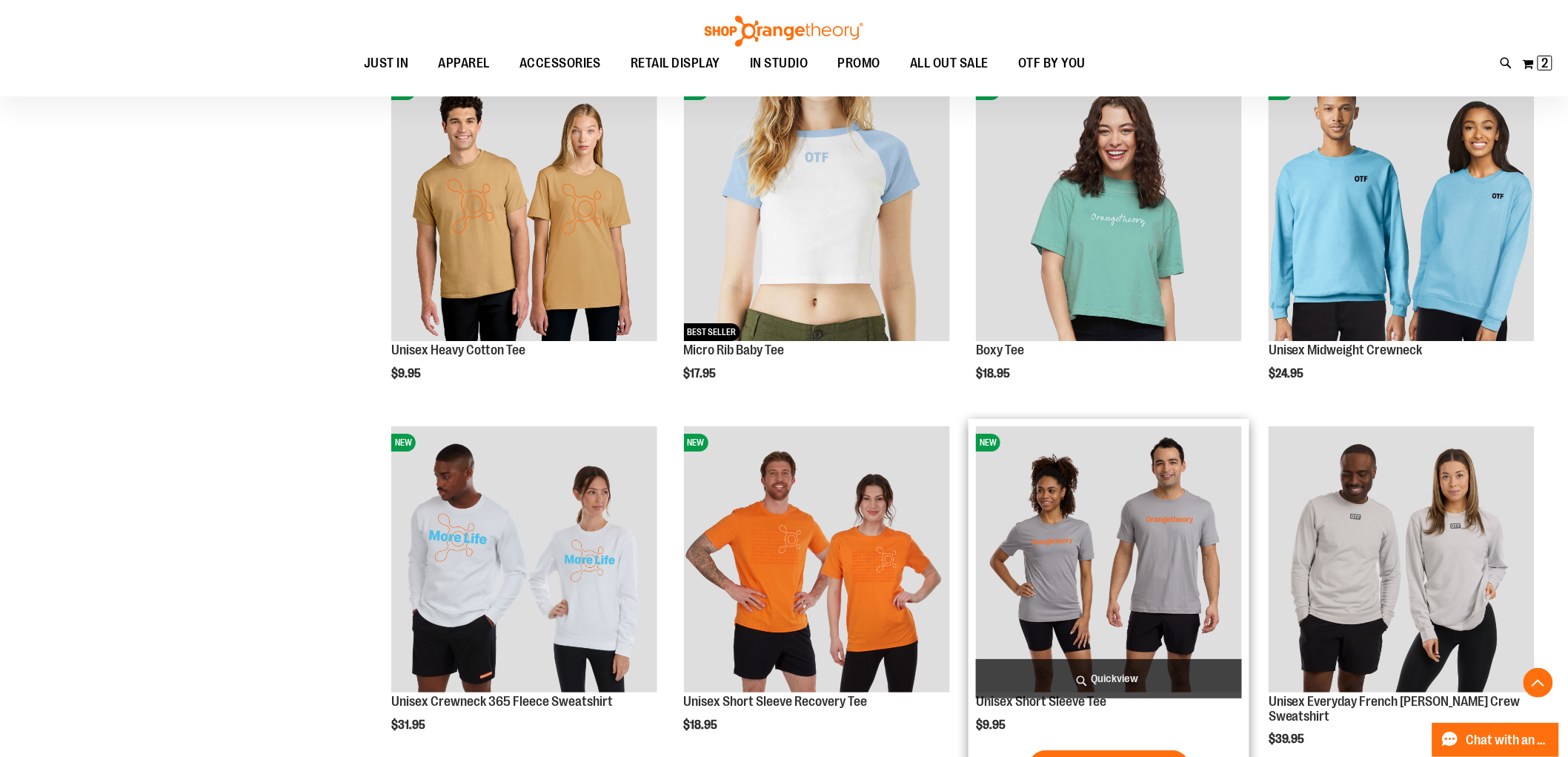
click at [1123, 680] on span "Quickview" at bounding box center [1109, 678] width 266 height 39
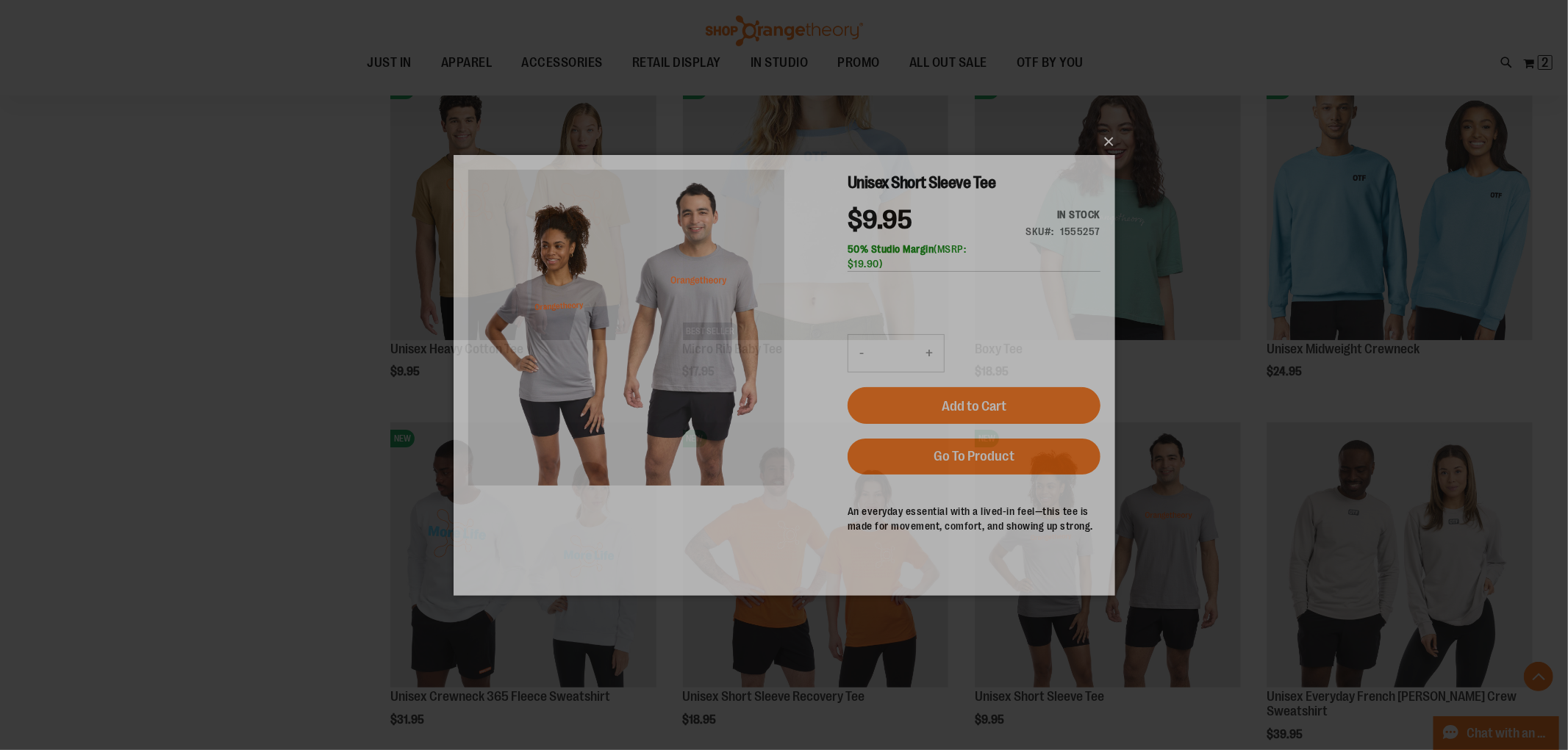
scroll to position [0, 0]
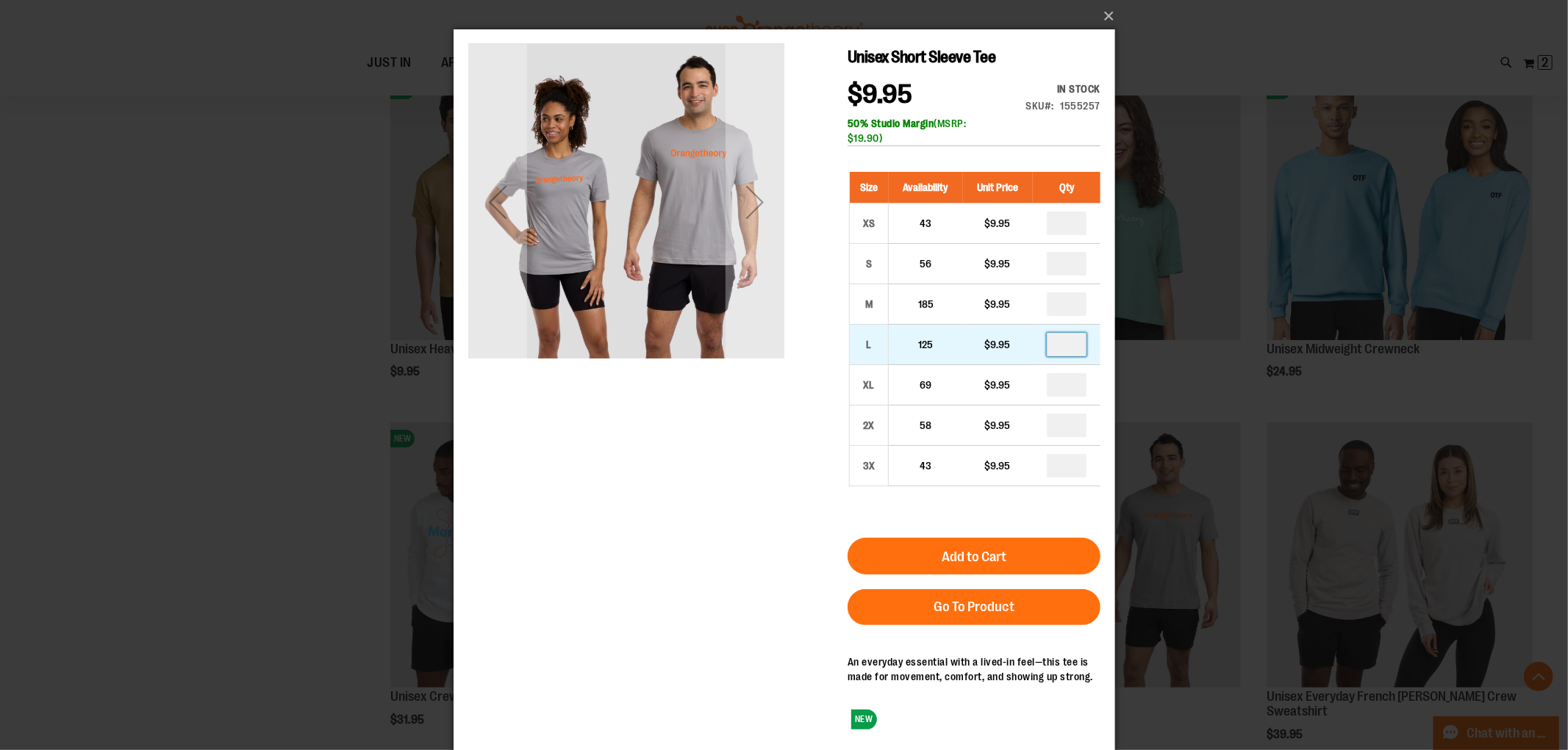
click at [1068, 348] on input "number" at bounding box center [1066, 345] width 39 height 24
type input "*"
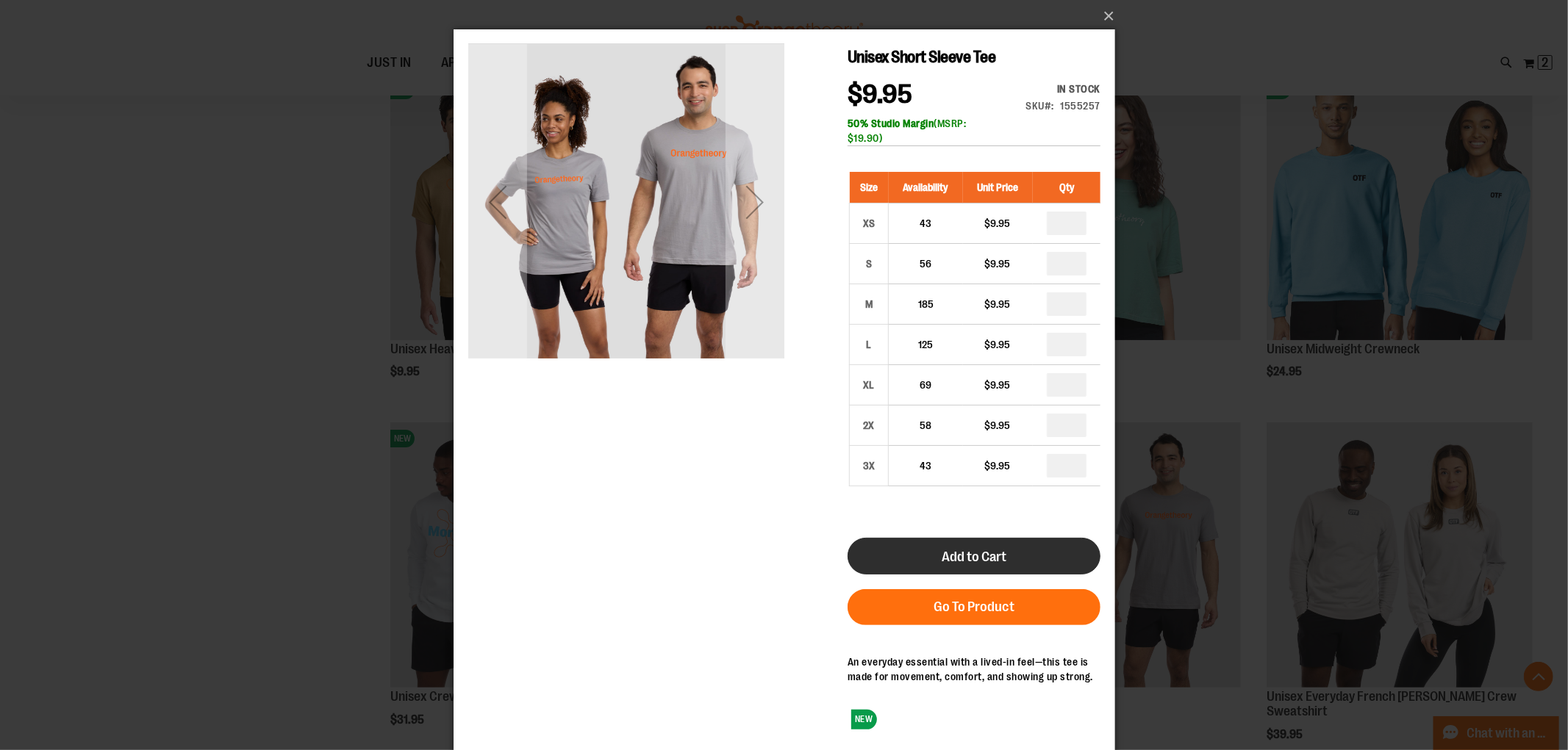
click at [982, 547] on button "Add to Cart" at bounding box center [973, 556] width 253 height 37
click at [1110, 15] on button "×" at bounding box center [788, 16] width 661 height 32
click at [1105, 12] on button "×" at bounding box center [788, 16] width 661 height 32
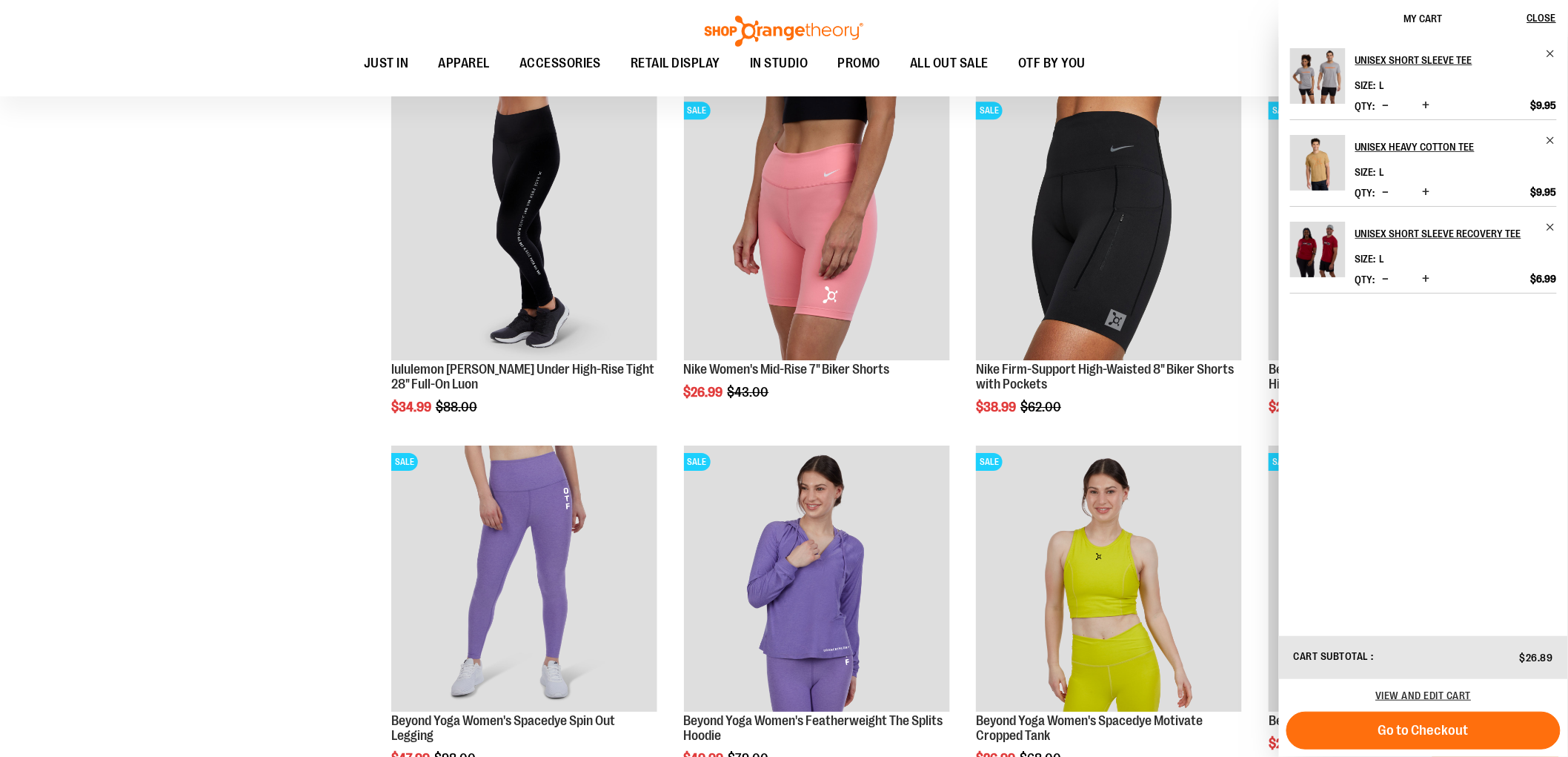
scroll to position [9461, 0]
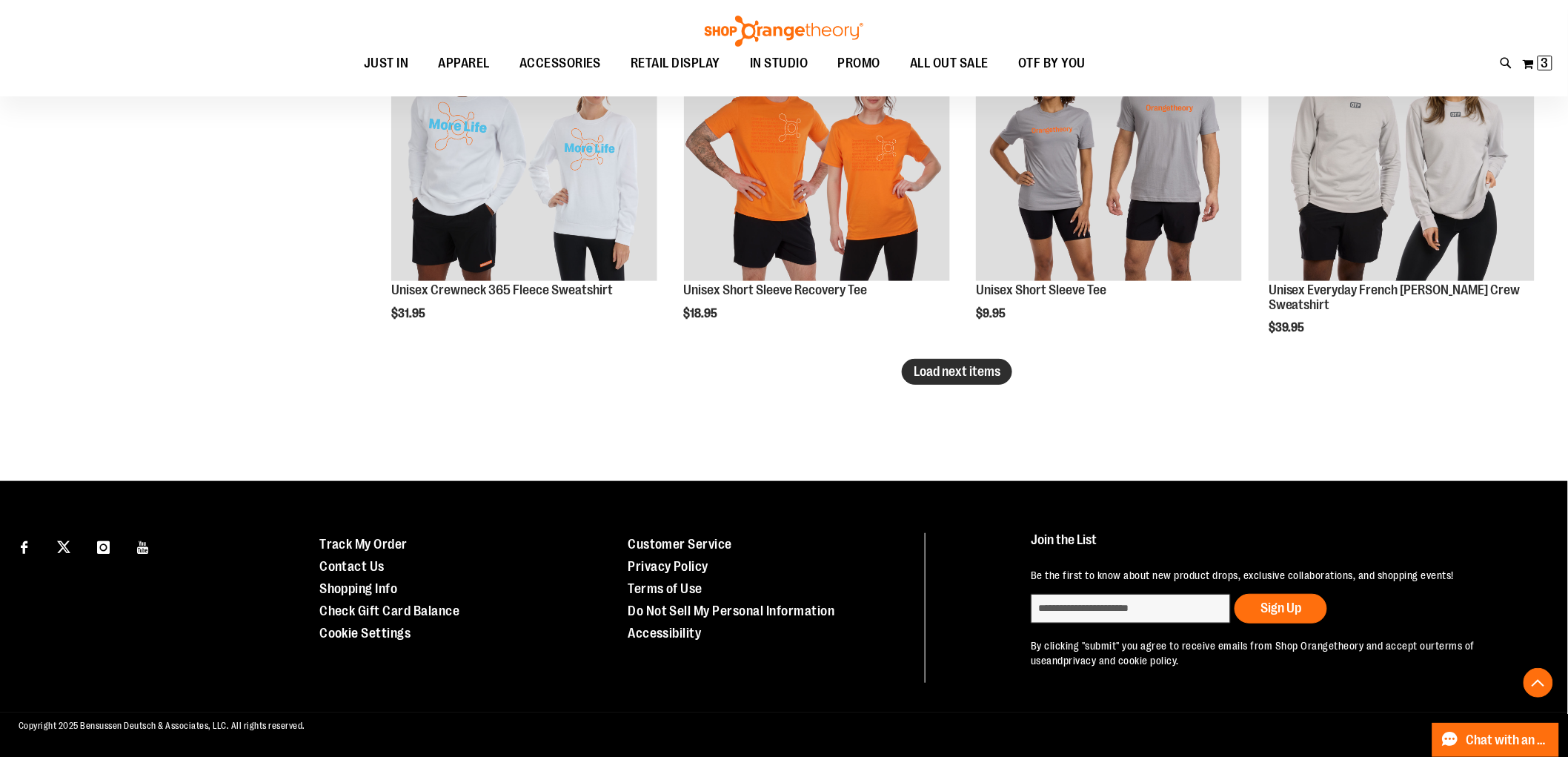
click at [982, 372] on span "Load next items" at bounding box center [957, 371] width 87 height 15
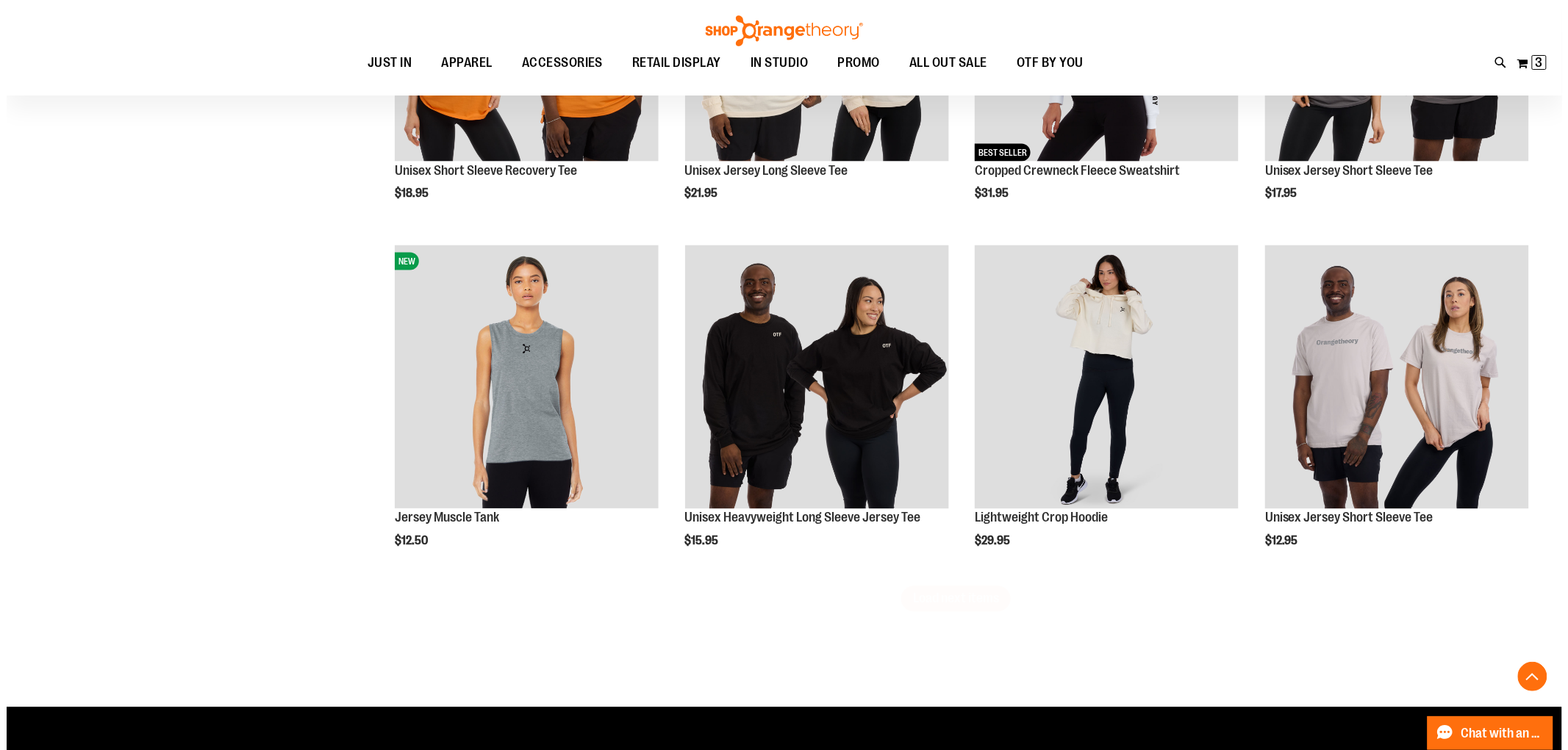
scroll to position [10190, 0]
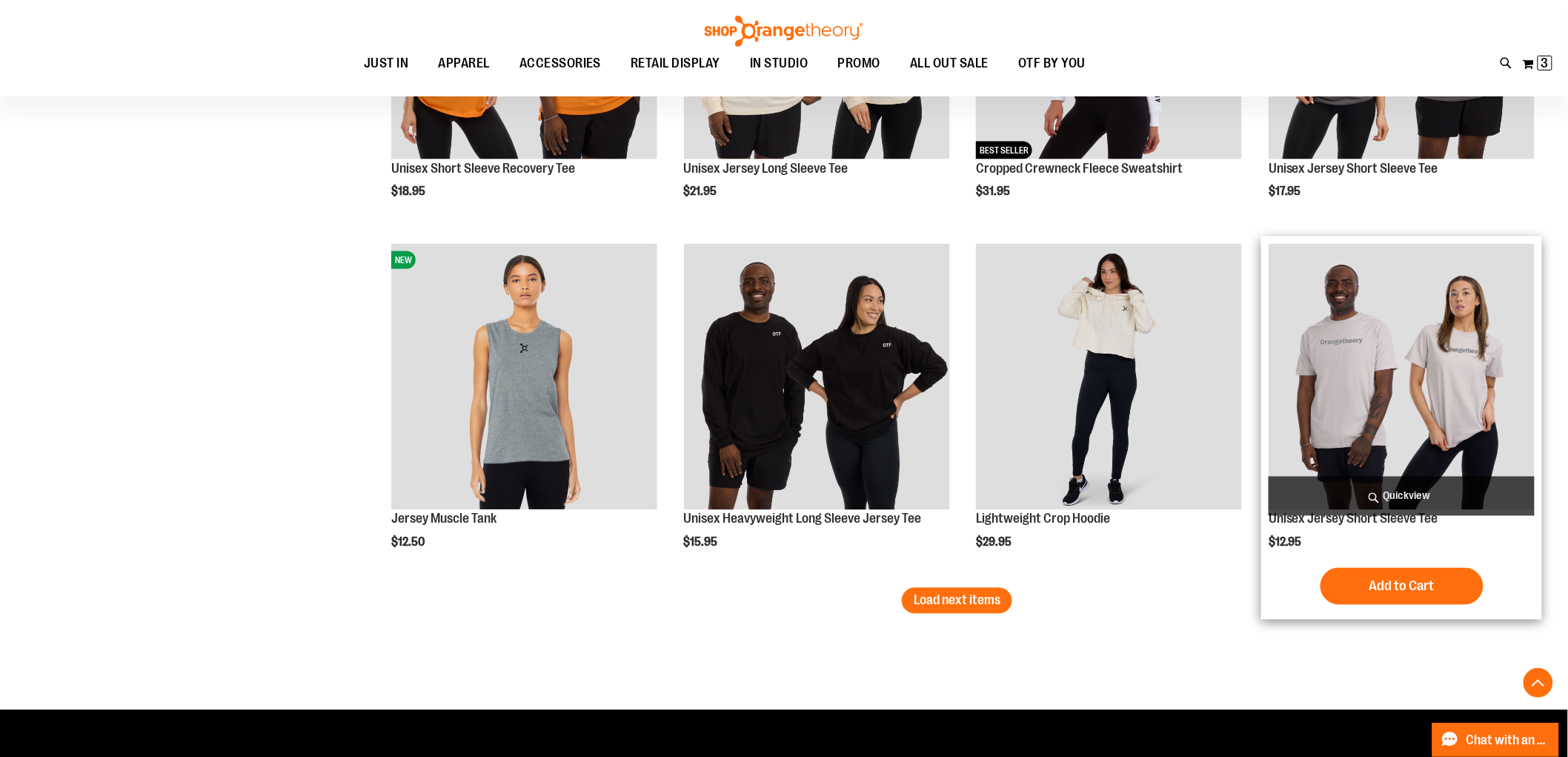
click at [1409, 495] on span "Quickview" at bounding box center [1402, 496] width 266 height 39
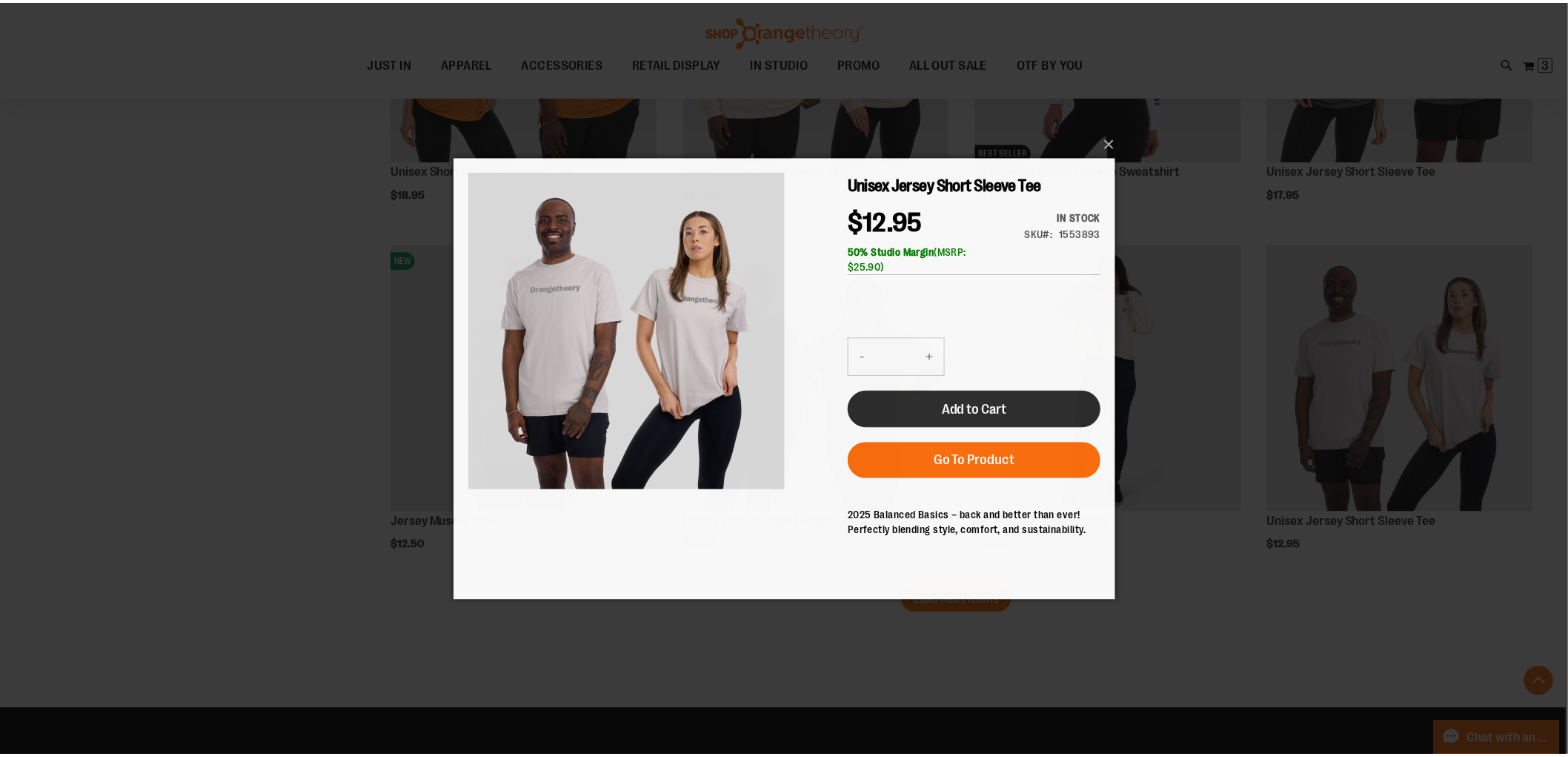
scroll to position [0, 0]
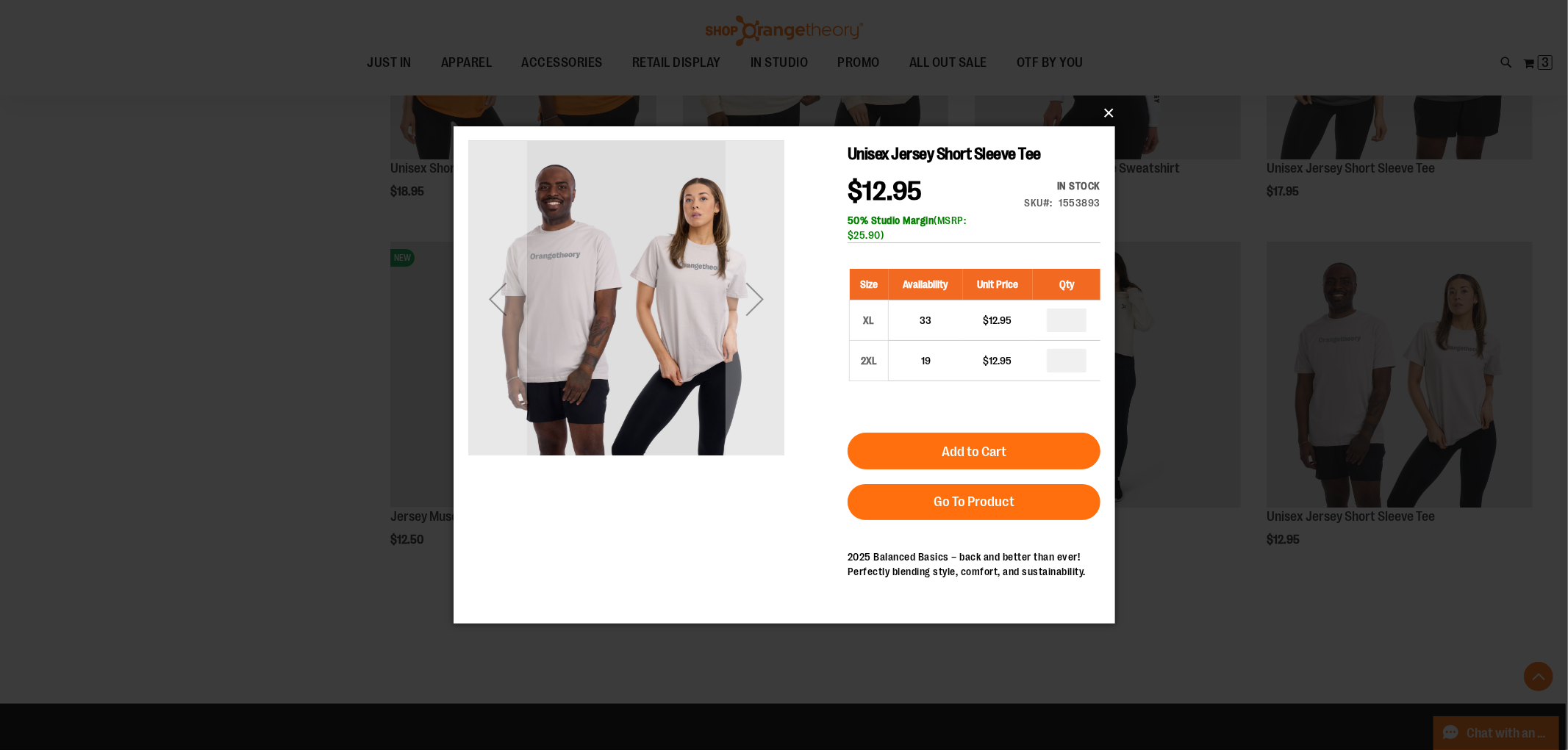
click at [1111, 106] on button "×" at bounding box center [788, 113] width 661 height 32
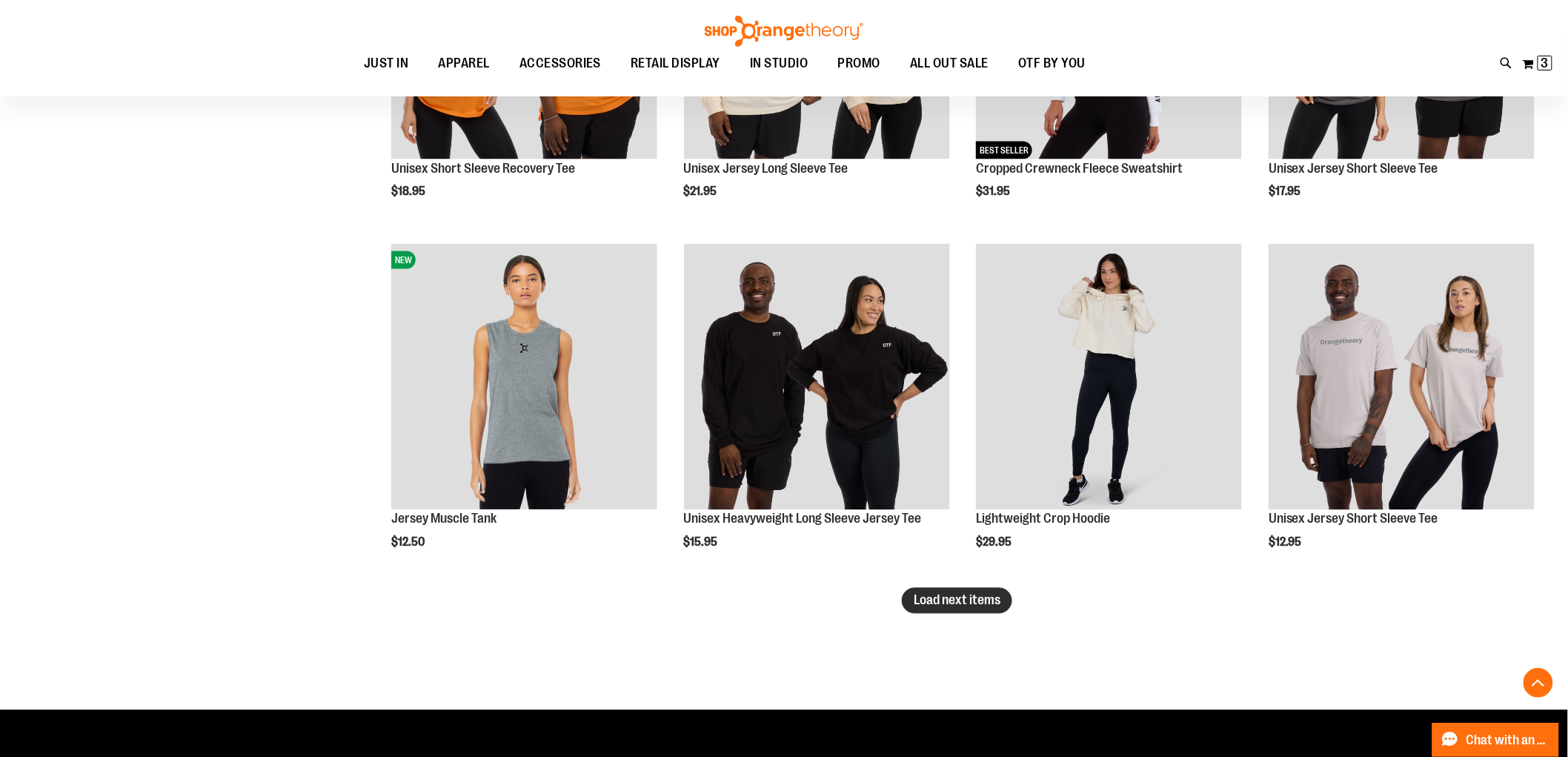
click at [930, 604] on span "Load next items" at bounding box center [957, 600] width 87 height 15
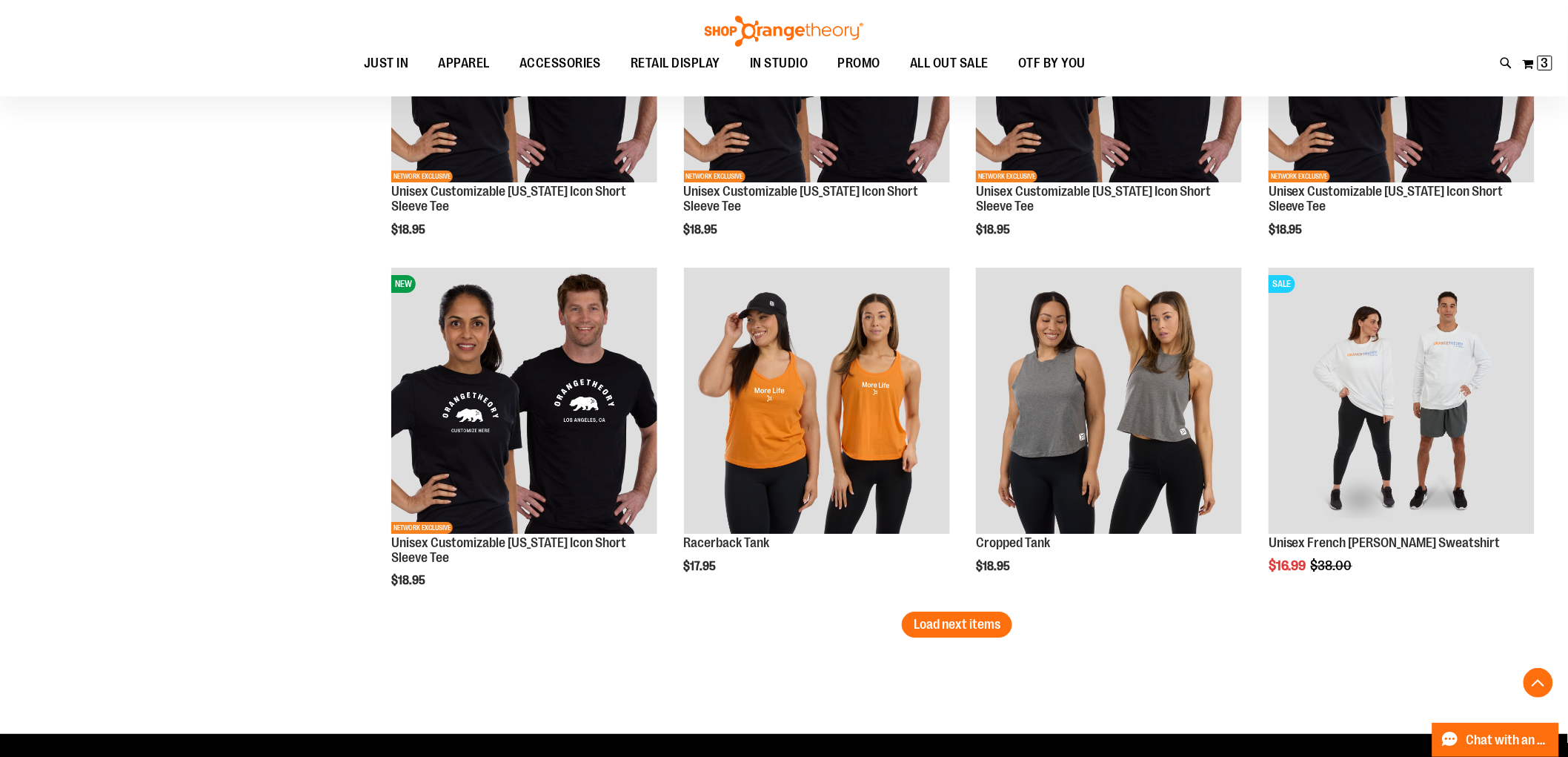
scroll to position [11356, 0]
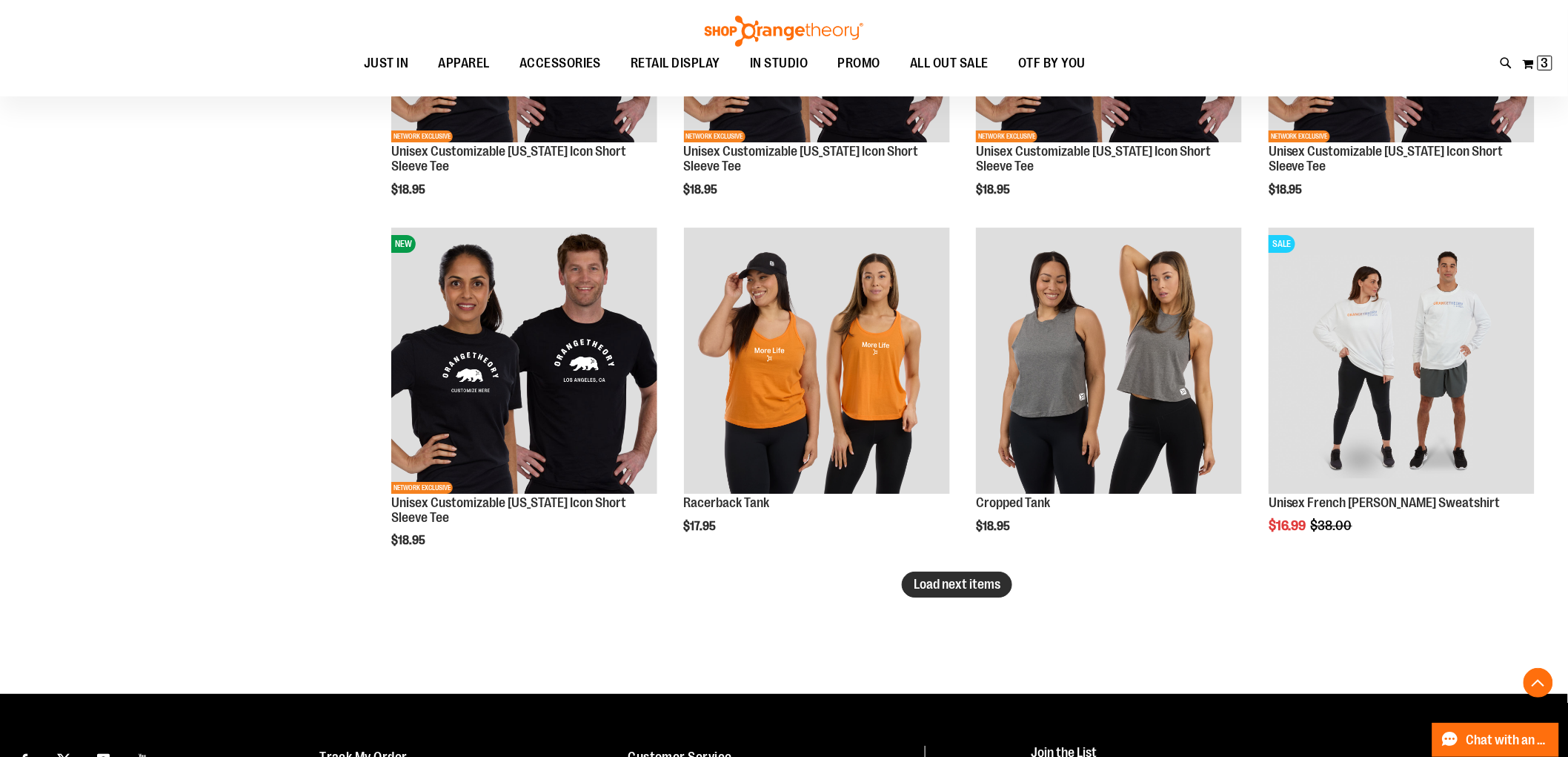
click at [980, 588] on span "Load next items" at bounding box center [957, 584] width 87 height 15
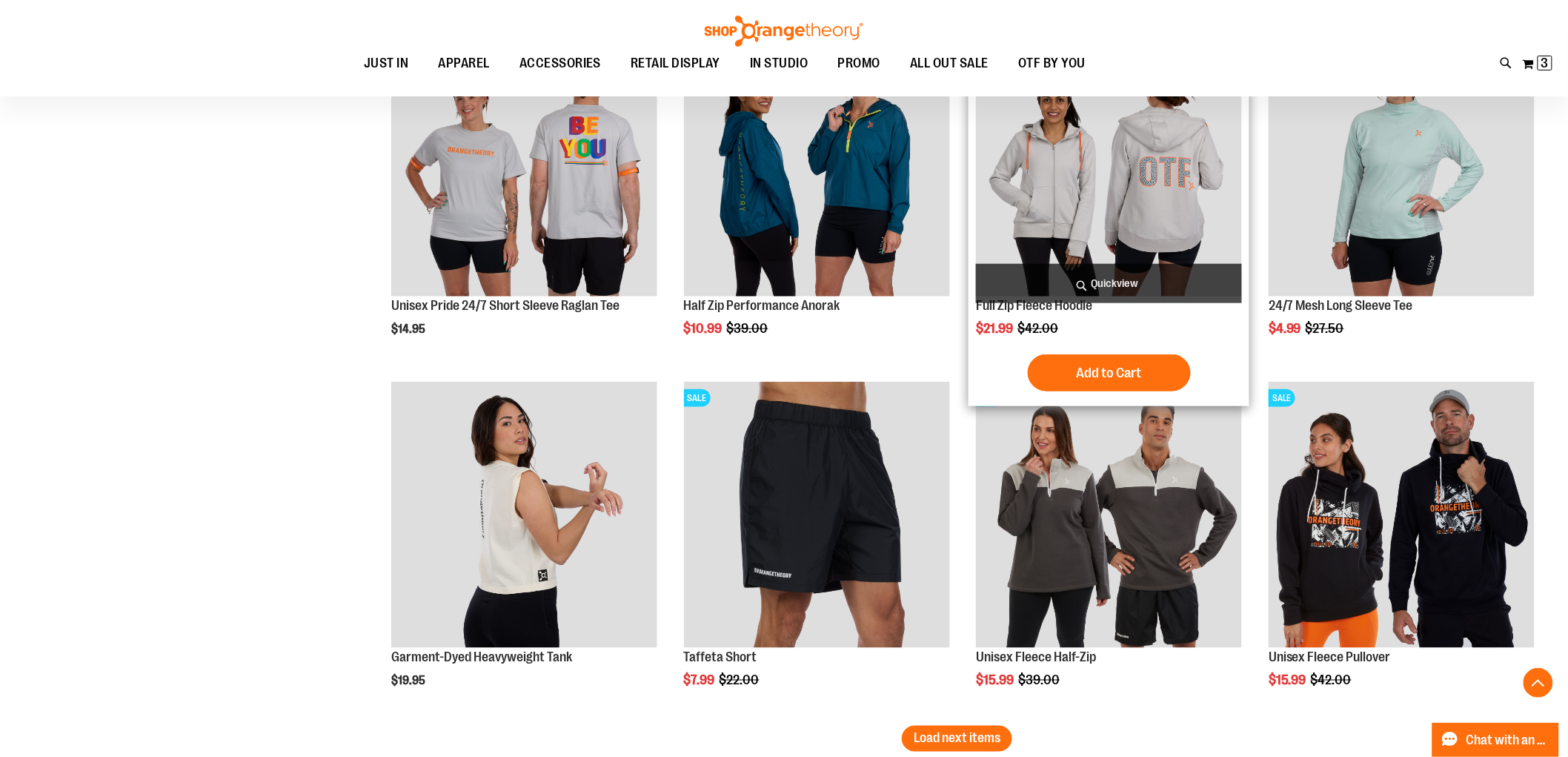
scroll to position [12344, 0]
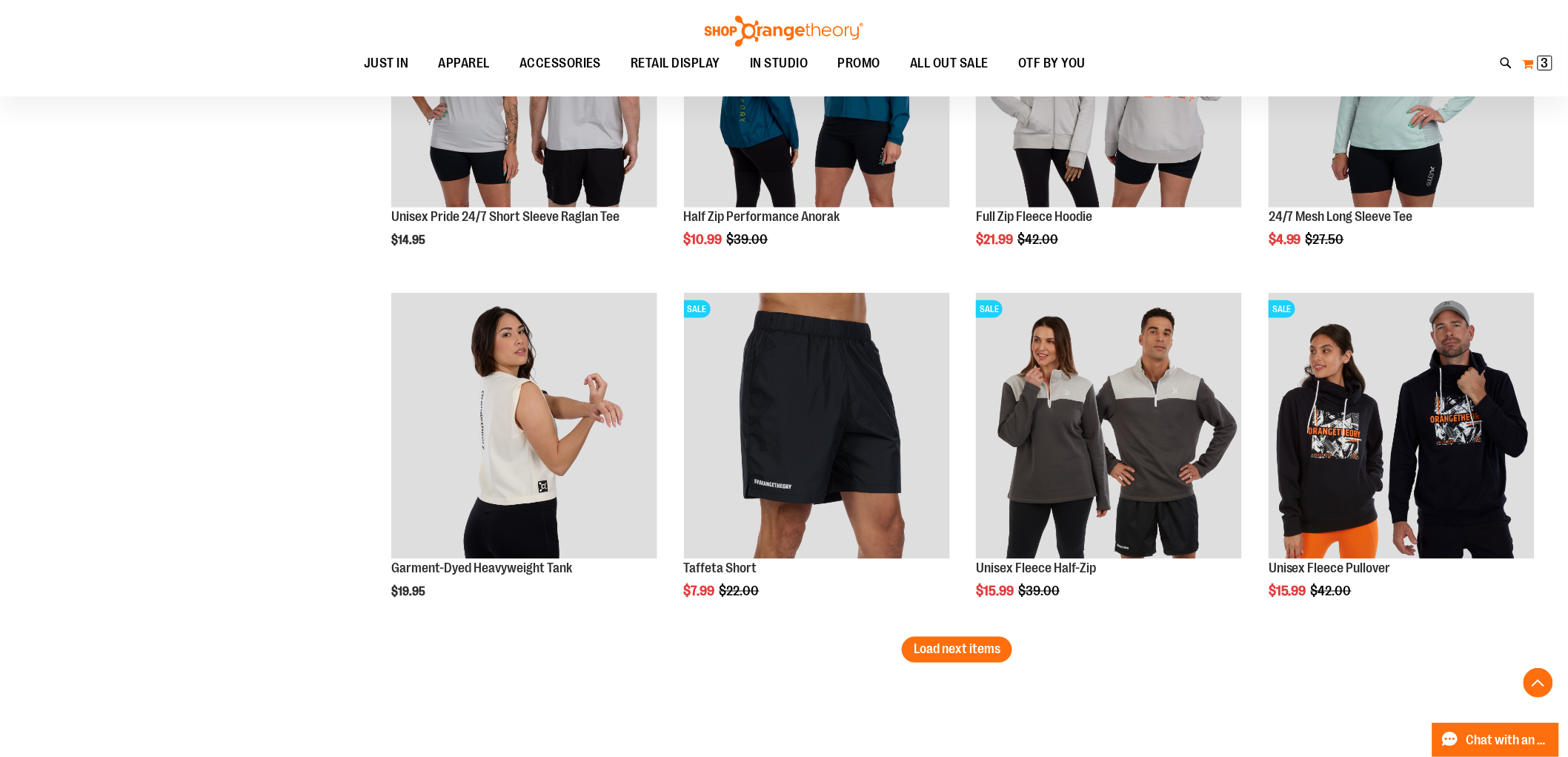
click at [1545, 64] on span "3" at bounding box center [1545, 63] width 7 height 15
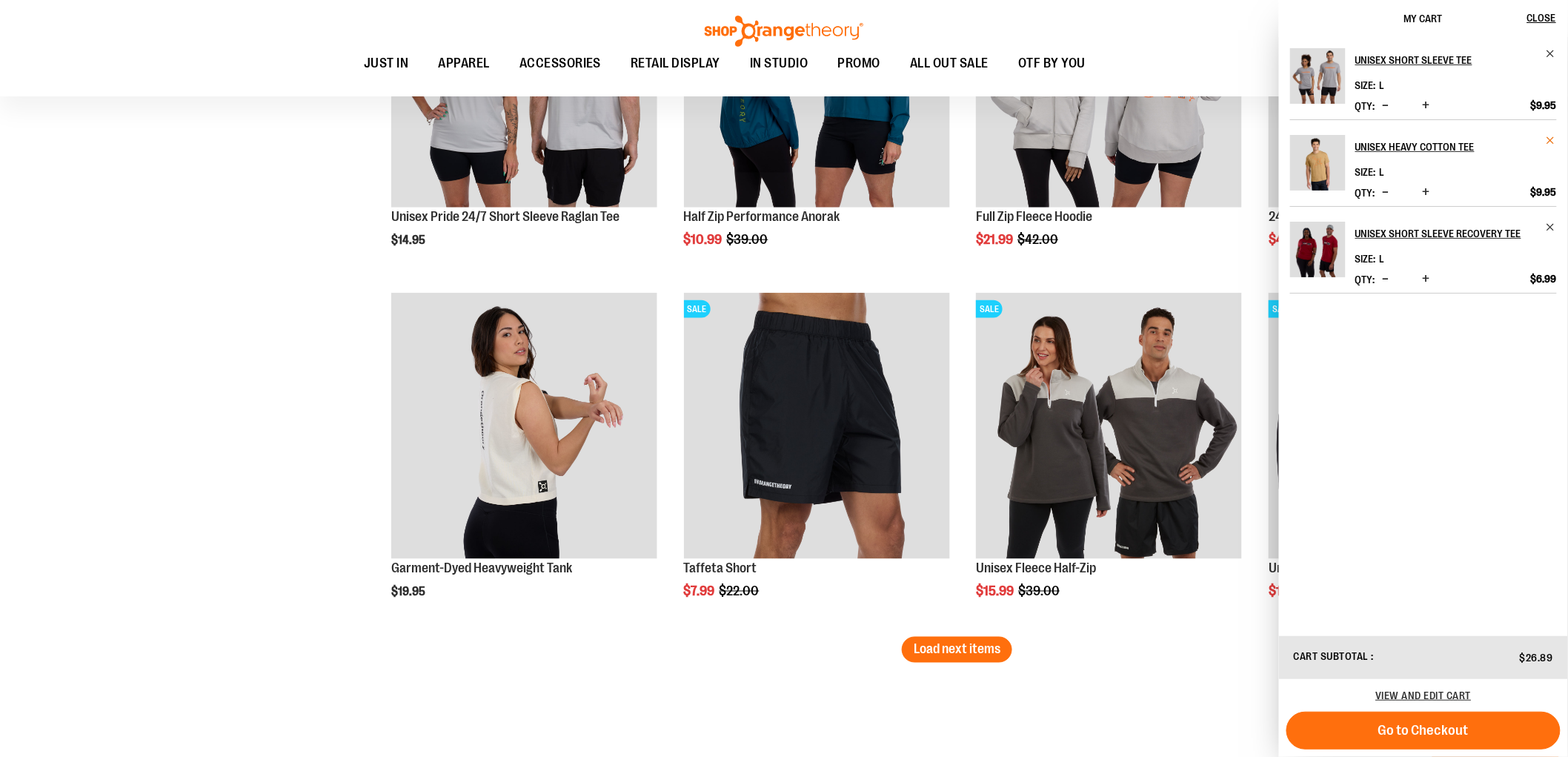
click at [1551, 139] on span "Remove item" at bounding box center [1551, 141] width 11 height 11
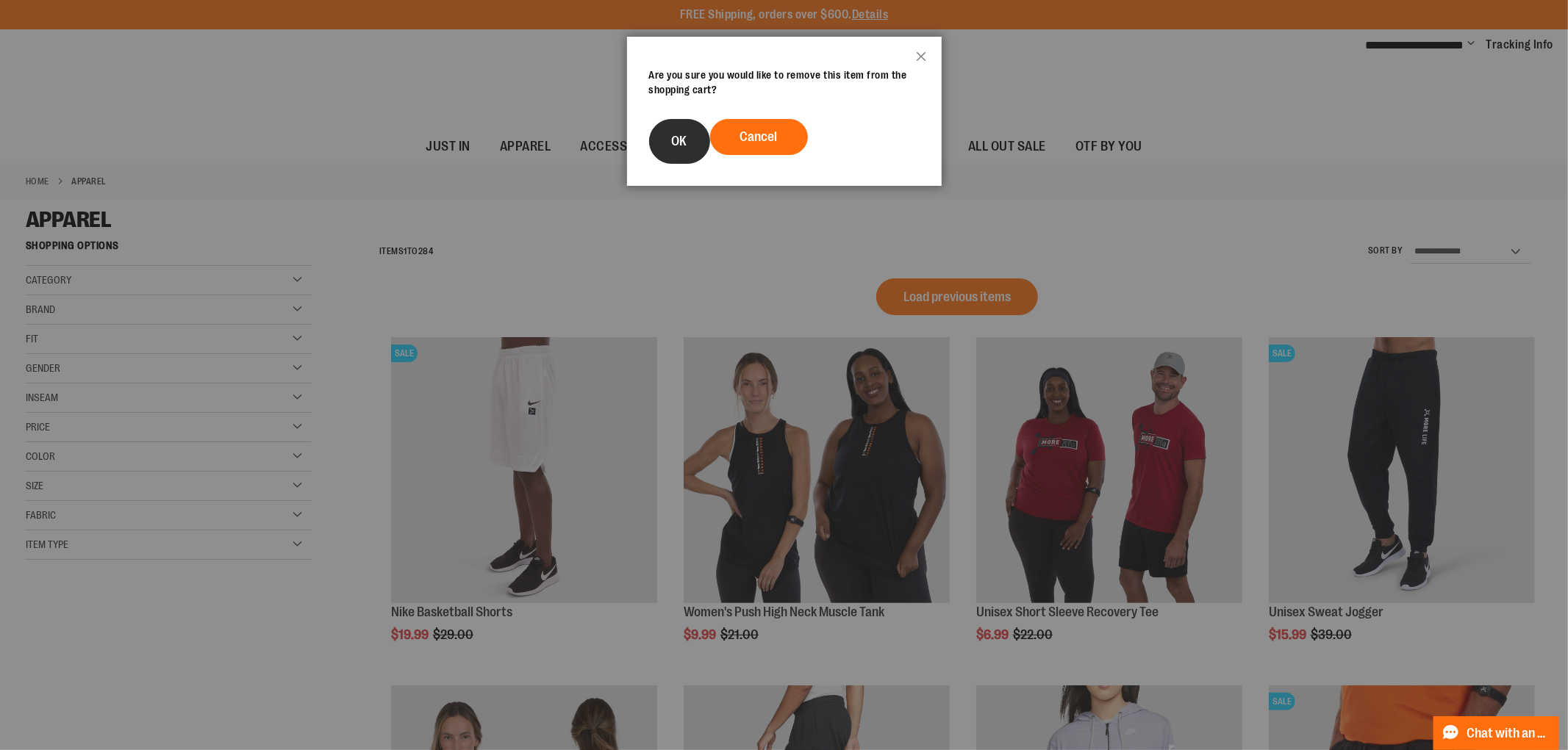
click at [678, 140] on span "OK" at bounding box center [679, 141] width 16 height 15
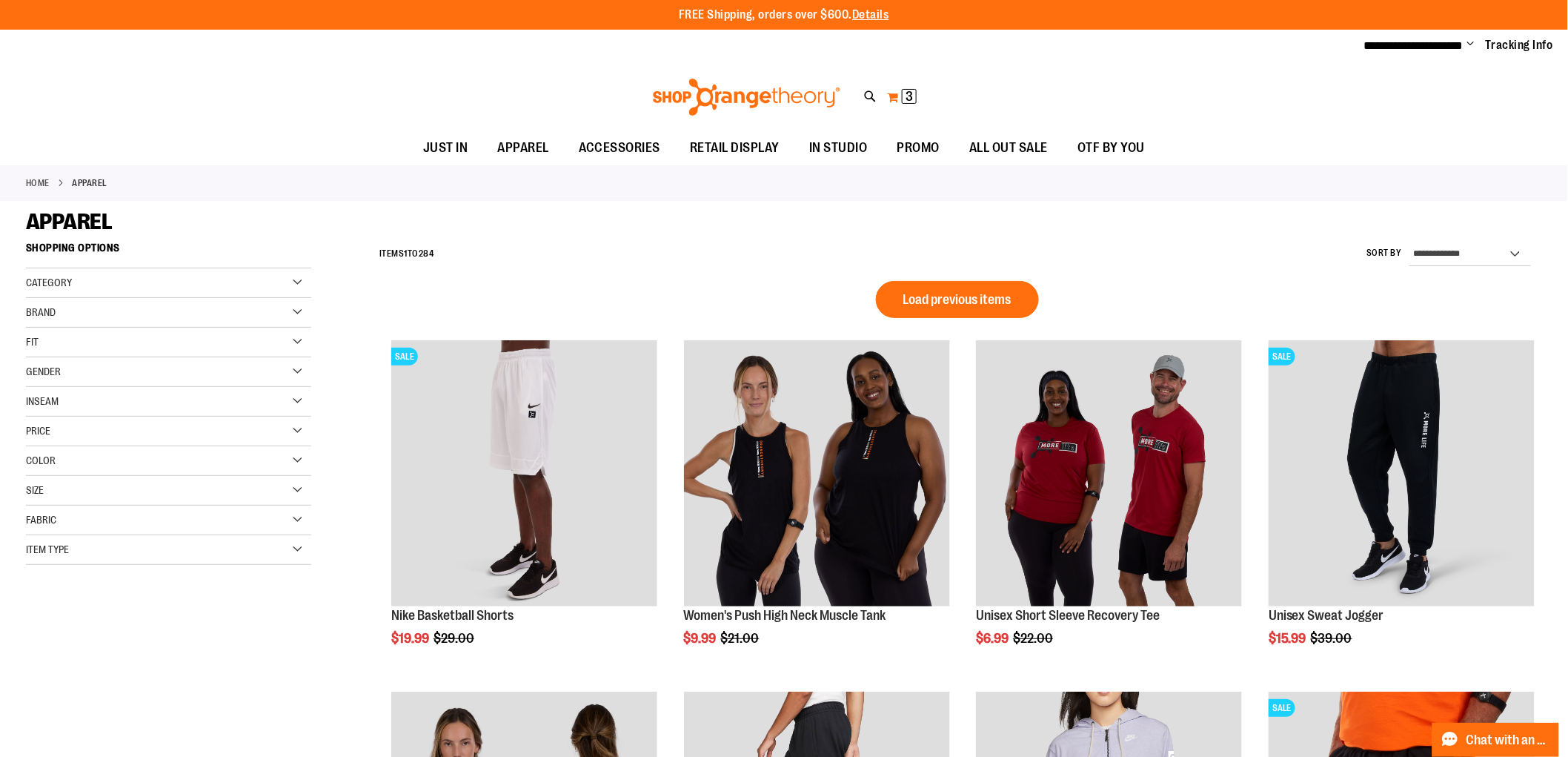
click at [897, 95] on button "My Cart 3 3 items" at bounding box center [901, 97] width 31 height 24
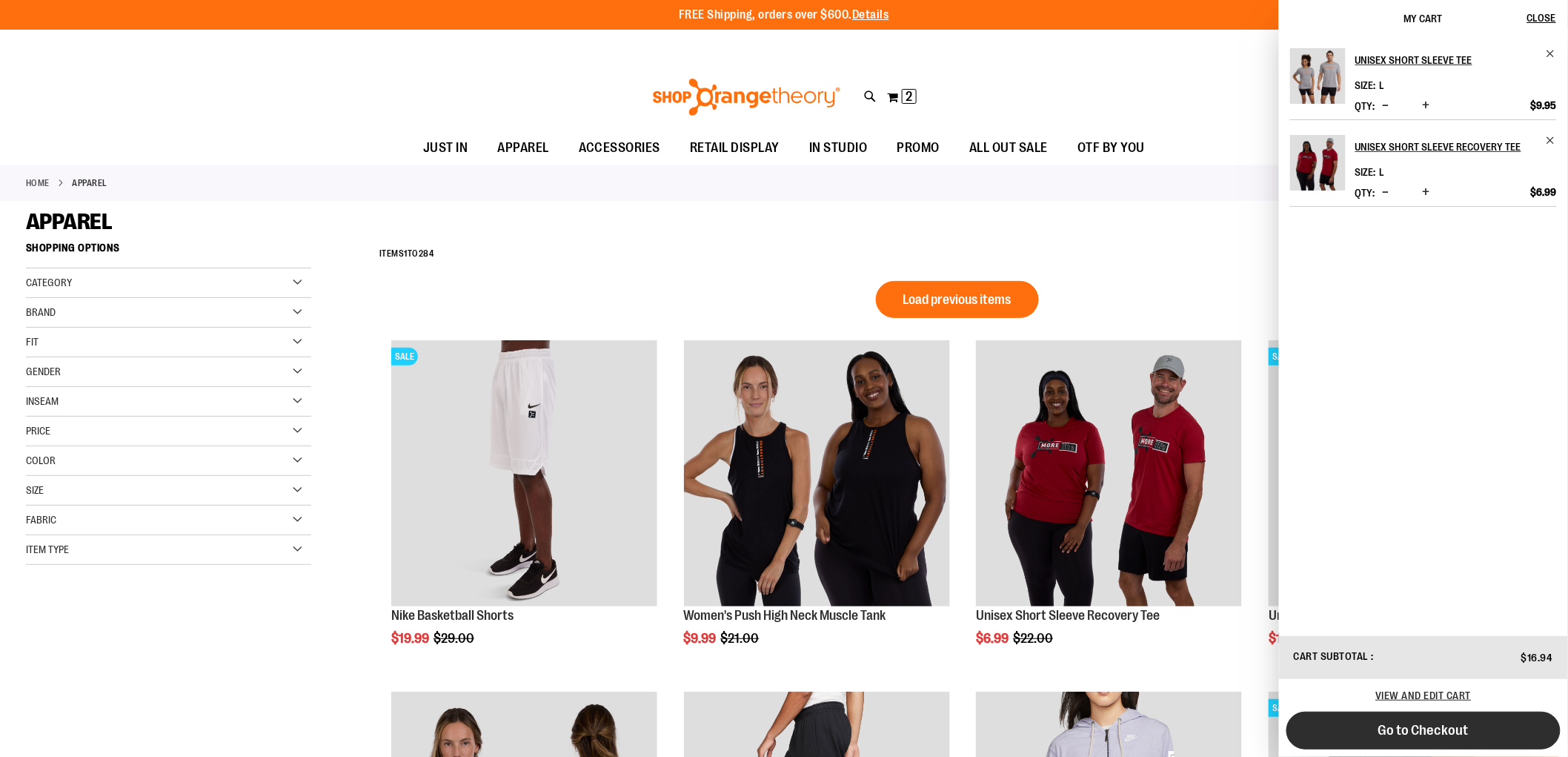
click at [1395, 743] on button "Go to Checkout" at bounding box center [1423, 731] width 274 height 38
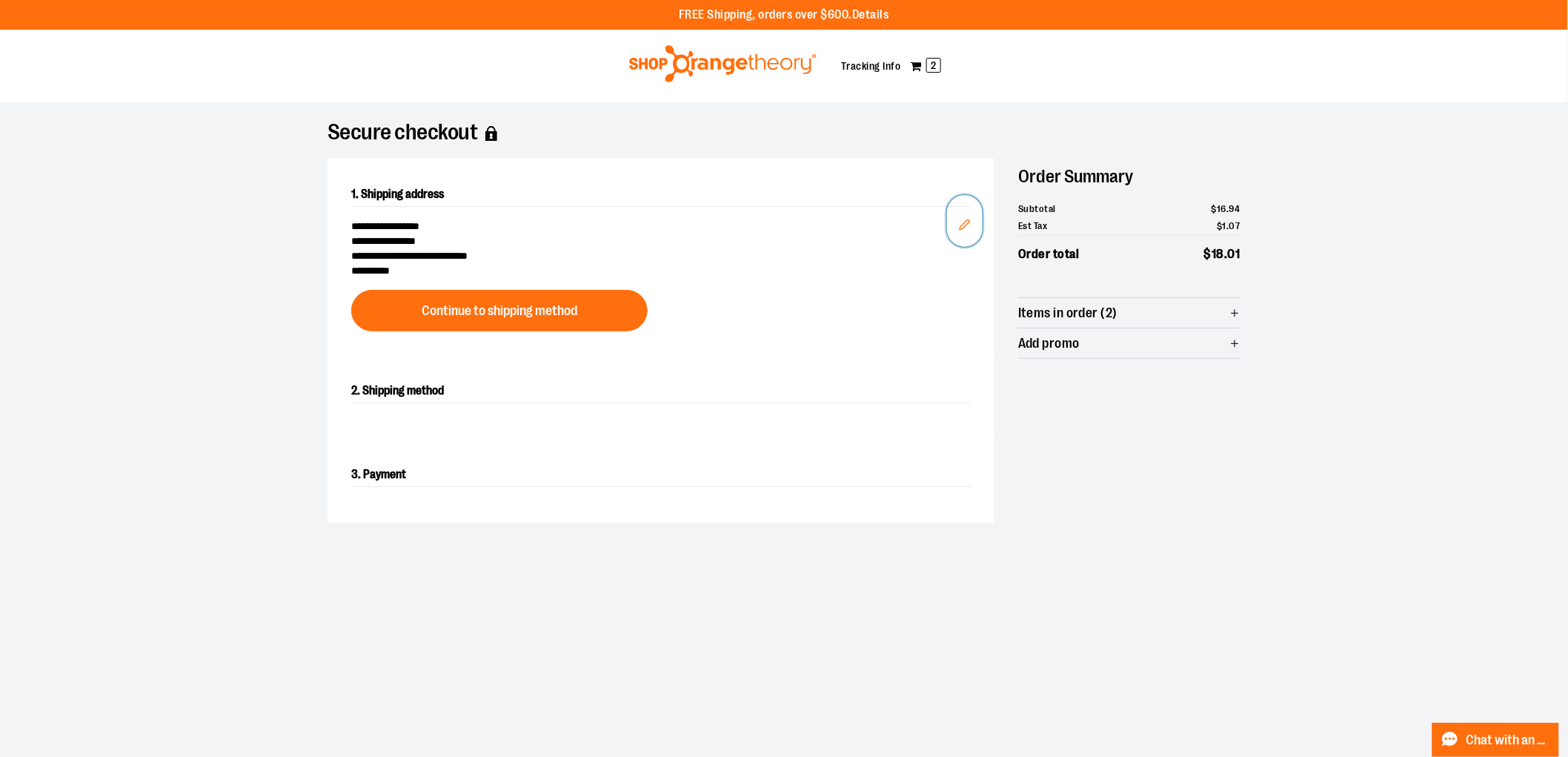
click at [961, 222] on icon "Edit" at bounding box center [964, 224] width 12 height 12
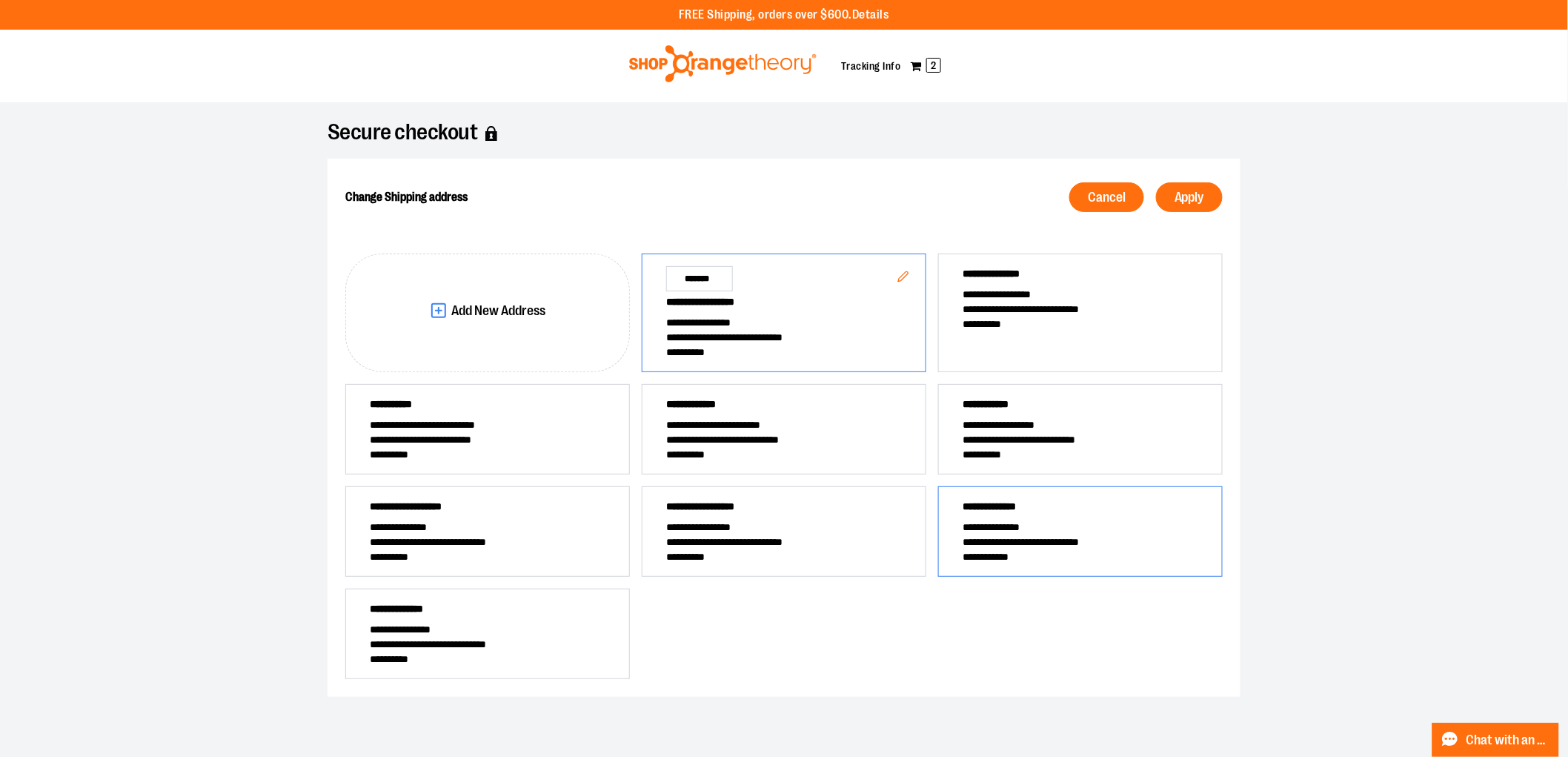
click at [1045, 537] on span "**********" at bounding box center [1080, 542] width 235 height 15
click at [1204, 512] on icon "Edit" at bounding box center [1200, 509] width 12 height 12
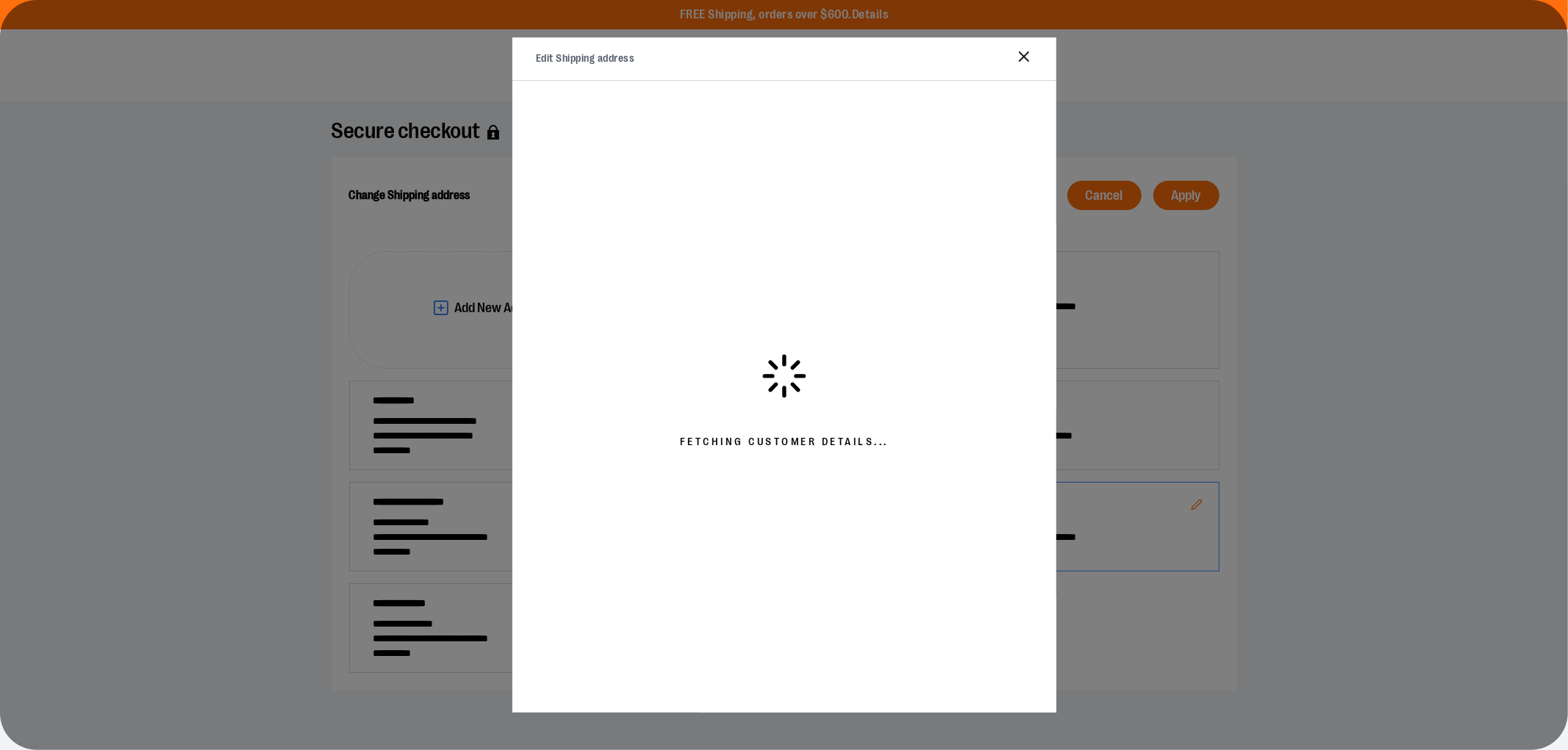
select select "**"
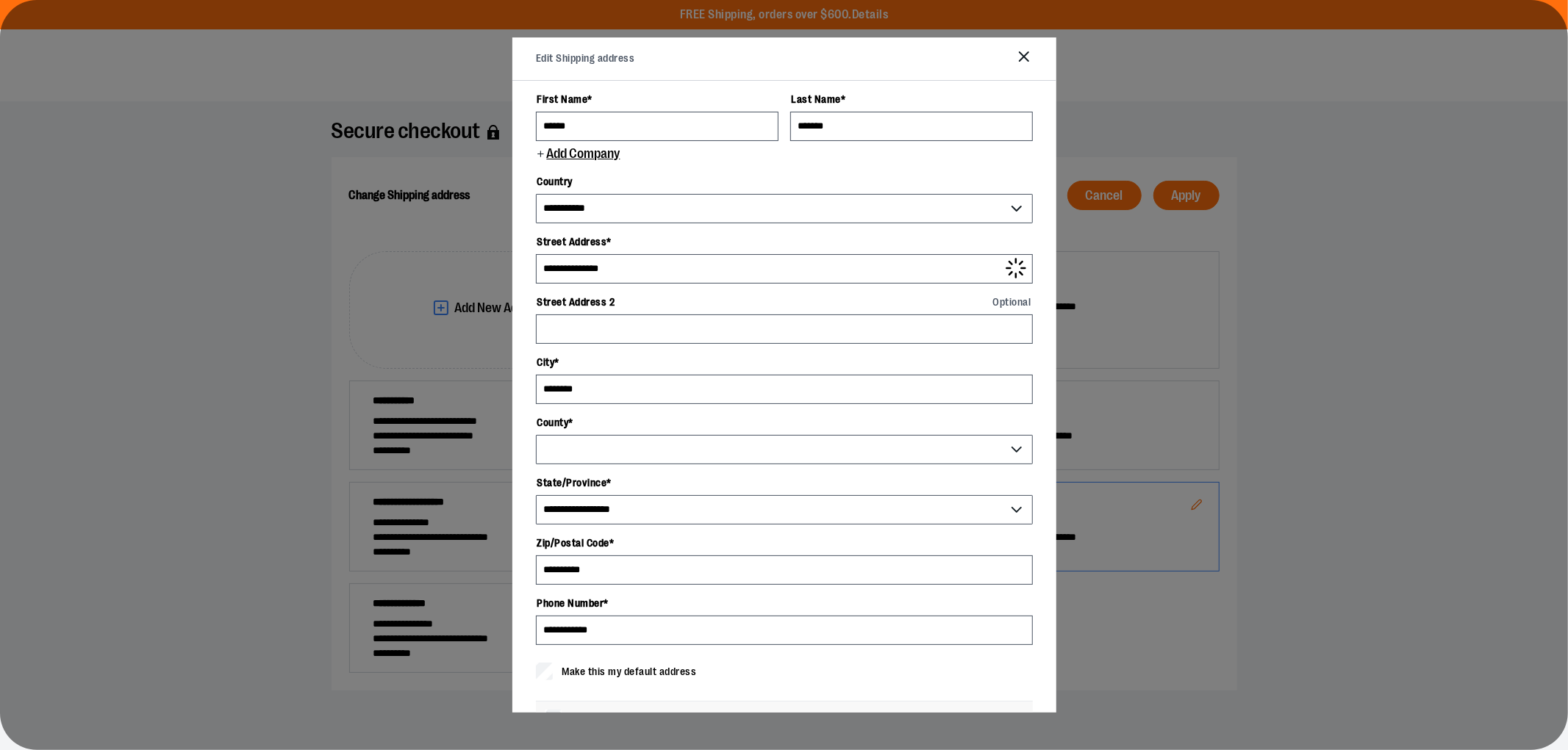
select select "*"
select select "********"
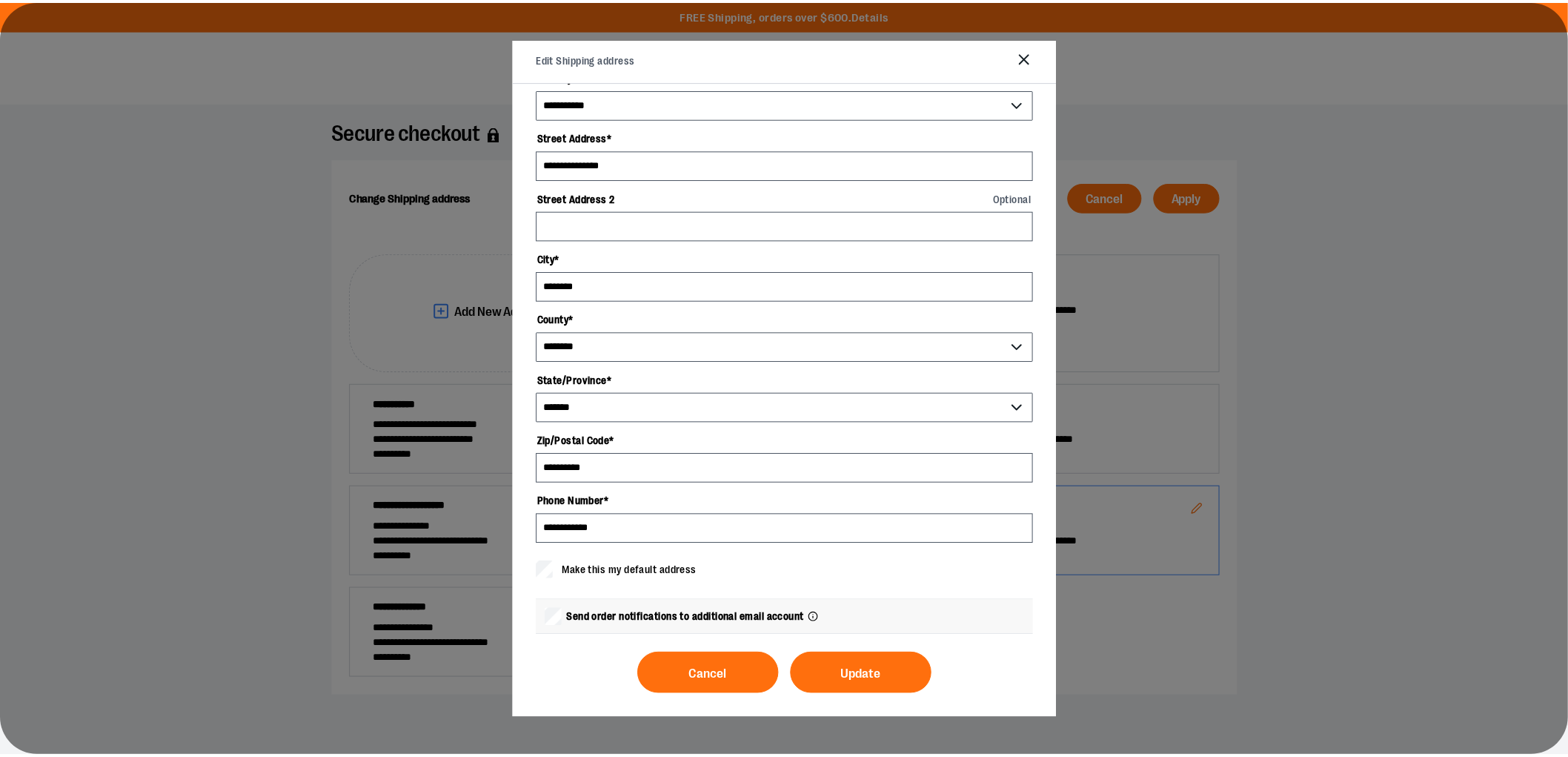
scroll to position [107, 0]
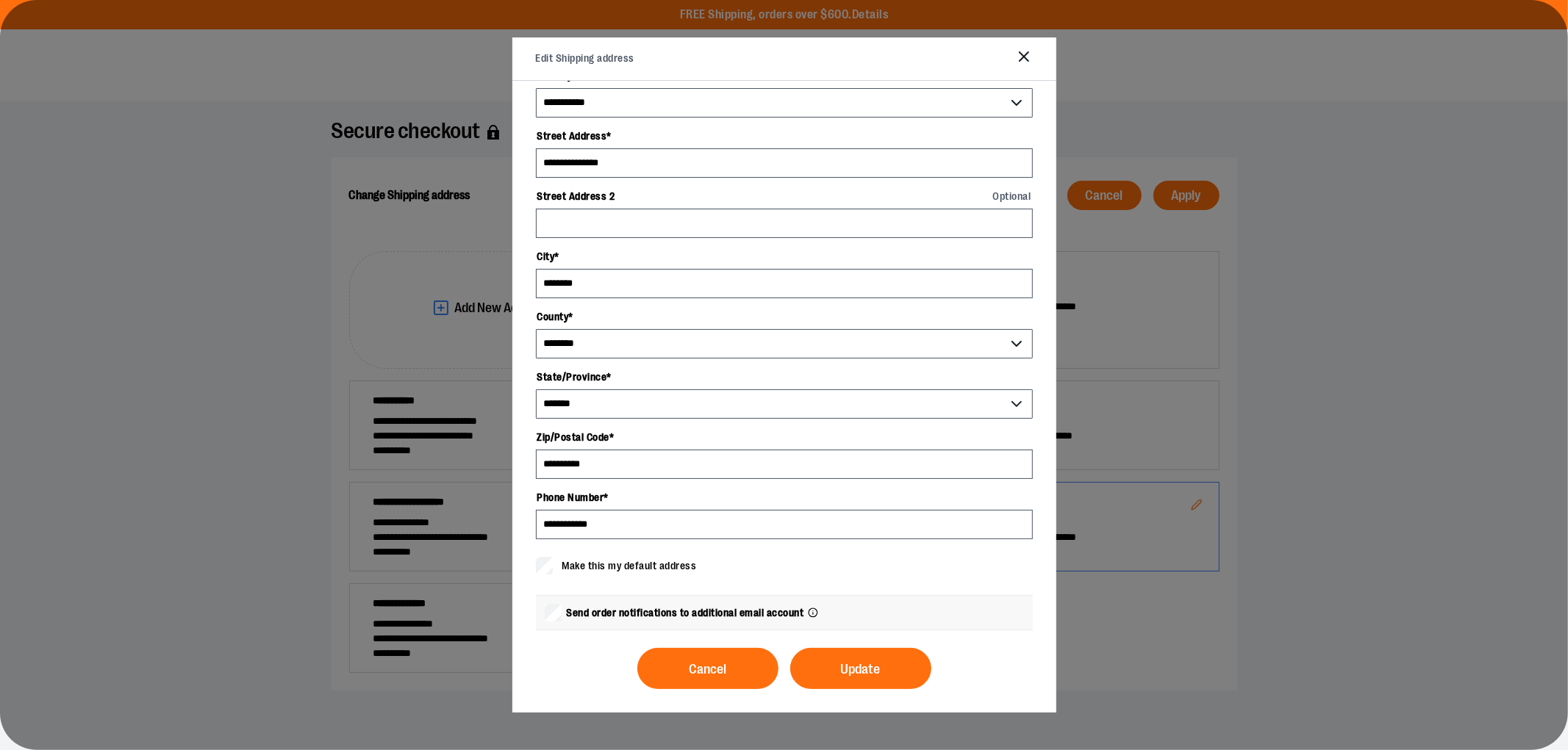
click at [703, 662] on span "Cancel" at bounding box center [708, 670] width 38 height 14
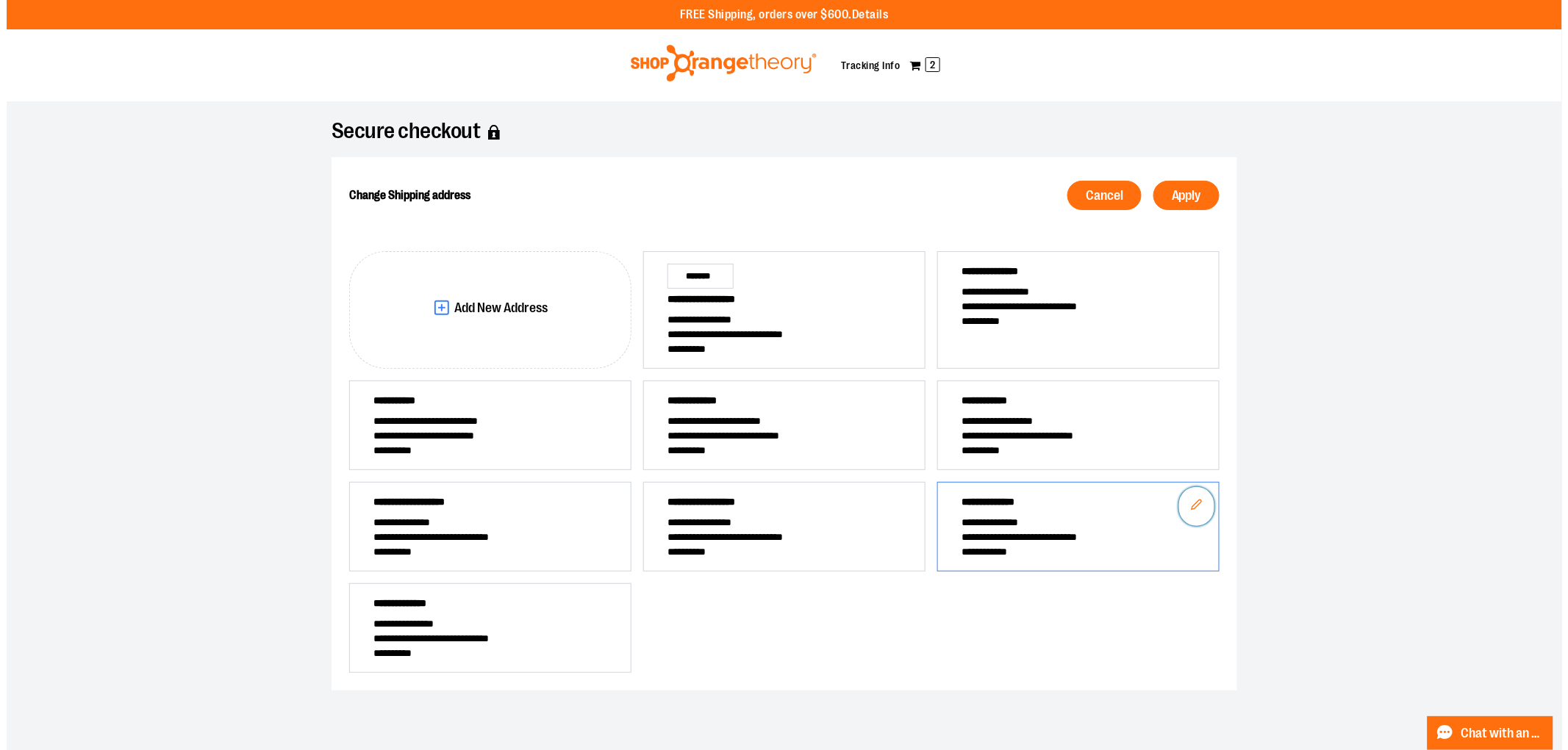
scroll to position [0, 0]
click at [1191, 510] on icon "Edit" at bounding box center [1190, 505] width 12 height 12
select select "**"
select select "*"
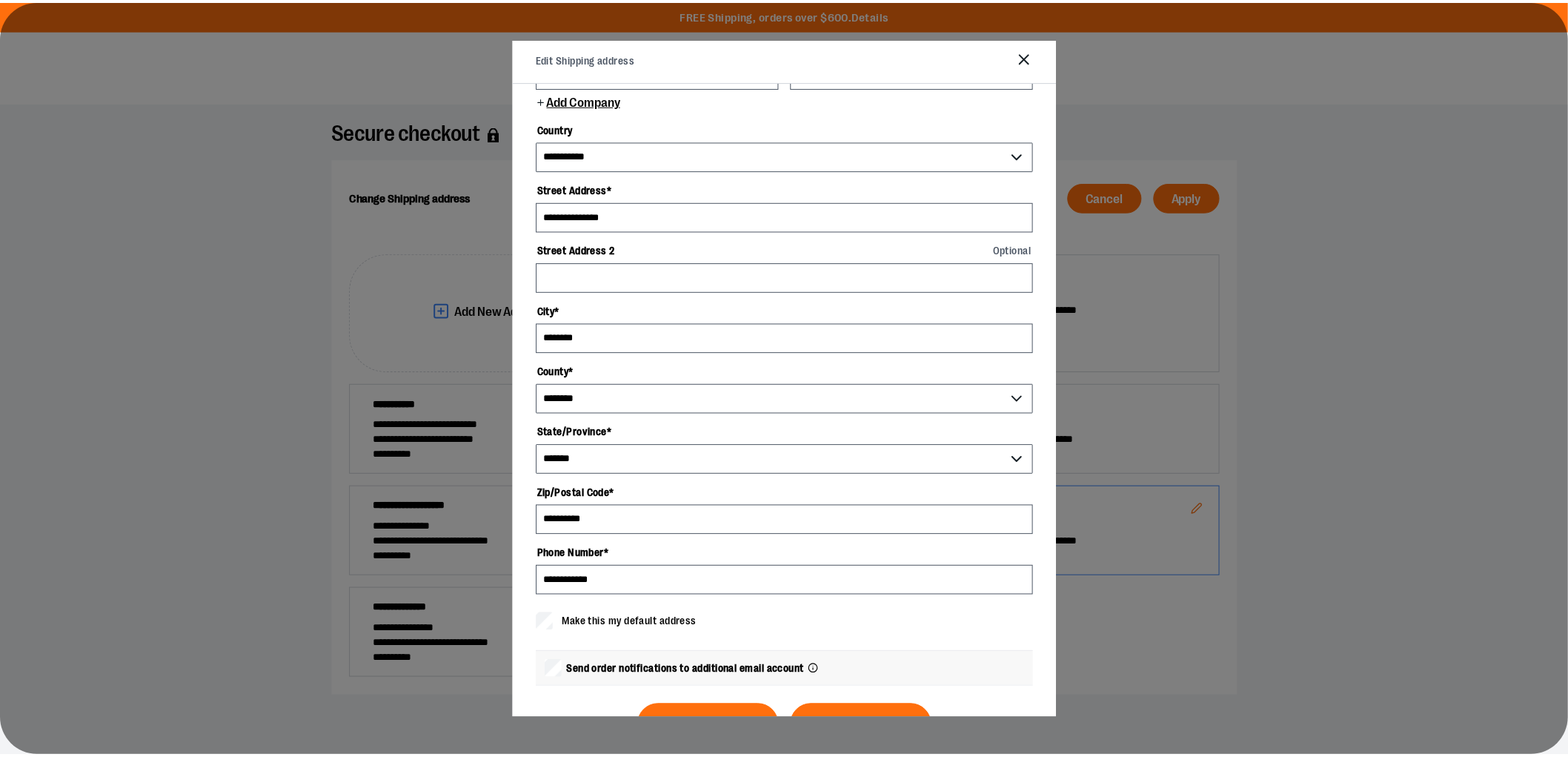
scroll to position [107, 0]
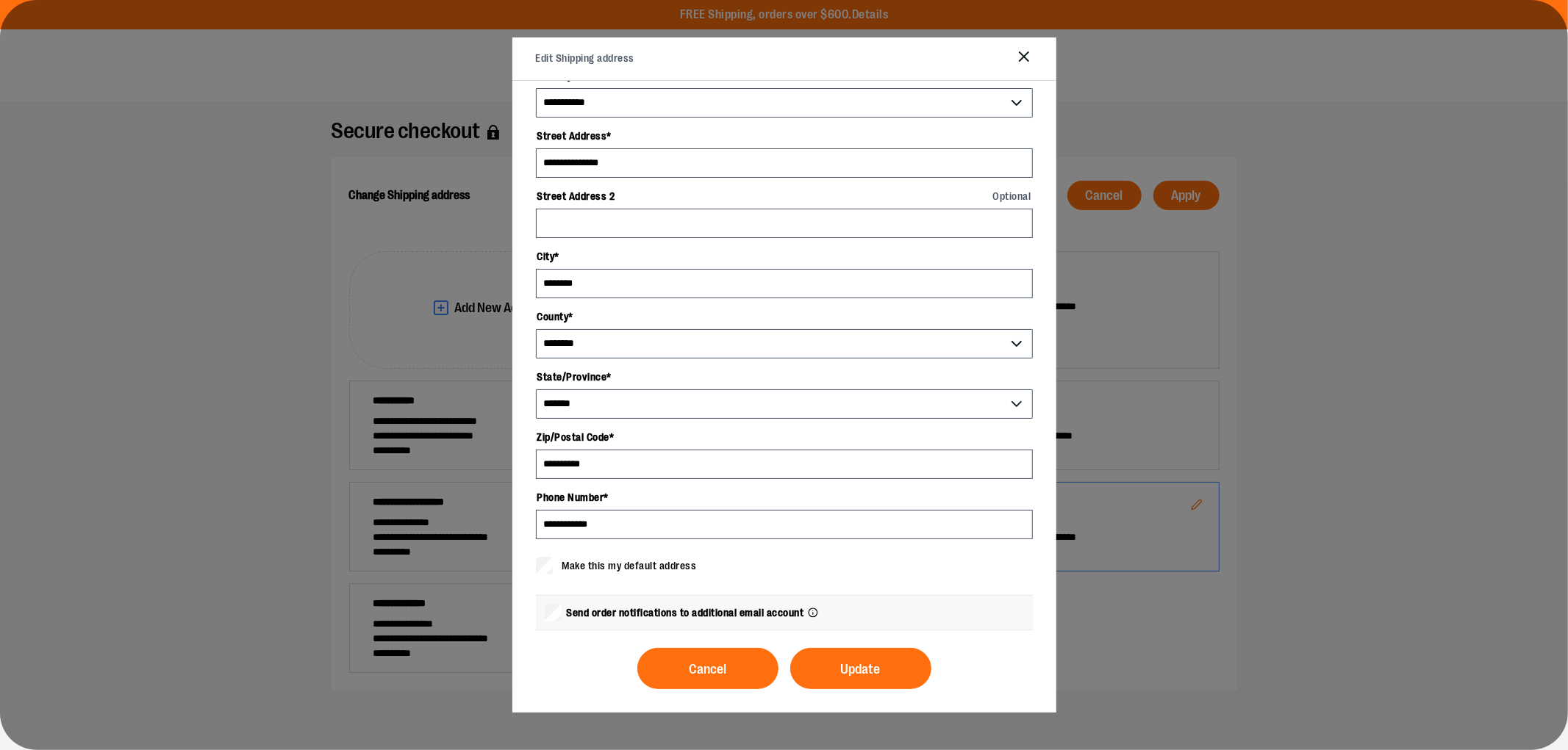
click at [1024, 58] on line "Close" at bounding box center [1024, 56] width 9 height 9
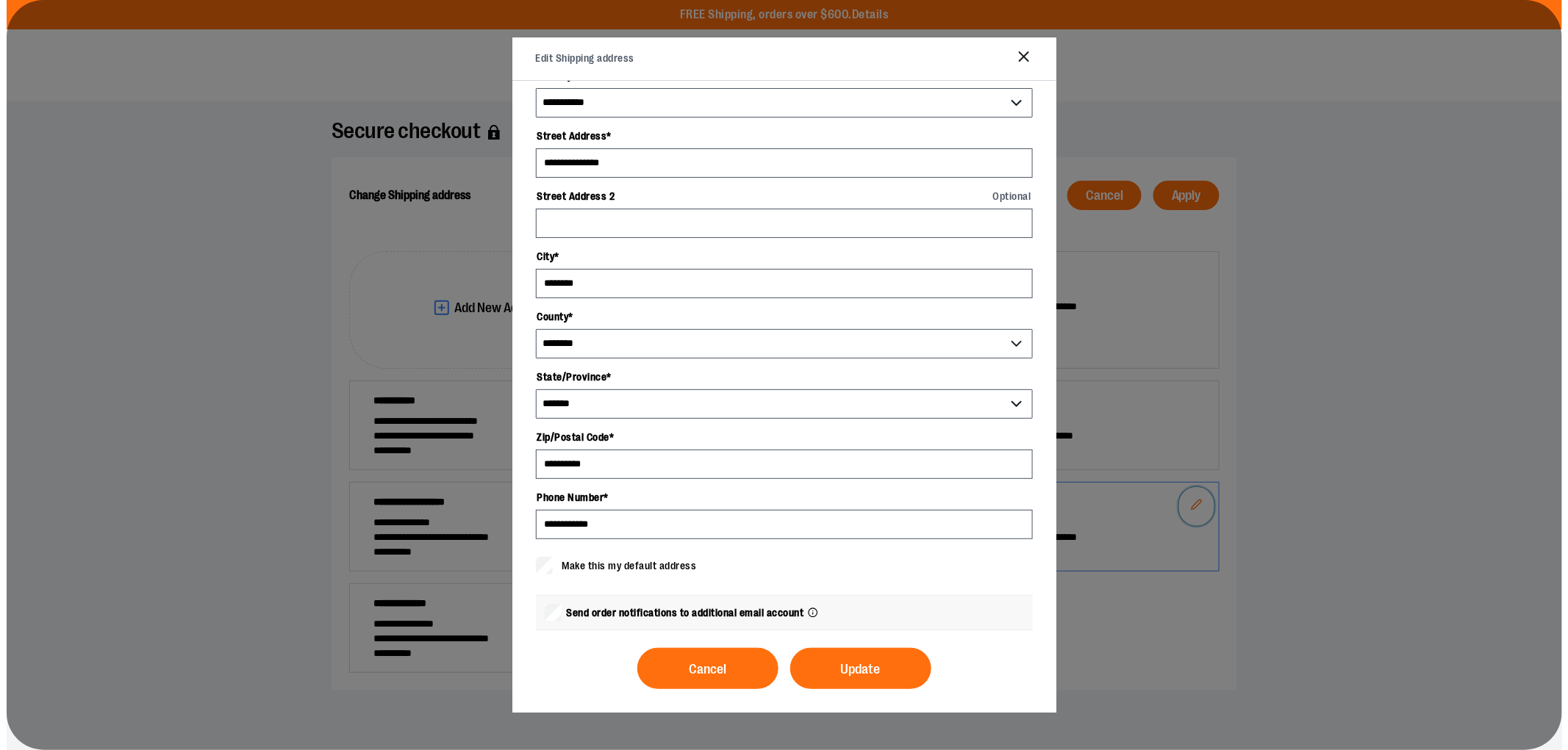
scroll to position [0, 0]
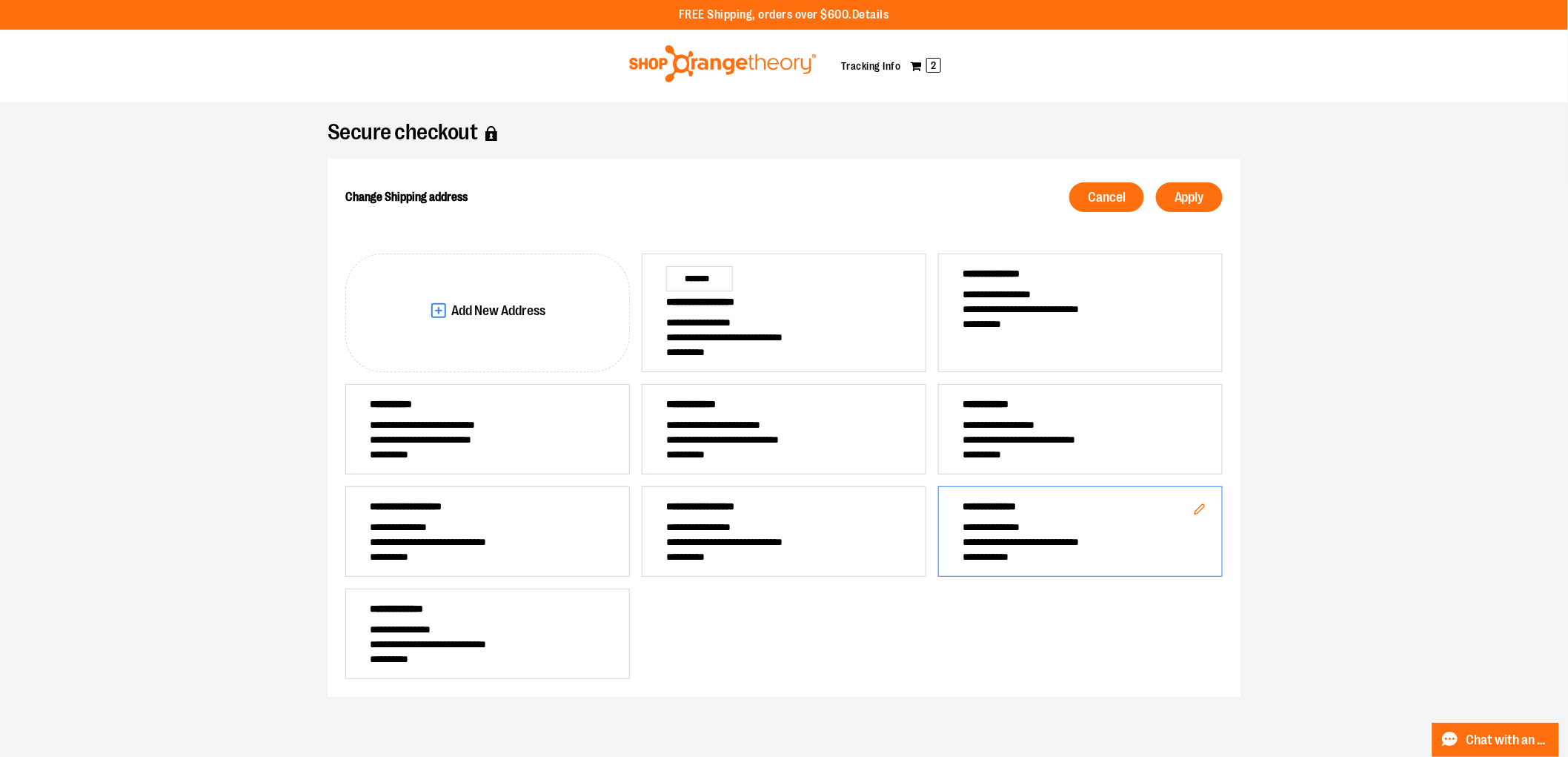
click at [1066, 558] on span "**********" at bounding box center [1080, 556] width 235 height 15
click at [1044, 543] on span "**********" at bounding box center [1080, 542] width 235 height 15
click at [1187, 520] on button "Edit" at bounding box center [1200, 511] width 36 height 39
select select "**"
select select "*"
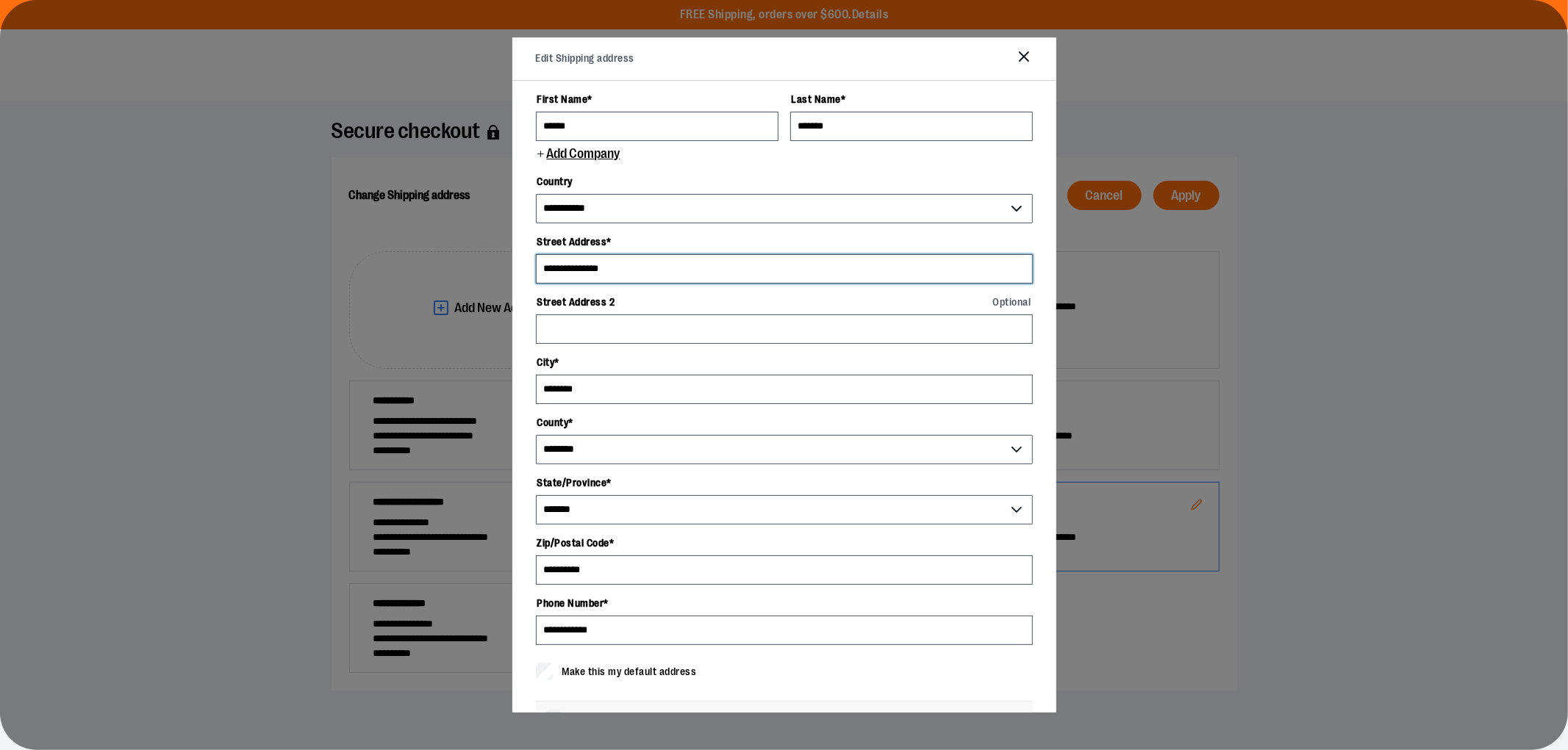
click at [813, 270] on input "**********" at bounding box center [784, 268] width 497 height 29
type input "*"
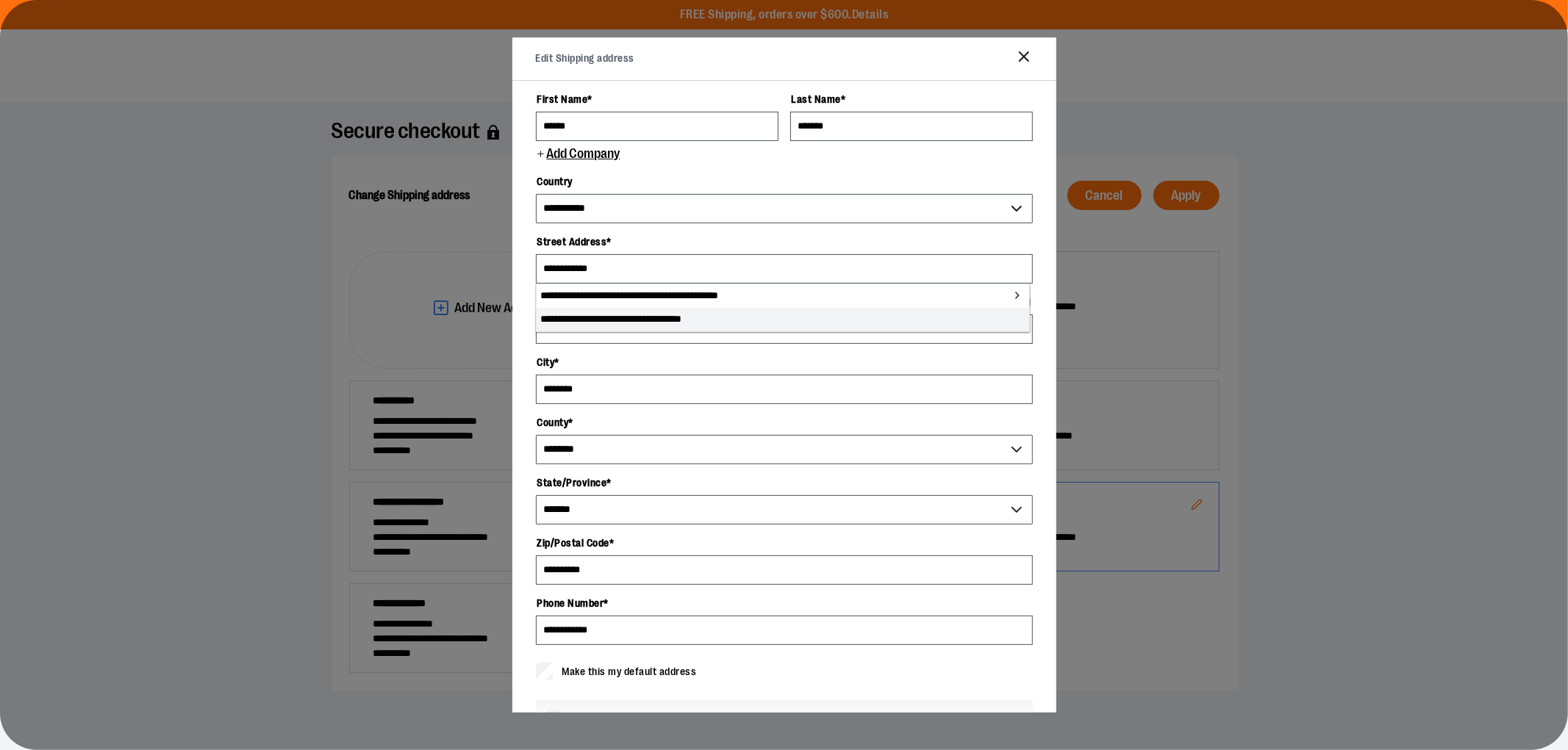
click at [732, 329] on li "**********" at bounding box center [783, 319] width 492 height 24
type input "**********"
type input "********"
type input "**********"
click at [728, 332] on input "Street Address 2 Optional" at bounding box center [784, 329] width 497 height 29
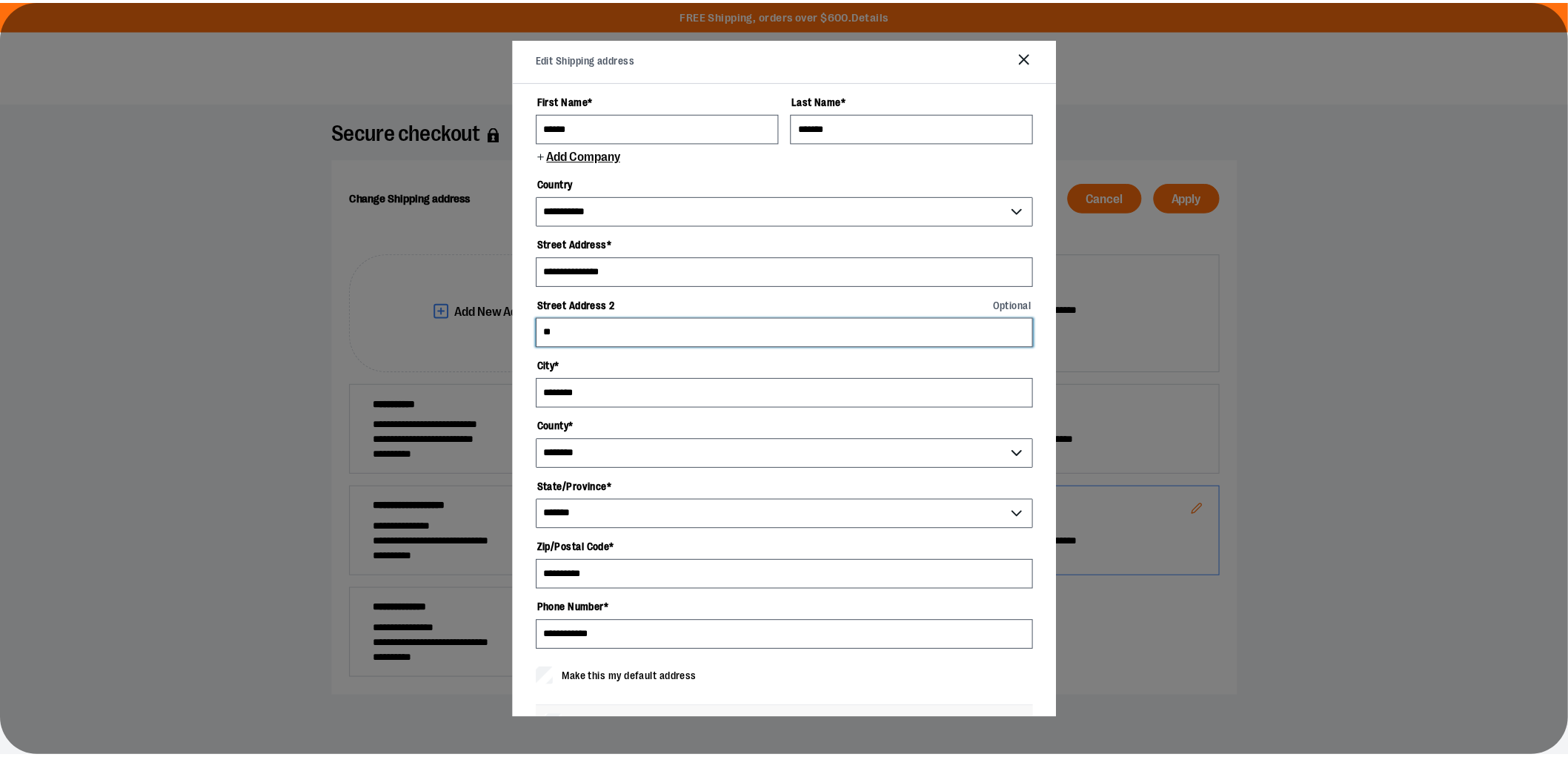
scroll to position [107, 0]
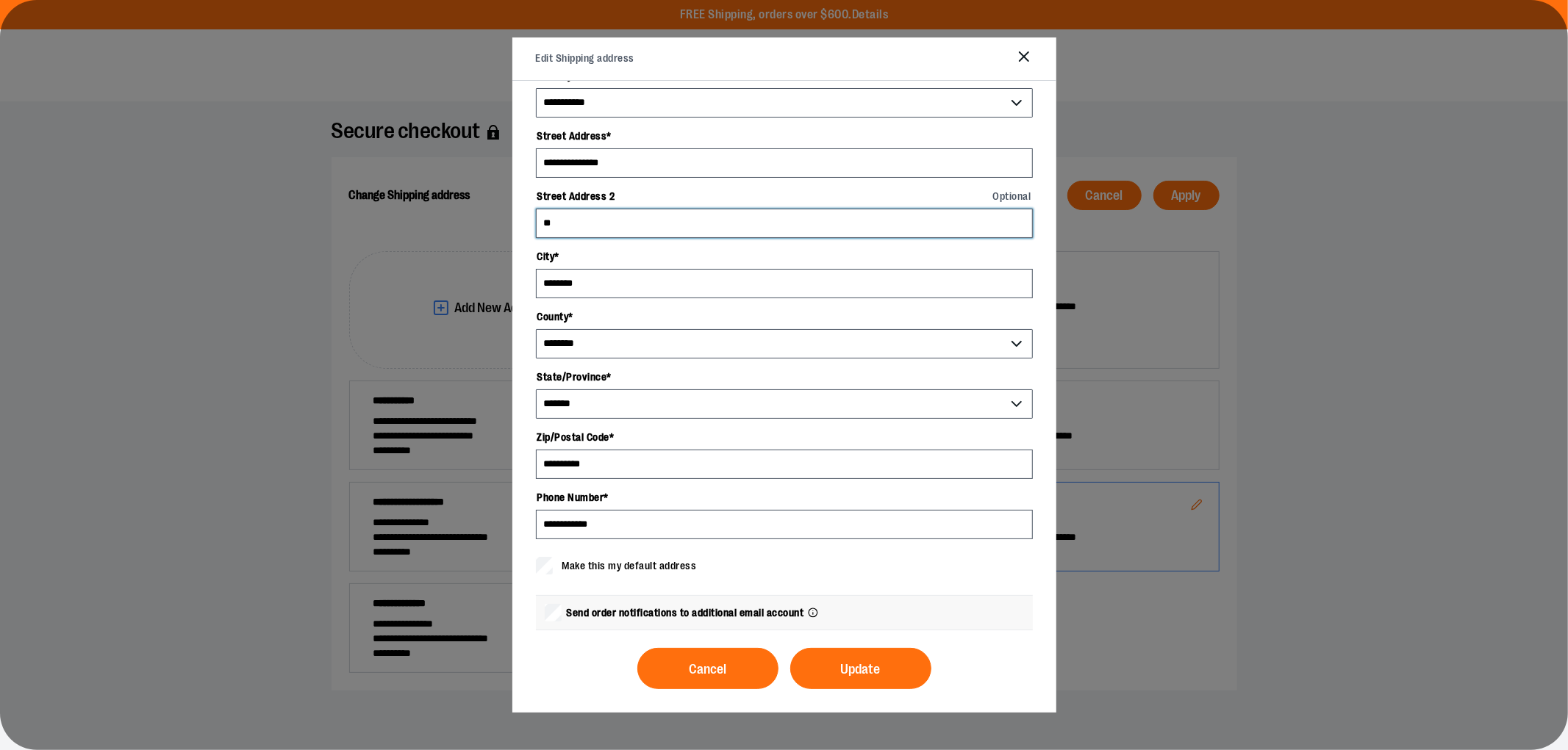
type input "**"
click at [841, 671] on span "Update" at bounding box center [861, 670] width 39 height 14
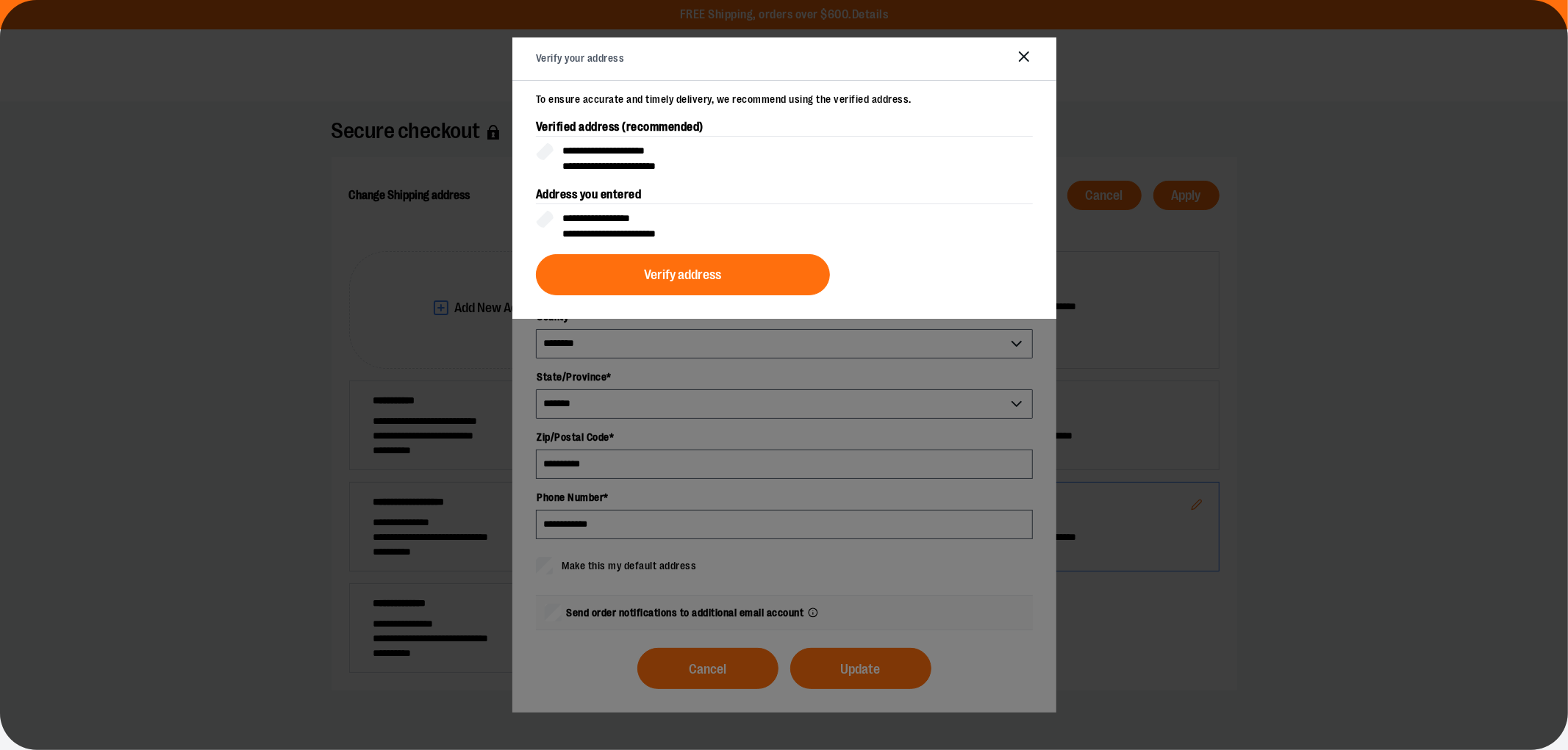
click at [571, 266] on button "Verify address" at bounding box center [683, 274] width 294 height 41
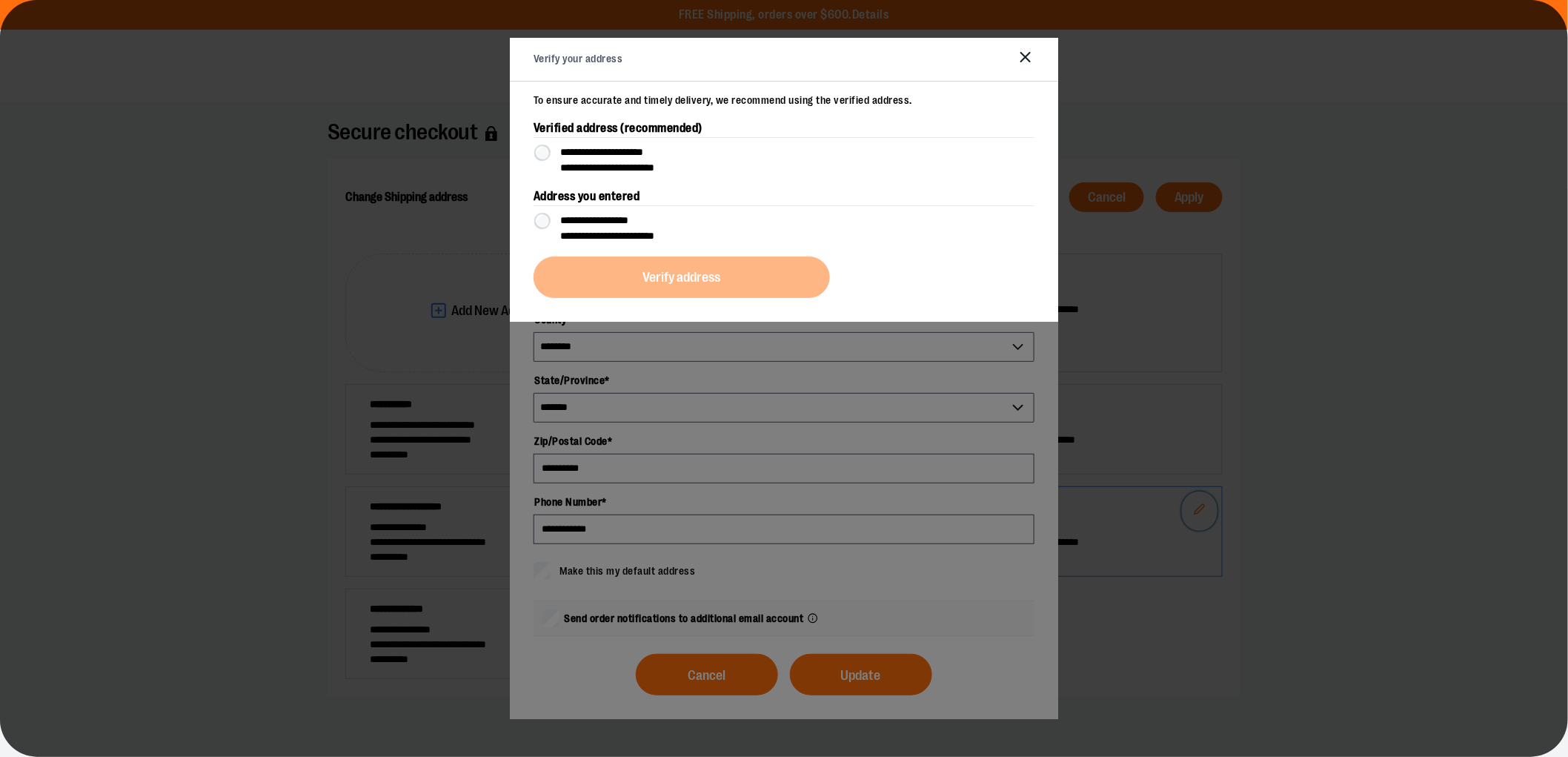
scroll to position [0, 0]
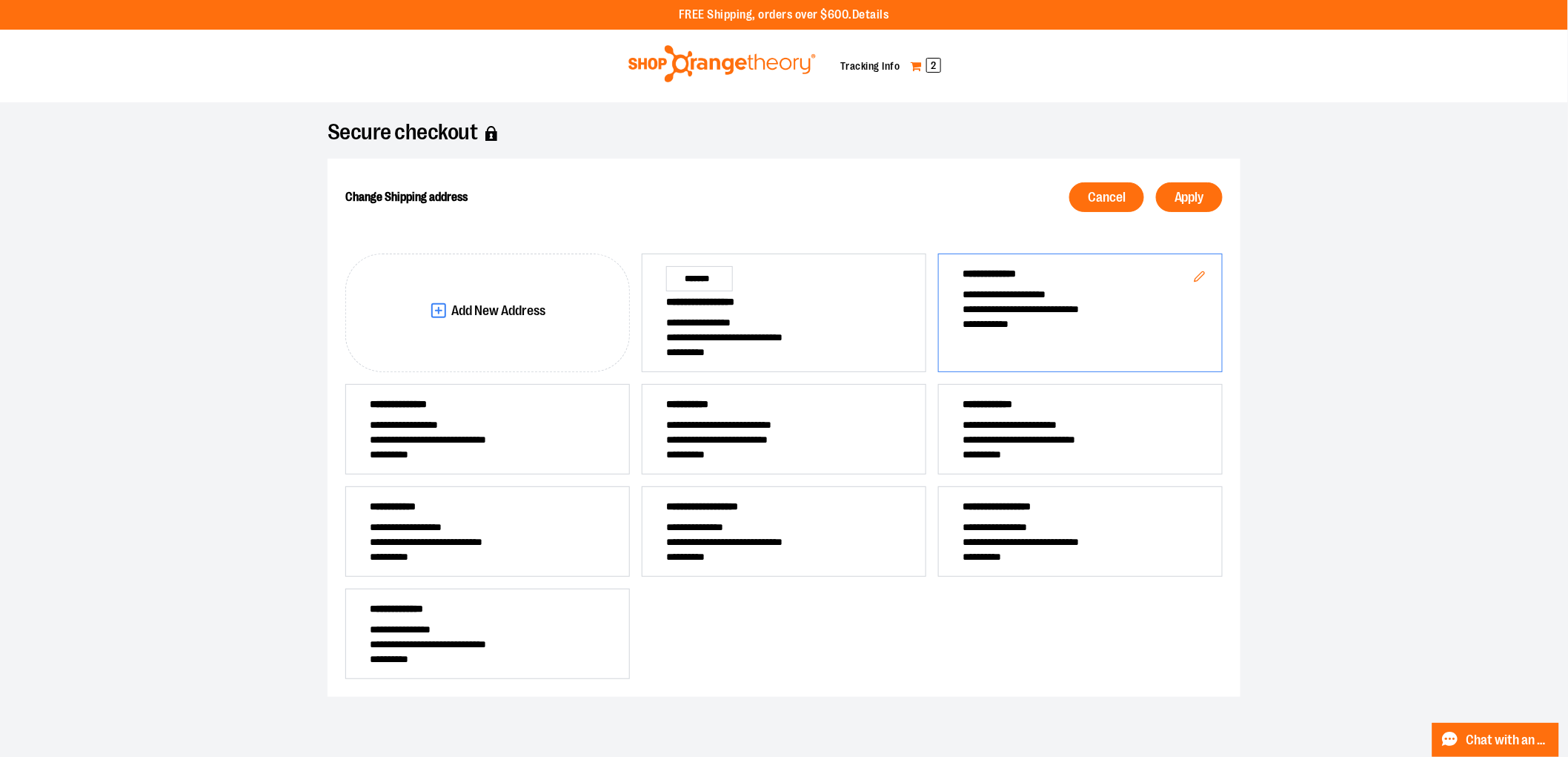
click at [920, 68] on link "My Cart 2" at bounding box center [926, 66] width 32 height 24
